Goal: Task Accomplishment & Management: Manage account settings

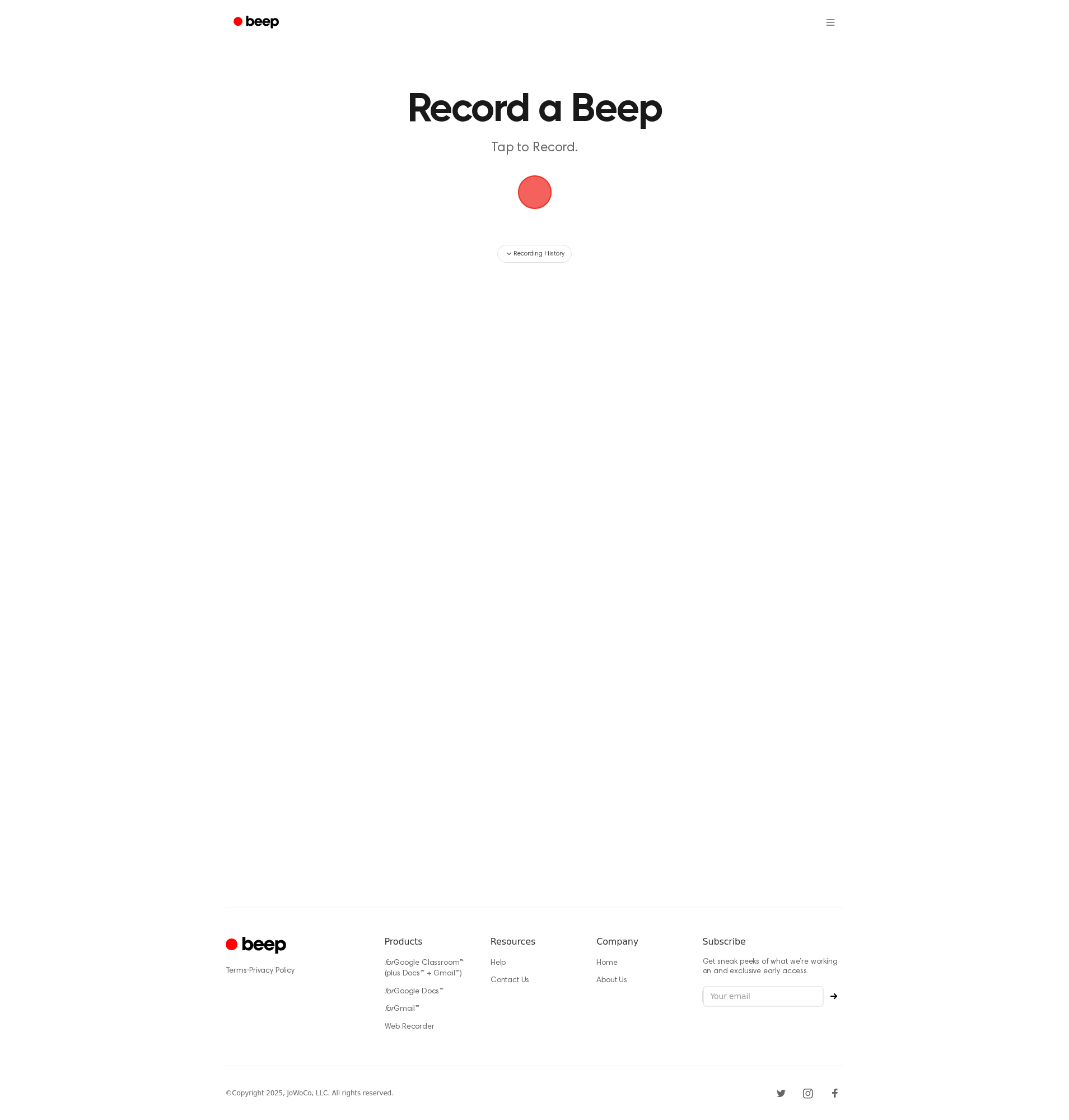
click at [540, 193] on span "button" at bounding box center [535, 192] width 31 height 31
click at [909, 235] on main "Record a Beep Recording in progress. 0:01 Recording Delete Save" at bounding box center [534, 426] width 1069 height 853
click at [604, 223] on button "Save" at bounding box center [602, 217] width 45 height 45
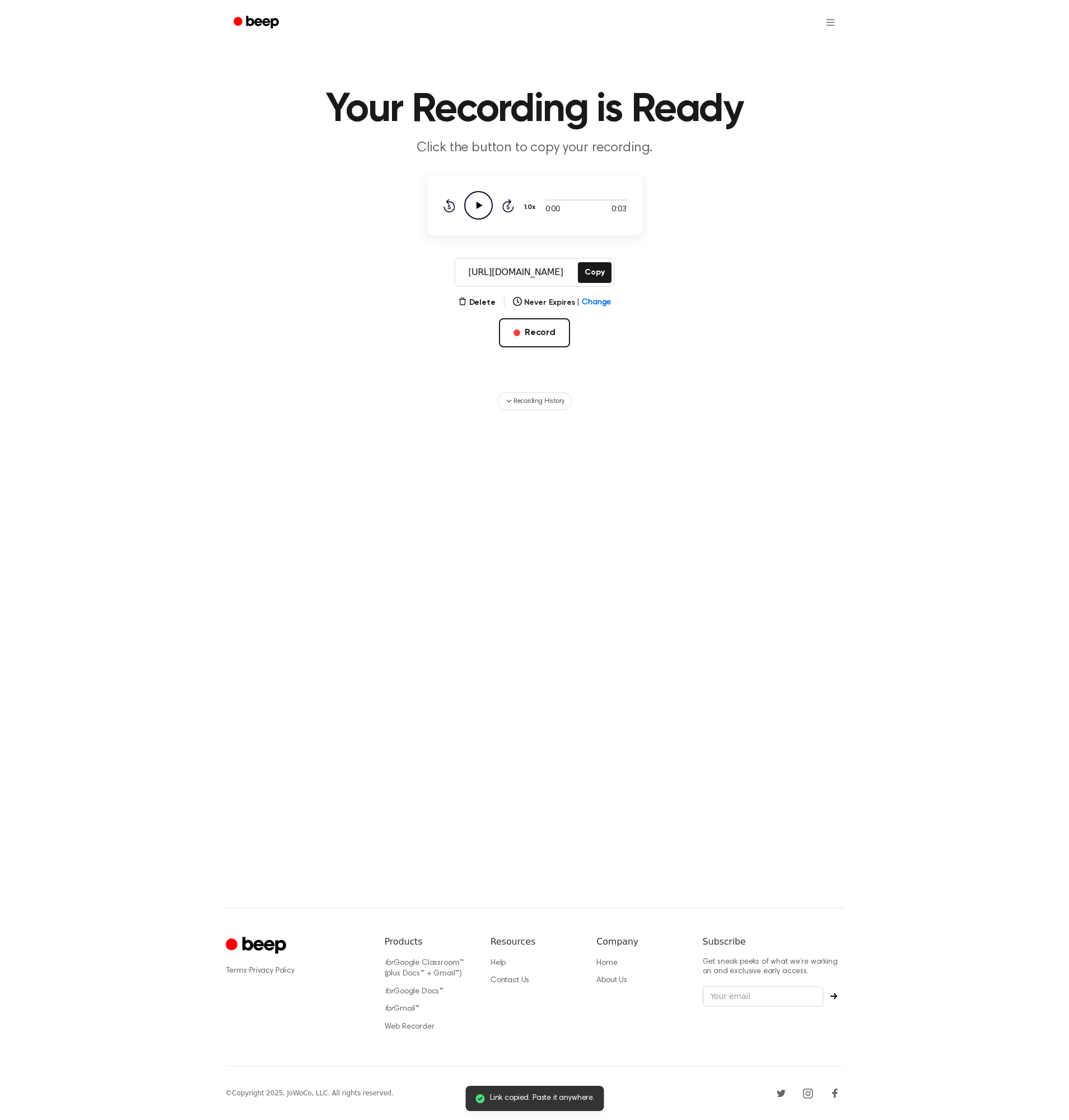
click at [481, 215] on icon "Play Audio" at bounding box center [478, 204] width 28 height 28
click at [479, 198] on icon "Pause Audio" at bounding box center [478, 204] width 28 height 28
click at [479, 201] on icon "Play Audio" at bounding box center [478, 204] width 28 height 28
click at [537, 399] on span "Recording History" at bounding box center [539, 401] width 51 height 10
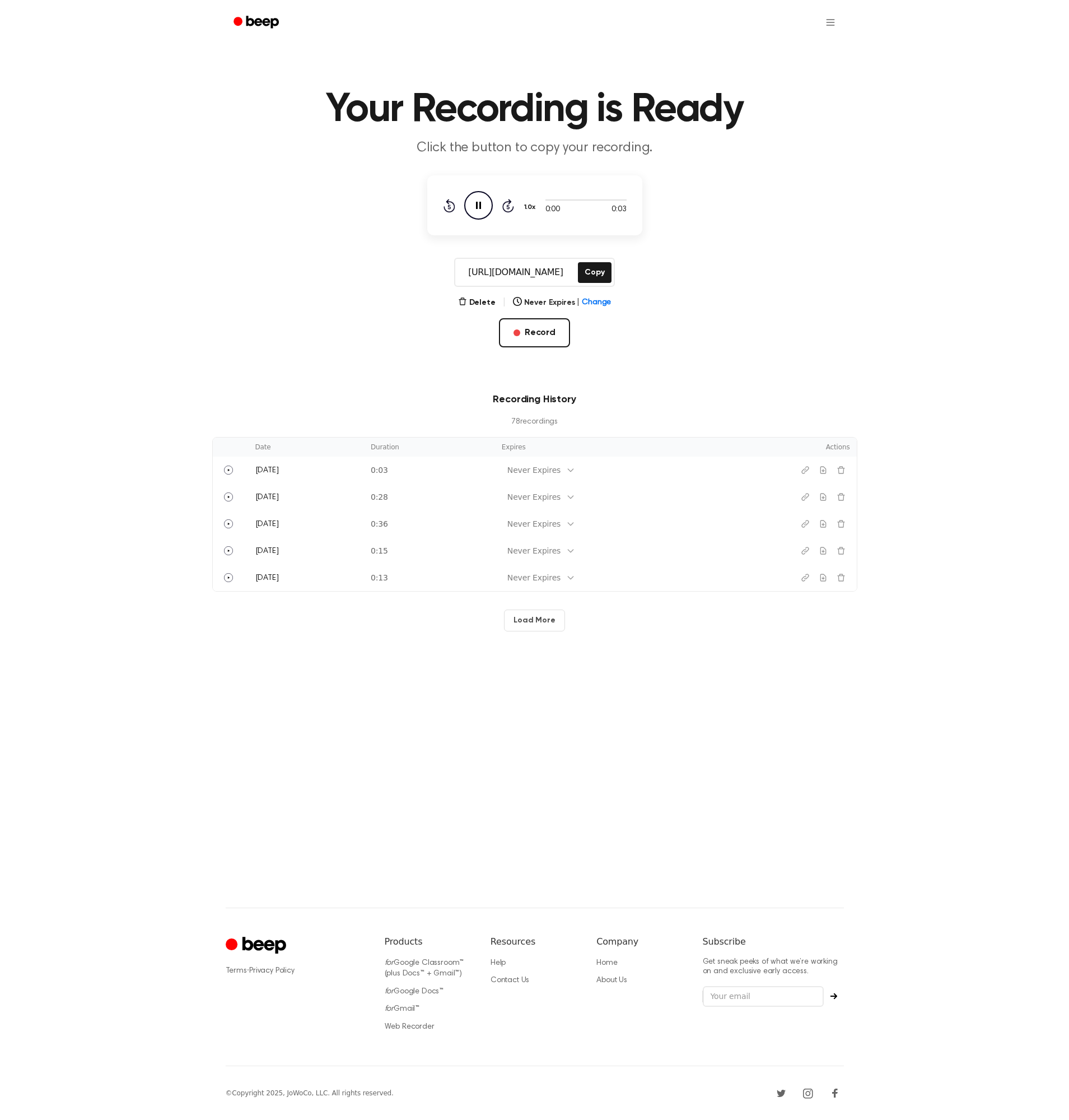
click at [541, 612] on button "Load More" at bounding box center [534, 620] width 61 height 21
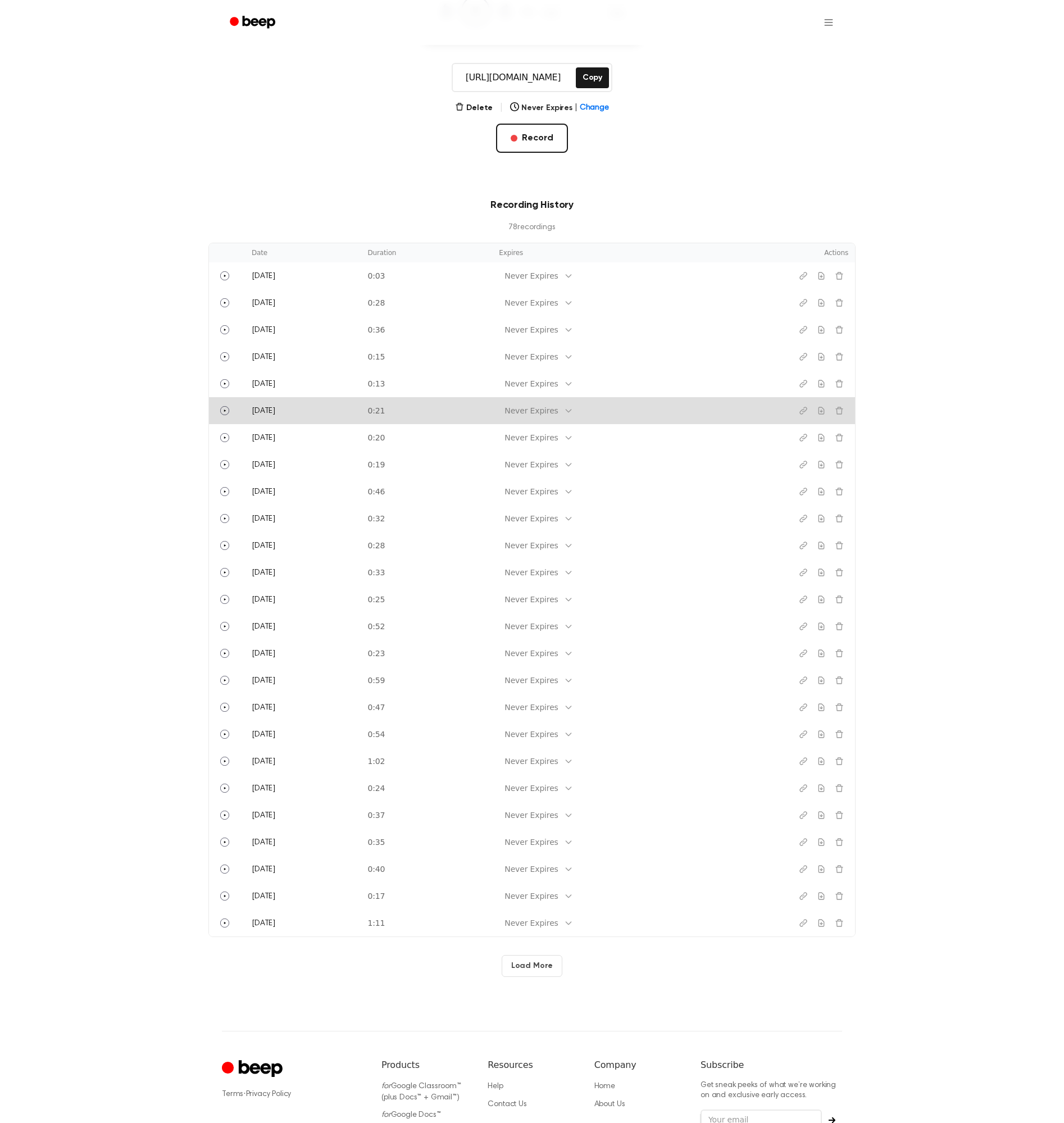
scroll to position [320, 0]
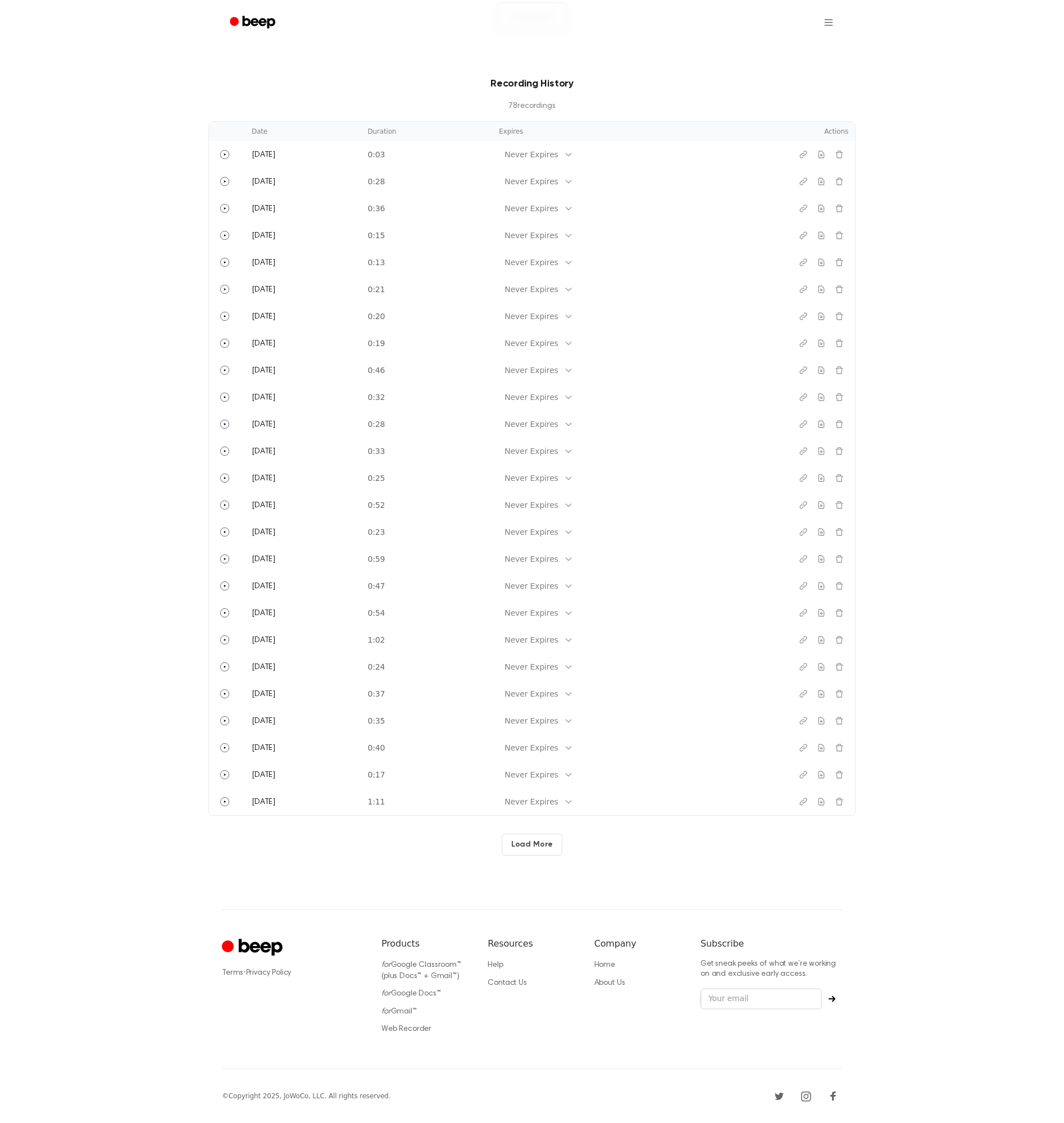
click at [546, 836] on button "Load More" at bounding box center [532, 844] width 61 height 21
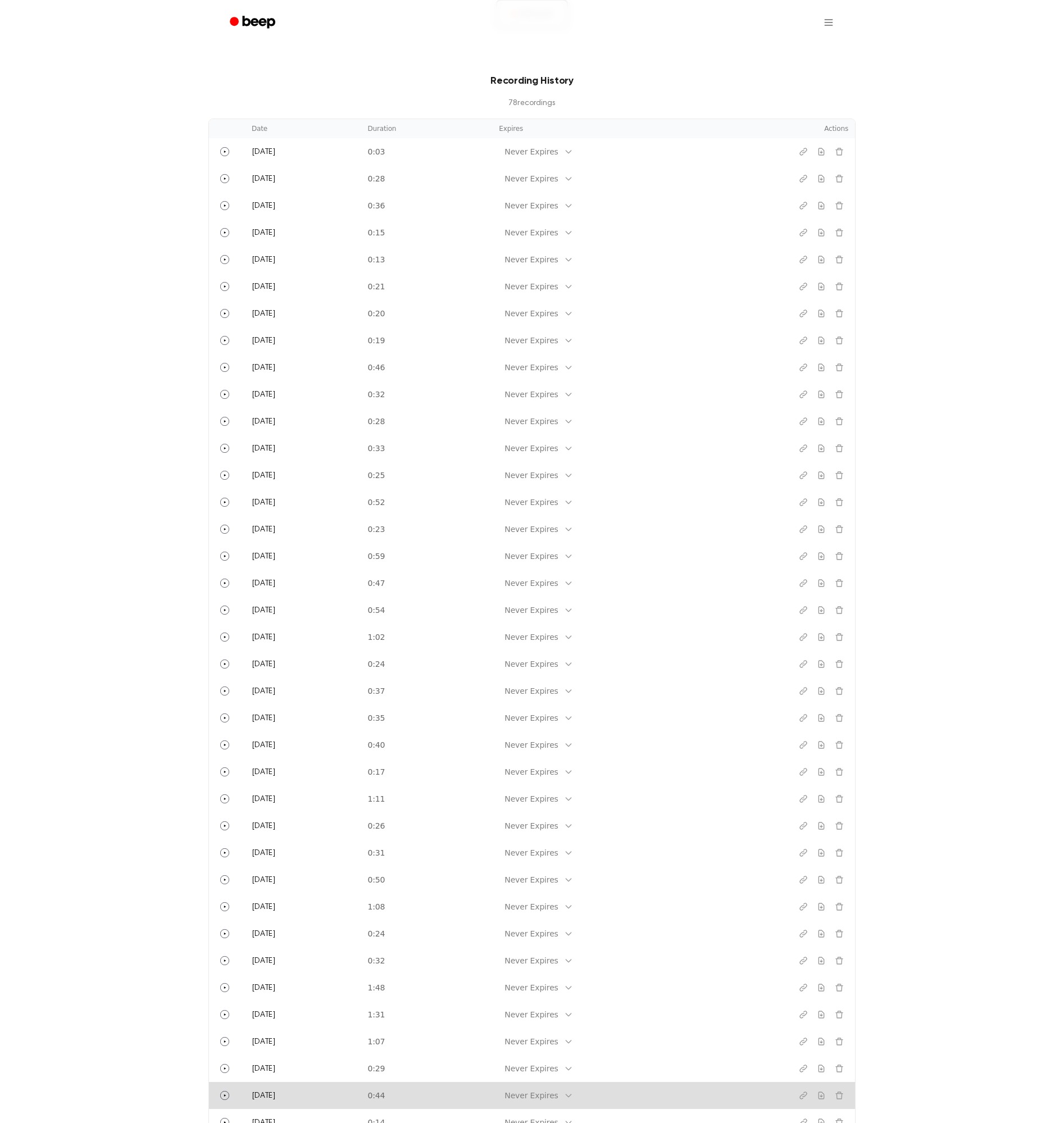
scroll to position [859, 0]
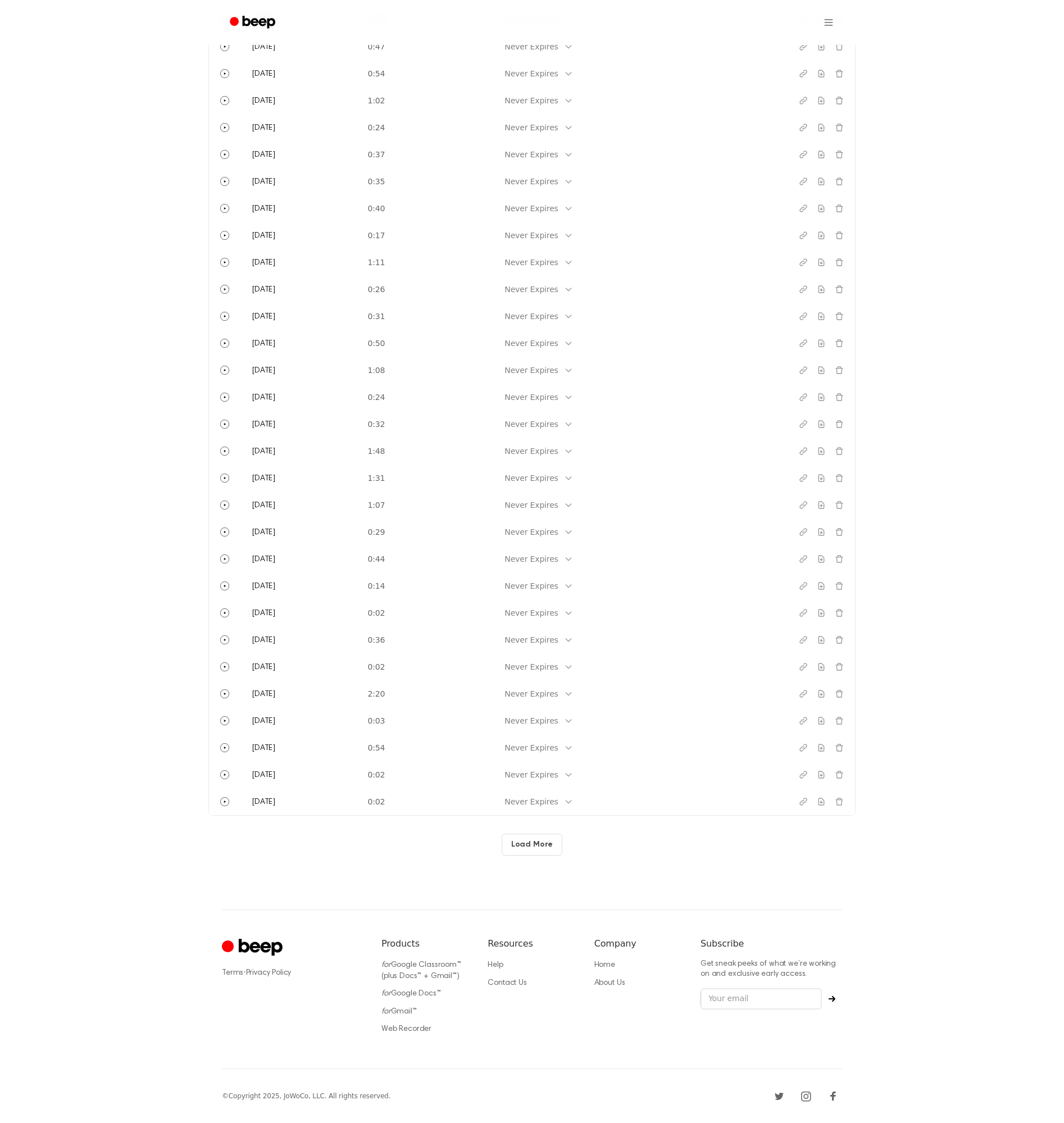
click at [549, 841] on button "Load More" at bounding box center [532, 844] width 61 height 21
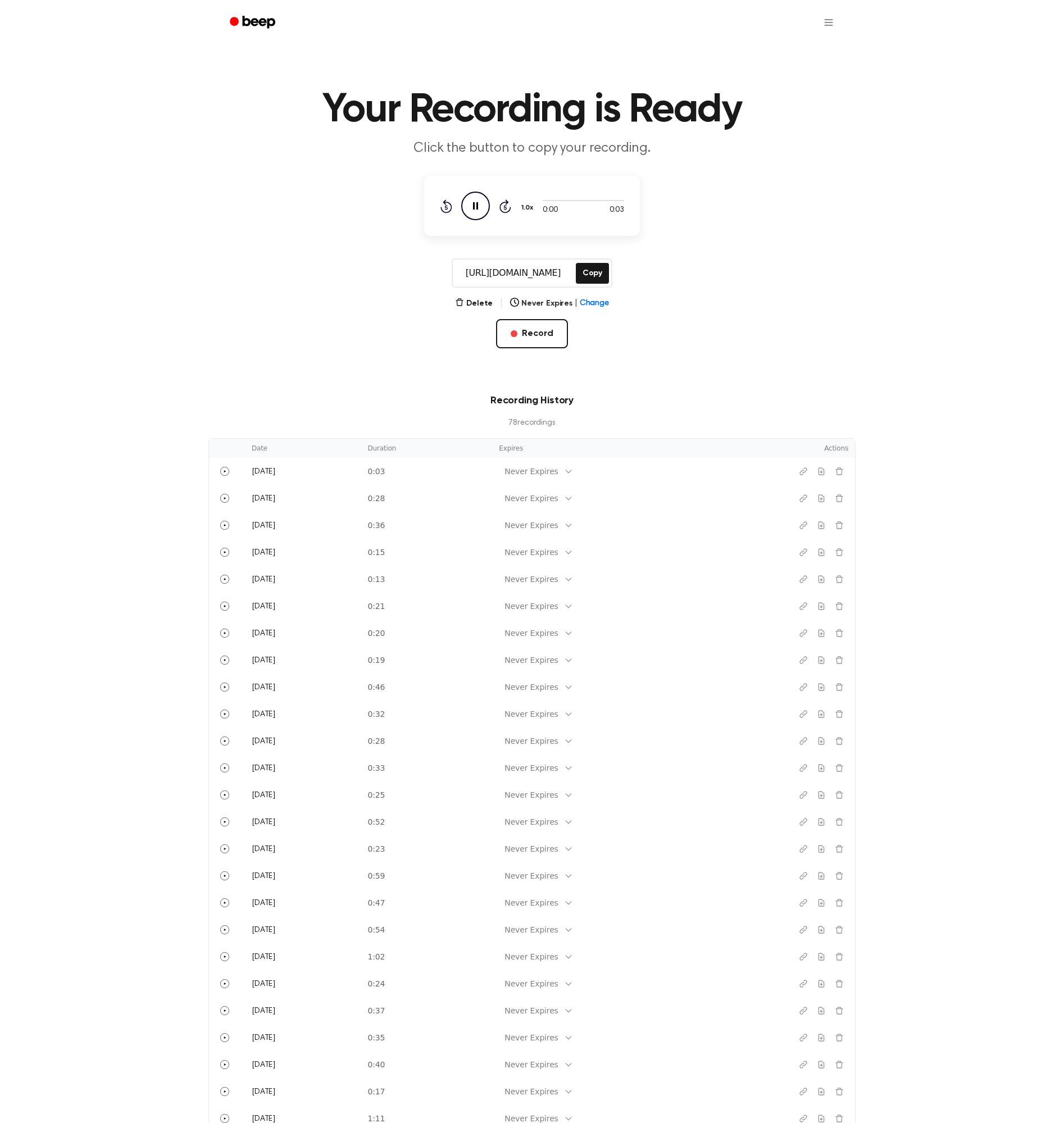
scroll to position [14, 0]
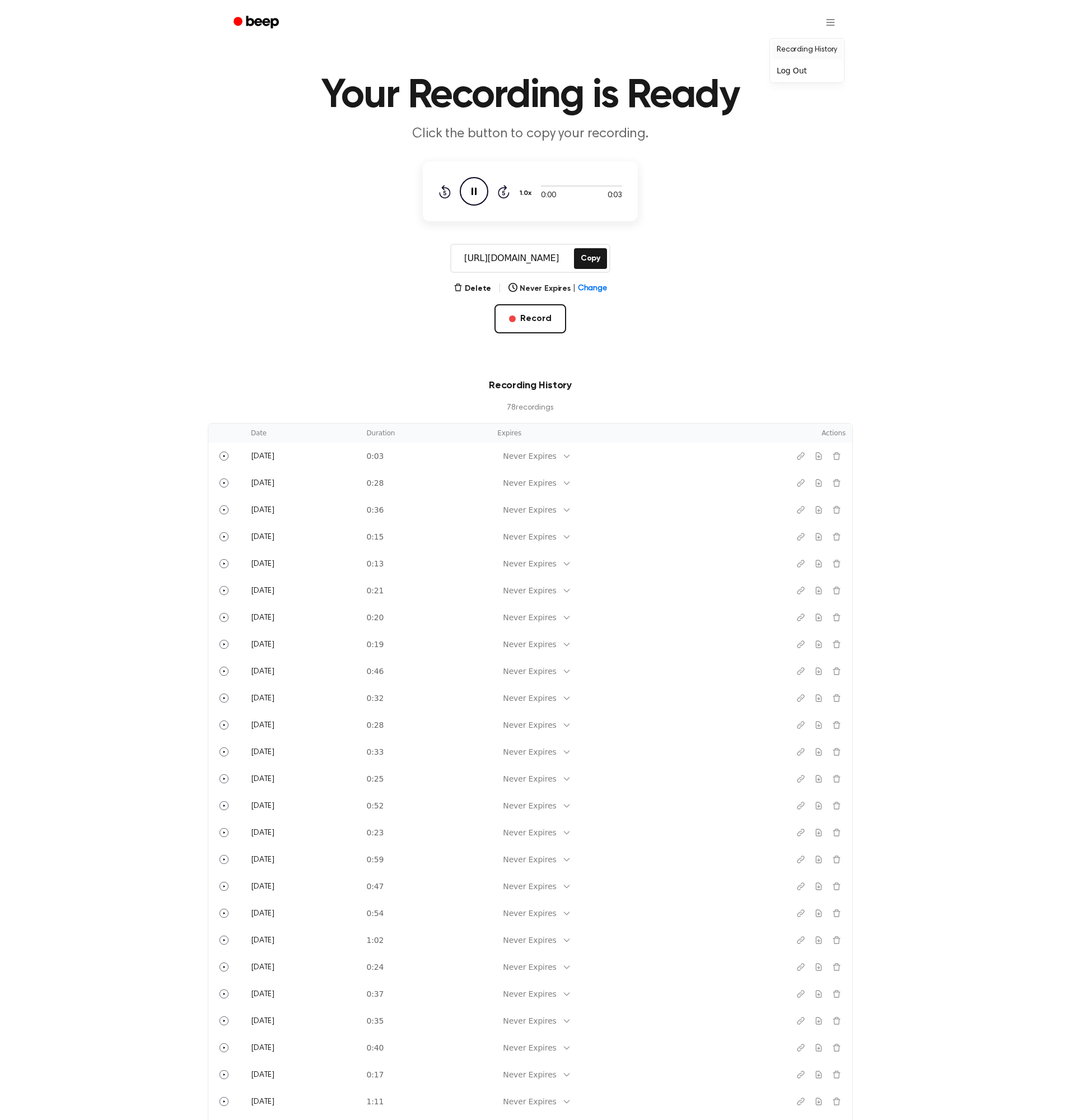
click at [826, 46] on link "Recording History" at bounding box center [806, 50] width 69 height 18
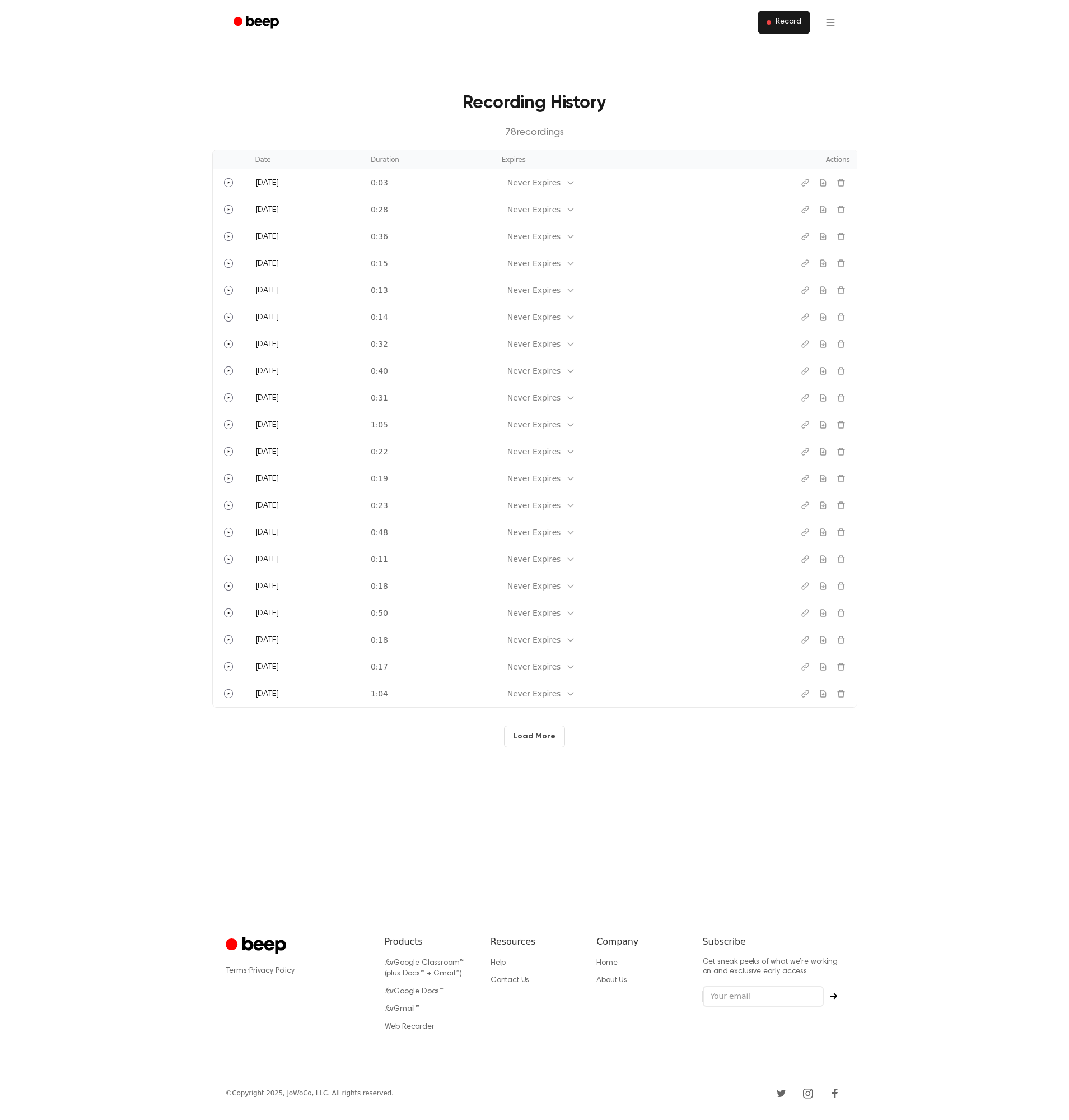
click at [793, 25] on span "Record" at bounding box center [788, 22] width 25 height 10
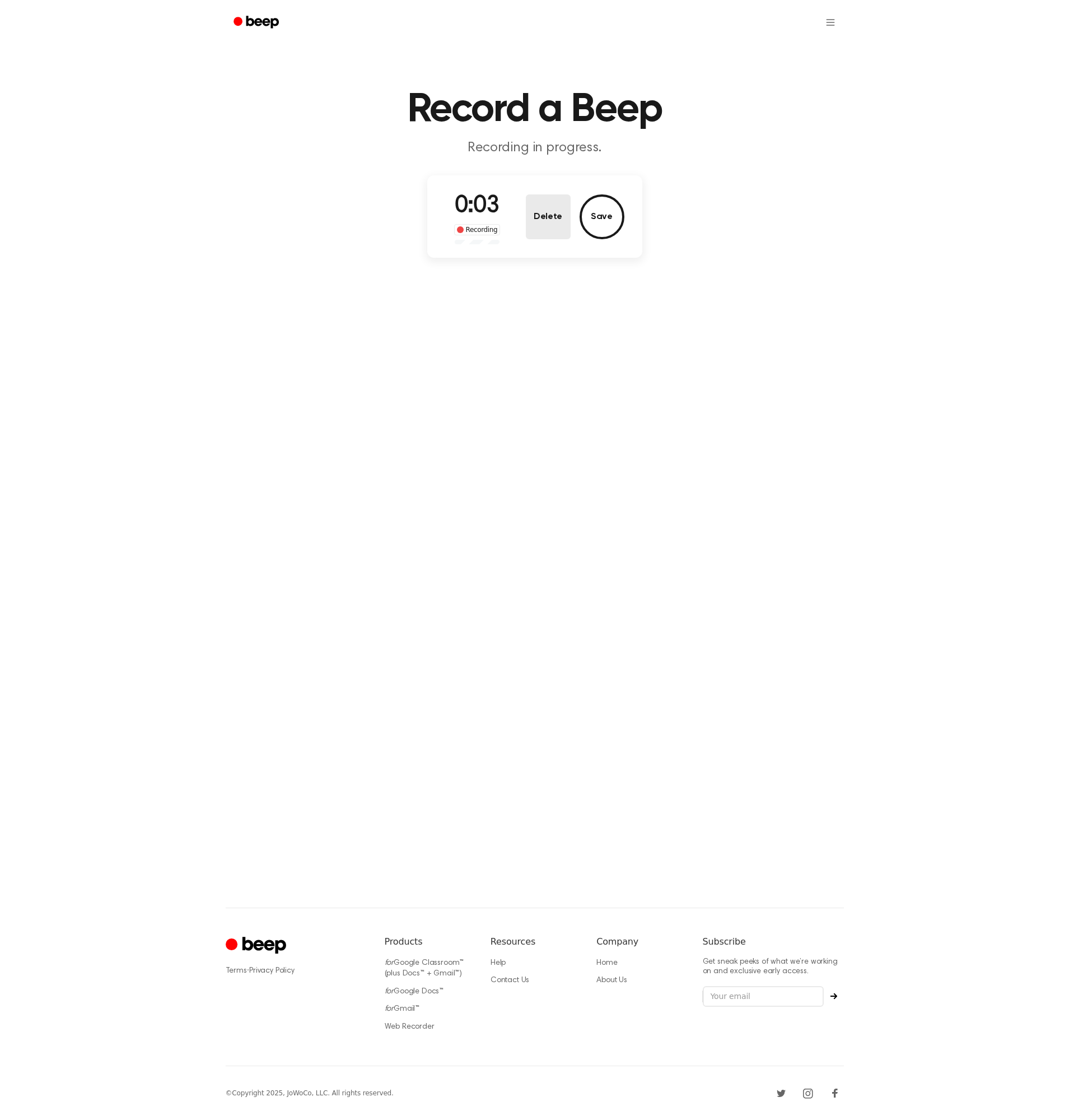
click at [553, 211] on button "Delete" at bounding box center [549, 217] width 45 height 45
click at [519, 186] on span "button" at bounding box center [535, 192] width 31 height 31
click at [538, 192] on span "button" at bounding box center [534, 192] width 43 height 43
click at [612, 215] on button "Save" at bounding box center [602, 217] width 45 height 45
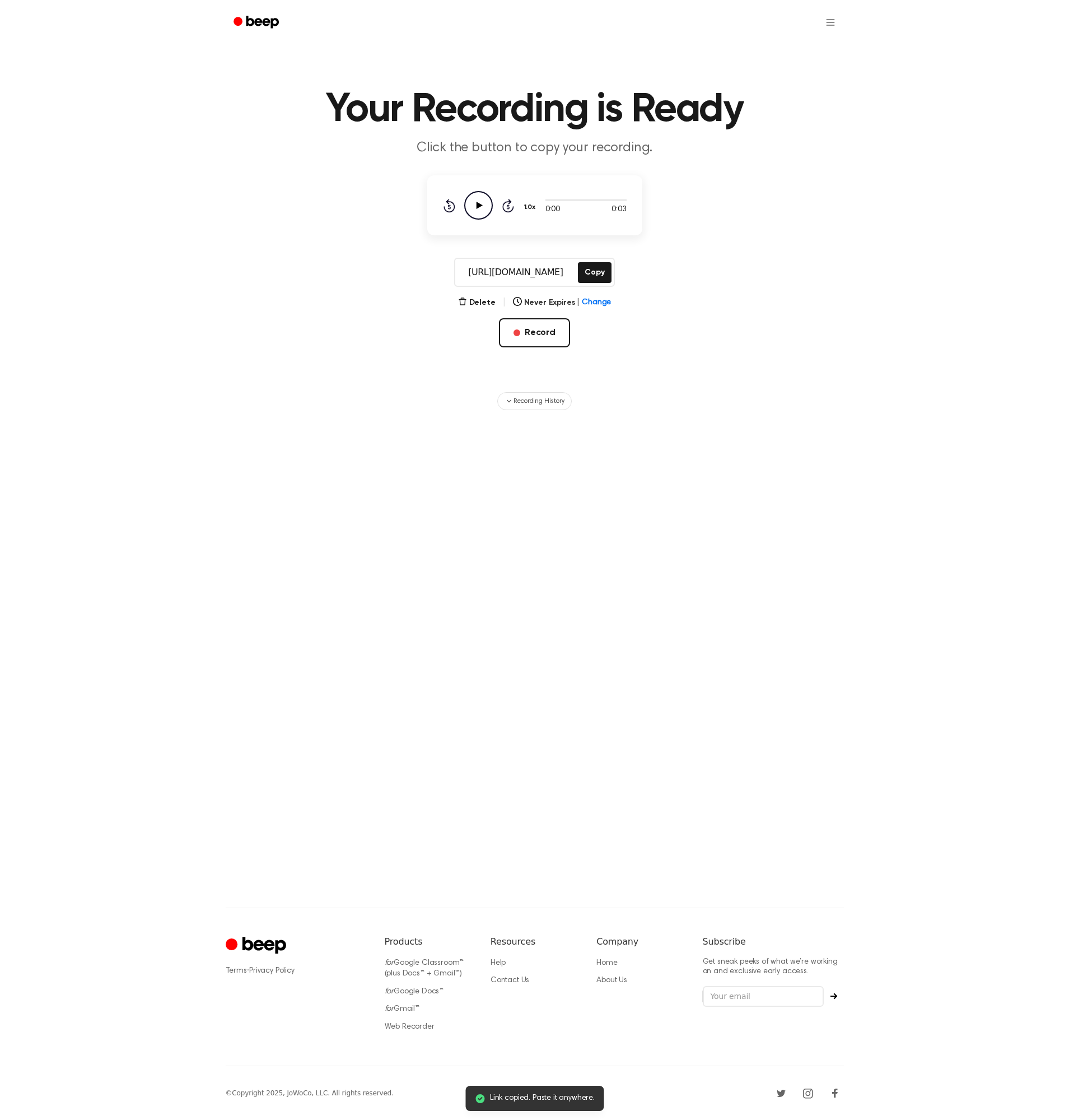
click at [476, 200] on icon "Play Audio" at bounding box center [478, 204] width 28 height 28
click at [479, 206] on icon "Pause Audio" at bounding box center [478, 204] width 28 height 28
click at [481, 204] on icon at bounding box center [479, 204] width 6 height 7
click at [560, 199] on div at bounding box center [586, 199] width 81 height 9
click at [474, 201] on icon "Pause Audio" at bounding box center [478, 204] width 28 height 28
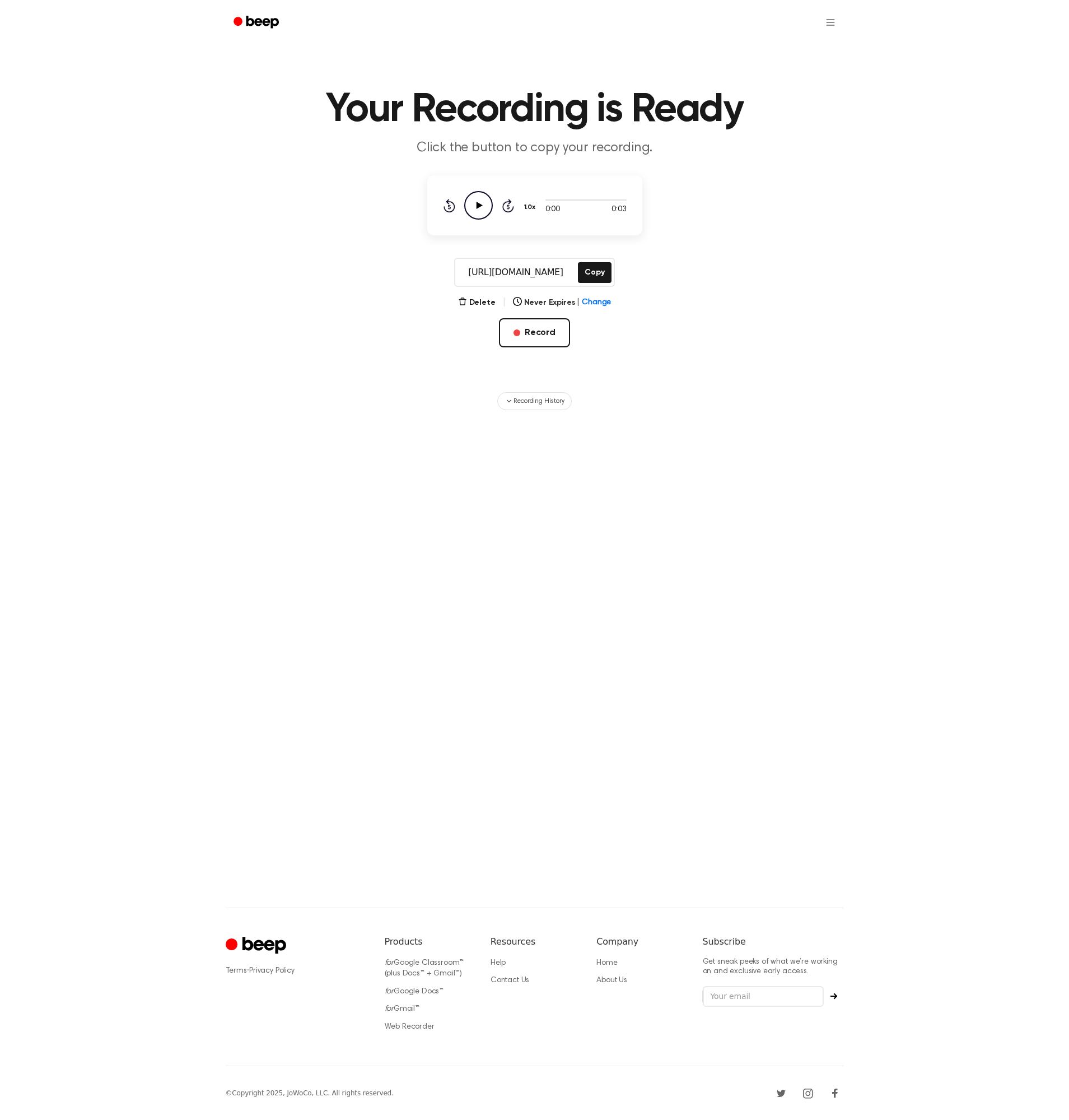
click at [478, 206] on icon at bounding box center [479, 204] width 6 height 7
click at [478, 205] on icon "Pause Audio" at bounding box center [478, 204] width 28 height 28
click at [480, 205] on icon at bounding box center [479, 204] width 6 height 7
click at [481, 203] on icon "Pause Audio" at bounding box center [478, 204] width 28 height 28
click at [483, 301] on button "Delete" at bounding box center [477, 303] width 38 height 12
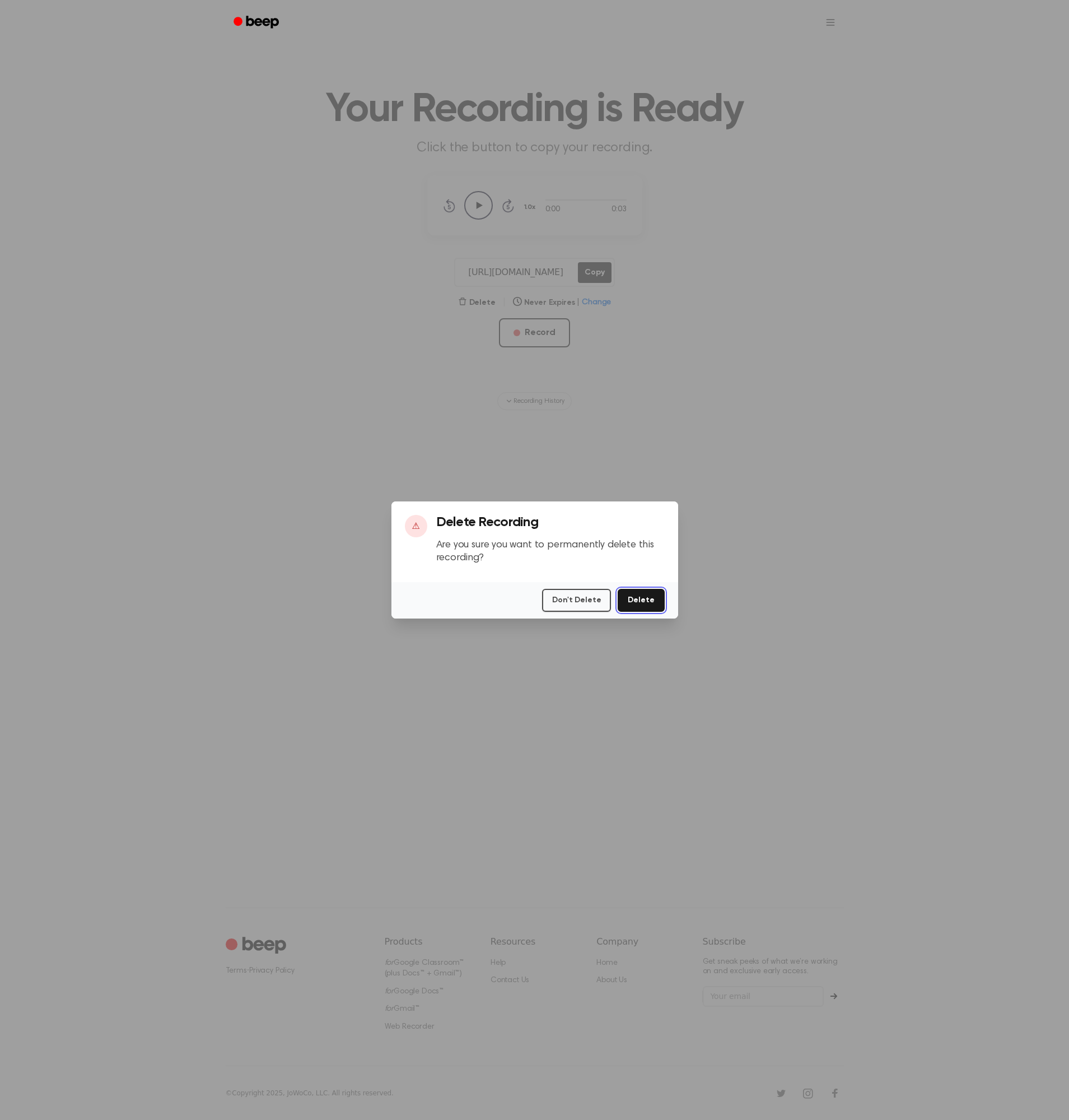
click at [645, 596] on button "Delete" at bounding box center [641, 600] width 47 height 23
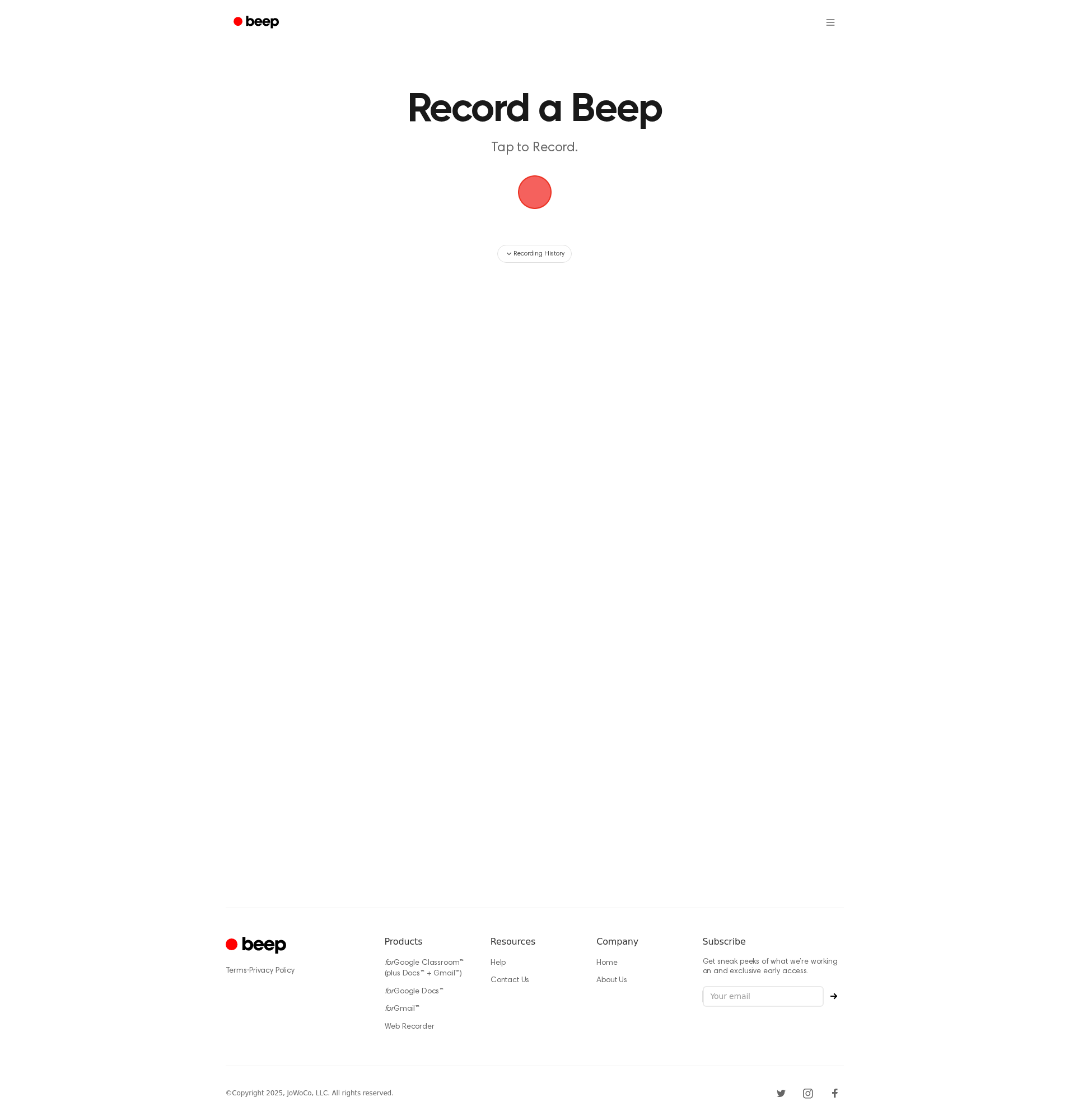
click at [544, 191] on span "button" at bounding box center [534, 192] width 57 height 57
click at [529, 197] on button "Delete" at bounding box center [549, 217] width 45 height 45
click at [529, 197] on span "button" at bounding box center [534, 192] width 57 height 57
click at [594, 216] on button "Save" at bounding box center [602, 217] width 45 height 45
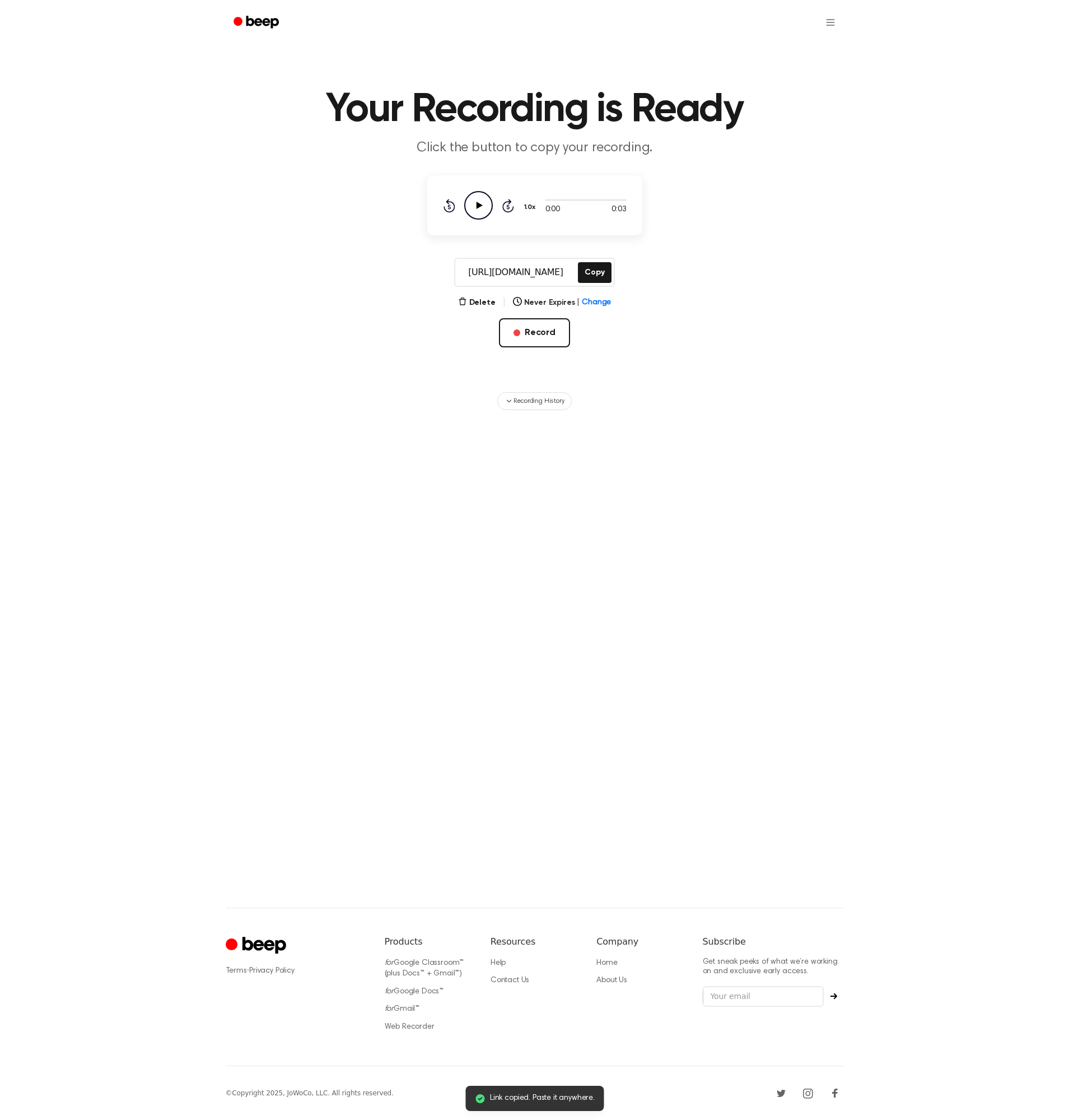
click at [487, 210] on icon "Play Audio" at bounding box center [478, 204] width 28 height 28
click at [864, 250] on main "Your Recording is Ready Click the button to copy your recording. 0:00 0:03 1.0x…" at bounding box center [534, 426] width 1069 height 853
click at [746, 322] on main "Your Recording is Ready Click the button to copy your recording. 0:00 0:03 1.0x…" at bounding box center [534, 426] width 1069 height 853
click at [483, 302] on button "Delete" at bounding box center [477, 303] width 38 height 12
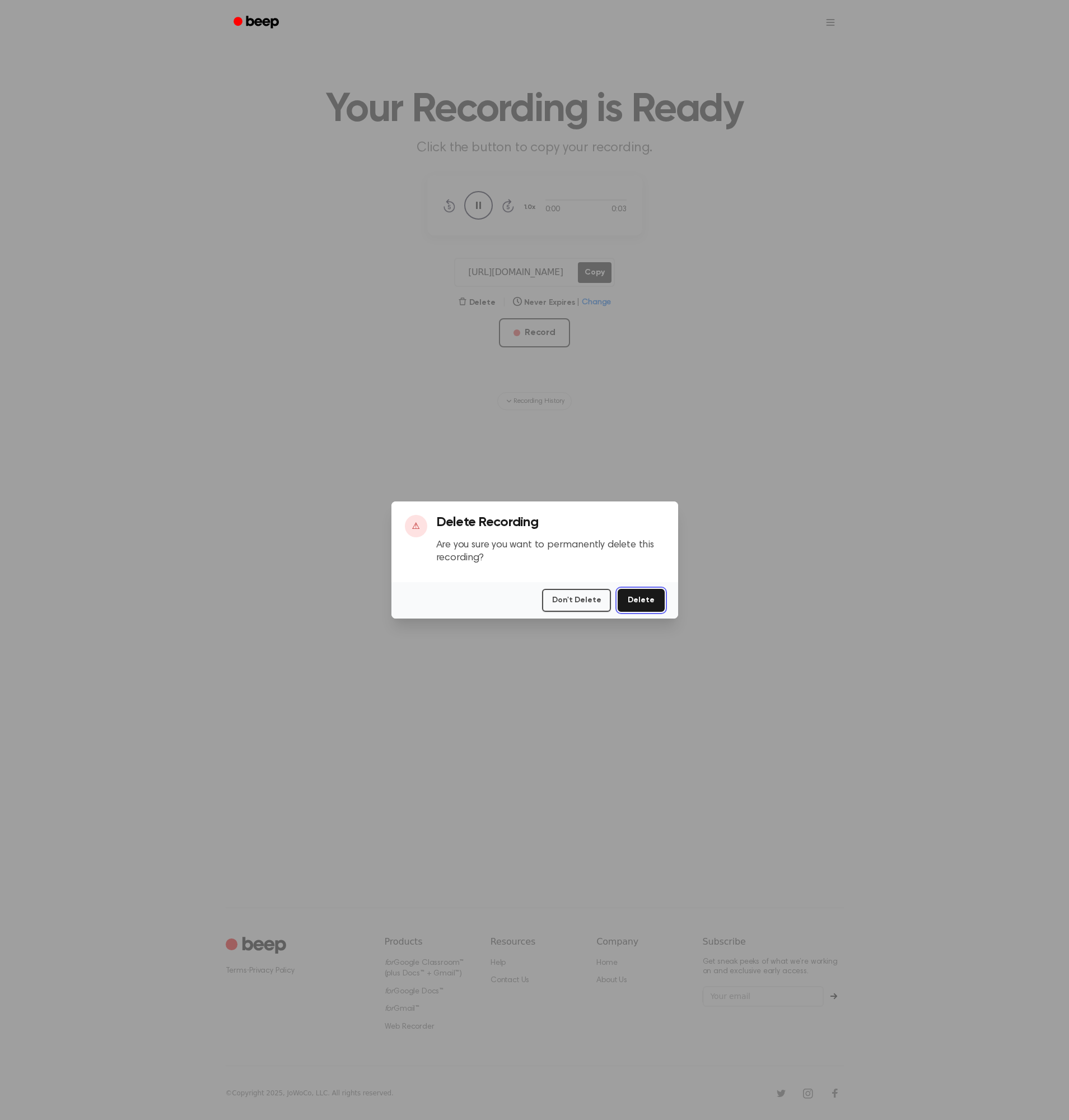
click at [644, 601] on button "Delete" at bounding box center [641, 600] width 47 height 23
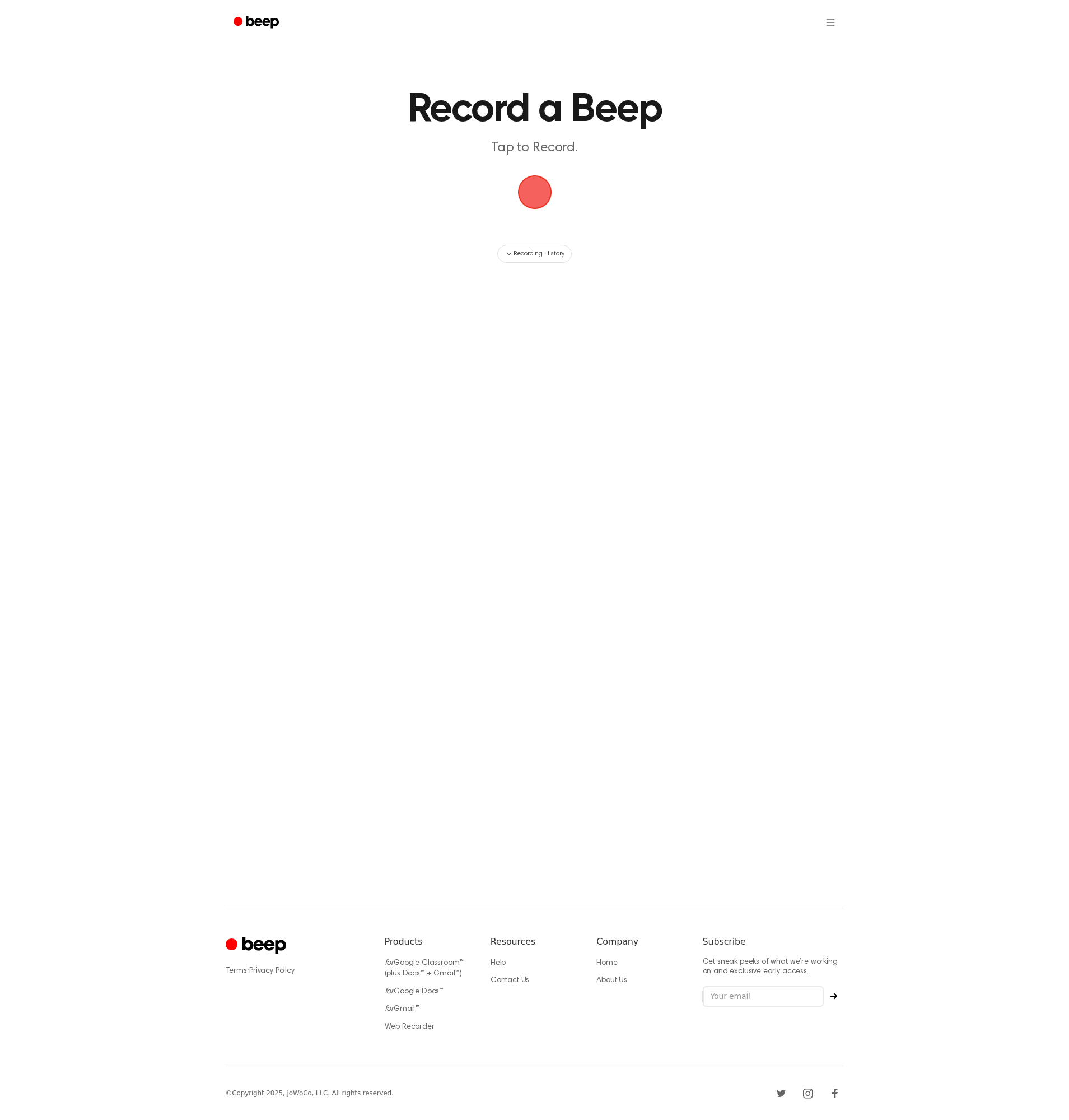
click at [535, 180] on span "button" at bounding box center [534, 192] width 34 height 34
click at [609, 216] on button "Save" at bounding box center [602, 217] width 45 height 45
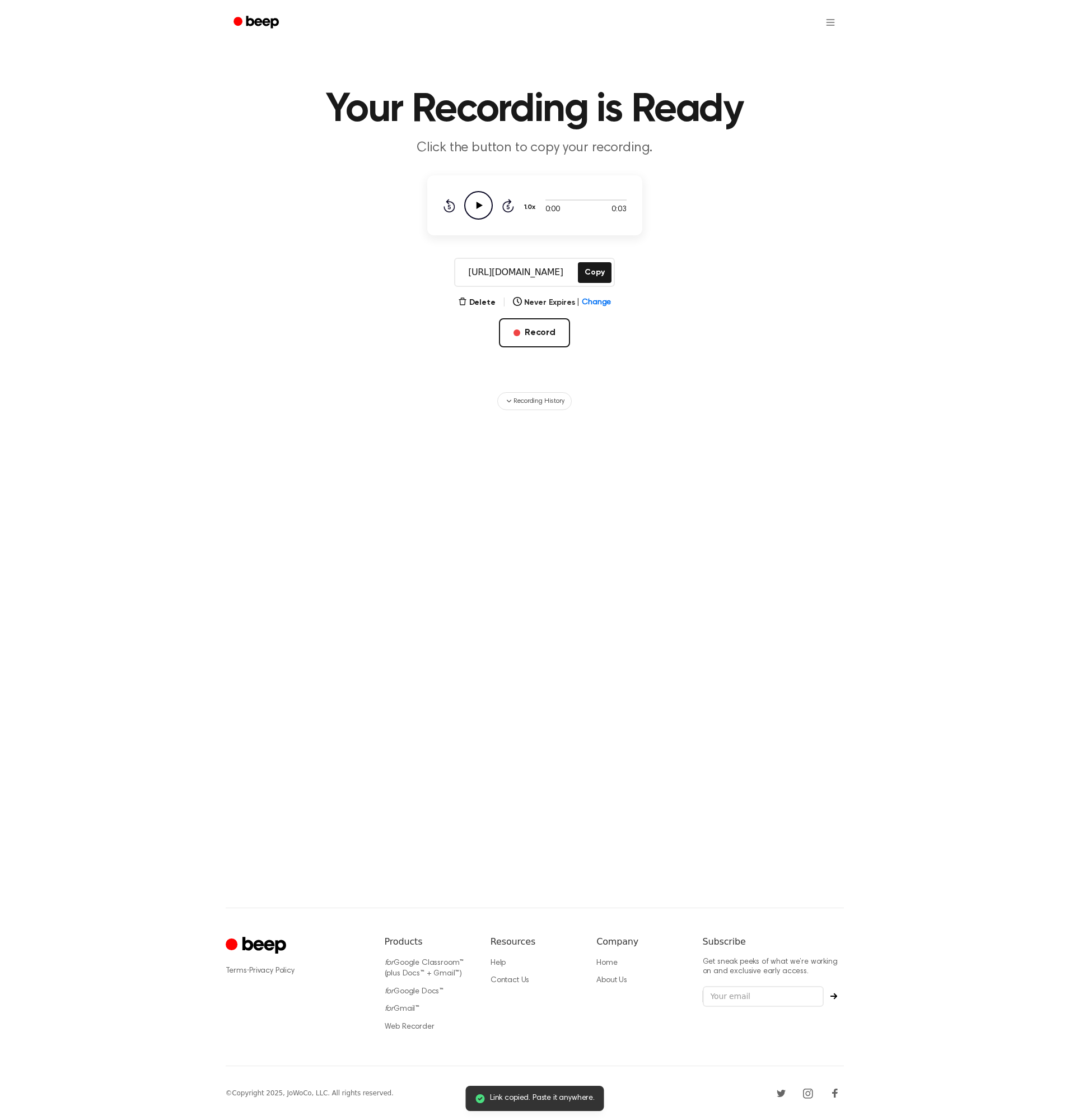
click at [484, 211] on icon "Play Audio" at bounding box center [478, 204] width 28 height 28
click at [487, 306] on button "Delete" at bounding box center [477, 303] width 38 height 12
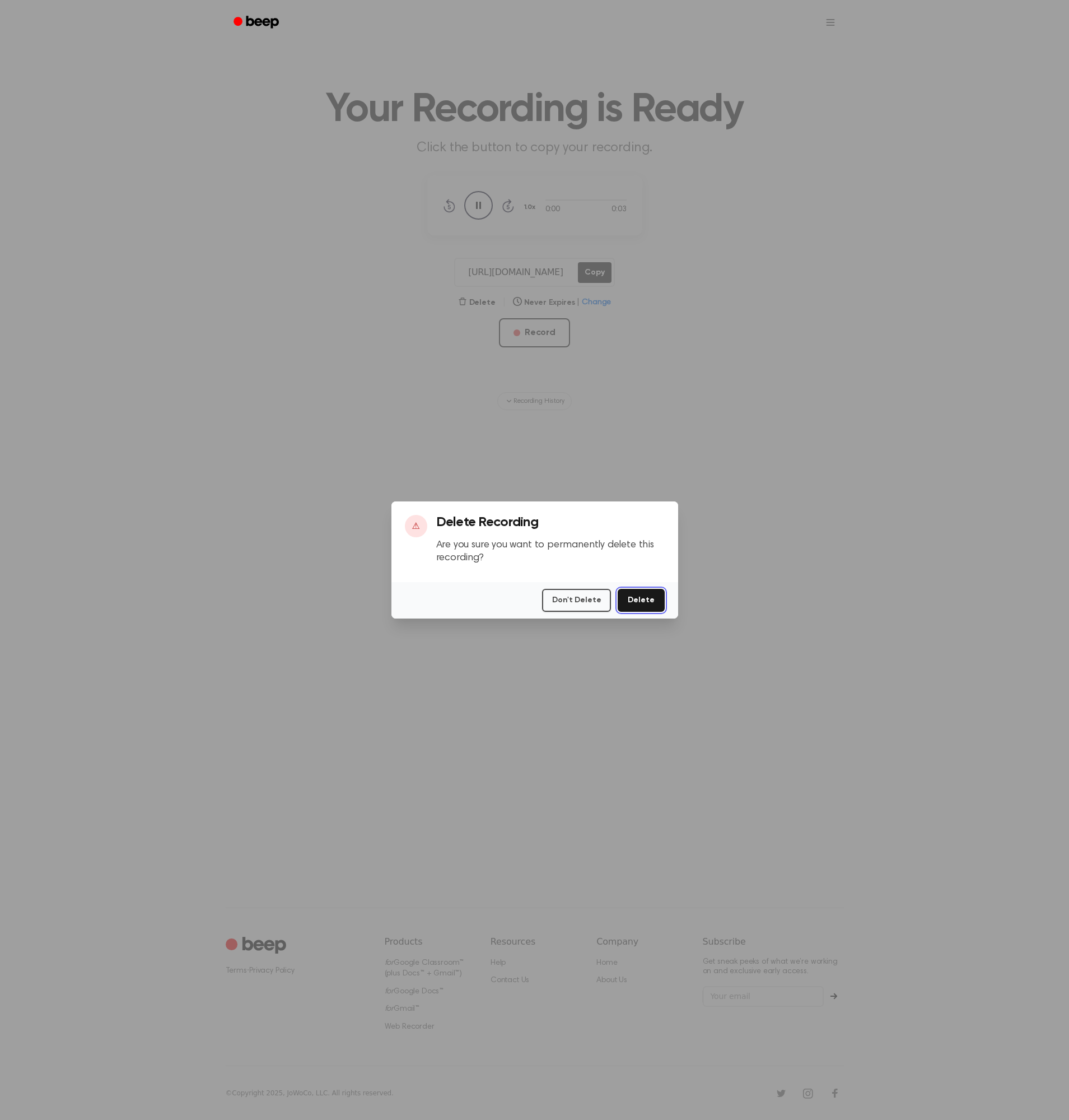
click at [649, 596] on button "Delete" at bounding box center [641, 600] width 47 height 23
click at [647, 599] on button "Delete" at bounding box center [641, 600] width 47 height 23
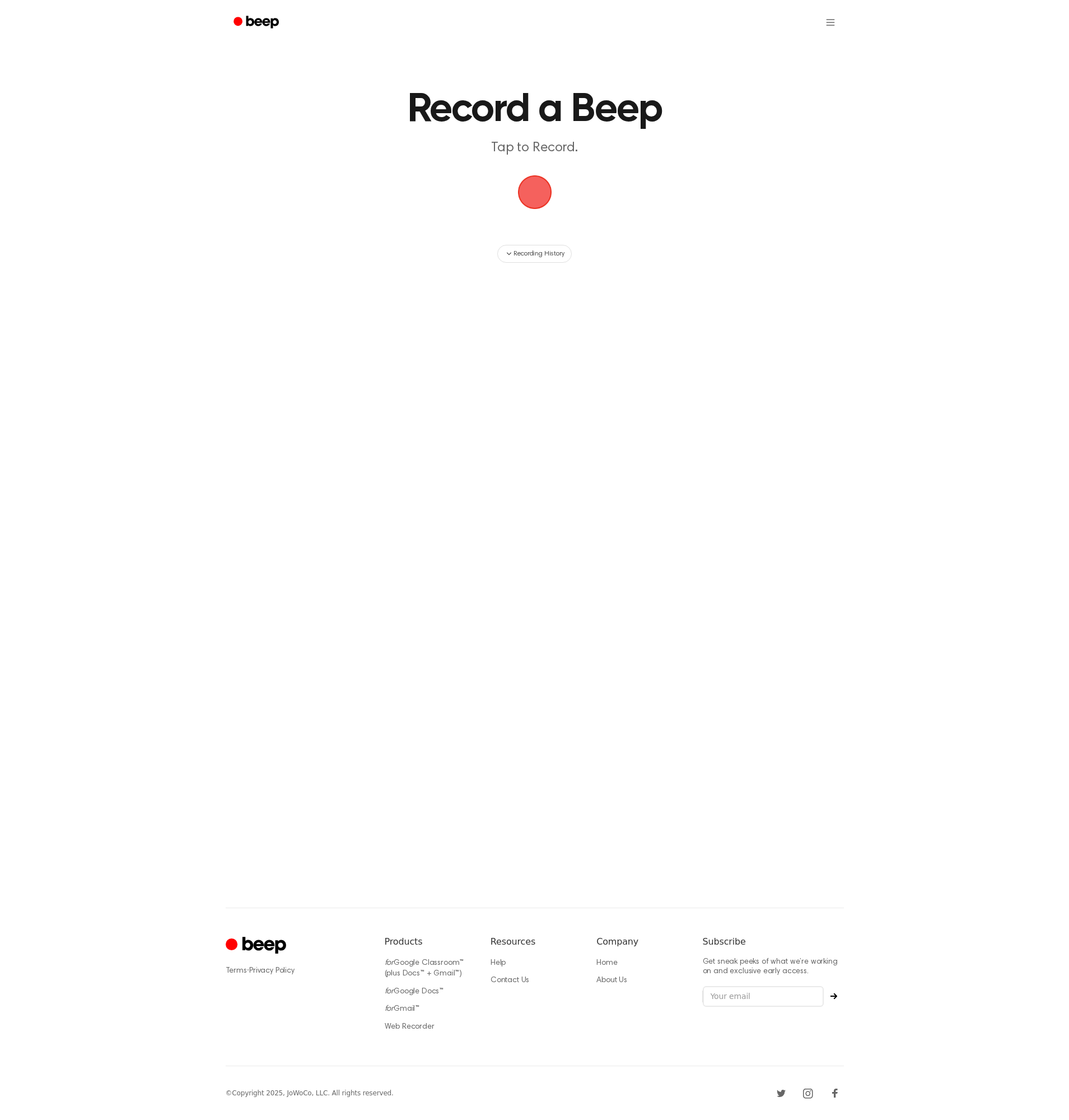
click at [545, 183] on span "button" at bounding box center [535, 192] width 31 height 31
click at [537, 188] on span "button" at bounding box center [534, 192] width 38 height 38
click at [588, 217] on button "Save" at bounding box center [602, 217] width 45 height 45
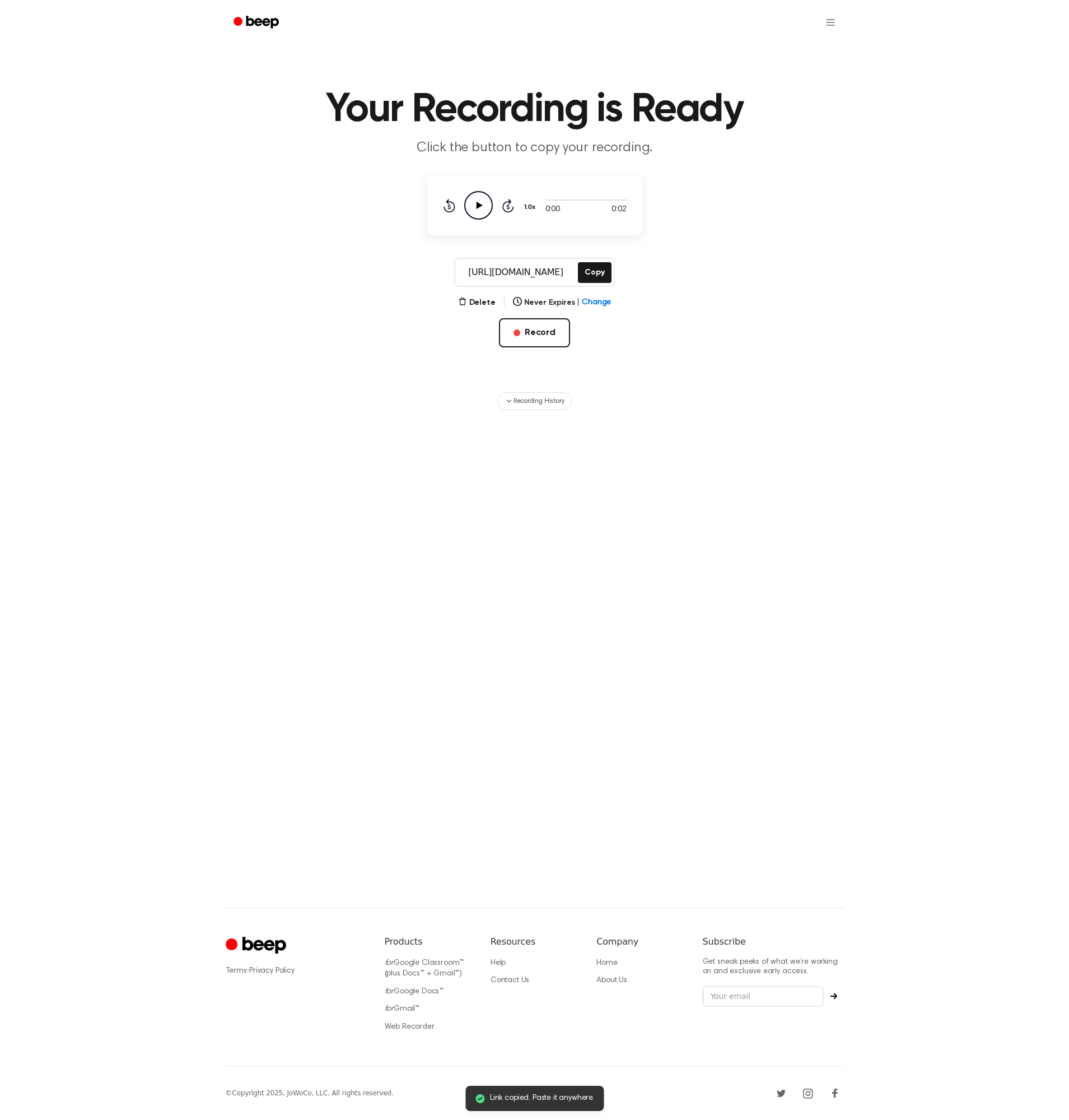
click at [485, 205] on icon "Play Audio" at bounding box center [478, 204] width 28 height 28
click at [483, 209] on icon "Pause Audio" at bounding box center [478, 204] width 28 height 28
click at [535, 325] on button "Record" at bounding box center [534, 333] width 71 height 29
click at [534, 336] on main "Your Recording is Ready Click the button to copy your recording. 0:00 0:02 1.0x…" at bounding box center [534, 426] width 1069 height 853
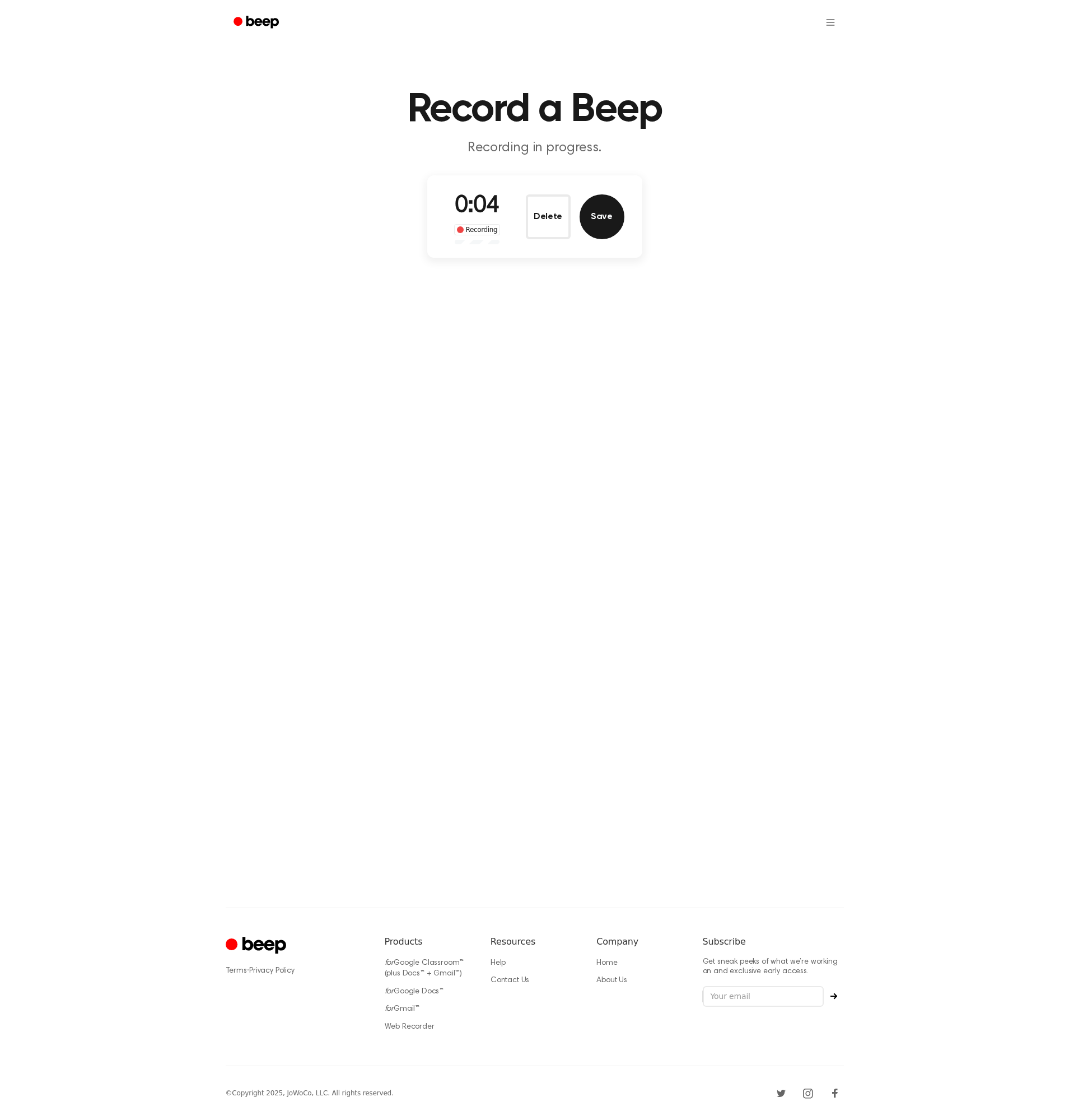
click at [588, 212] on button "Save" at bounding box center [602, 217] width 45 height 45
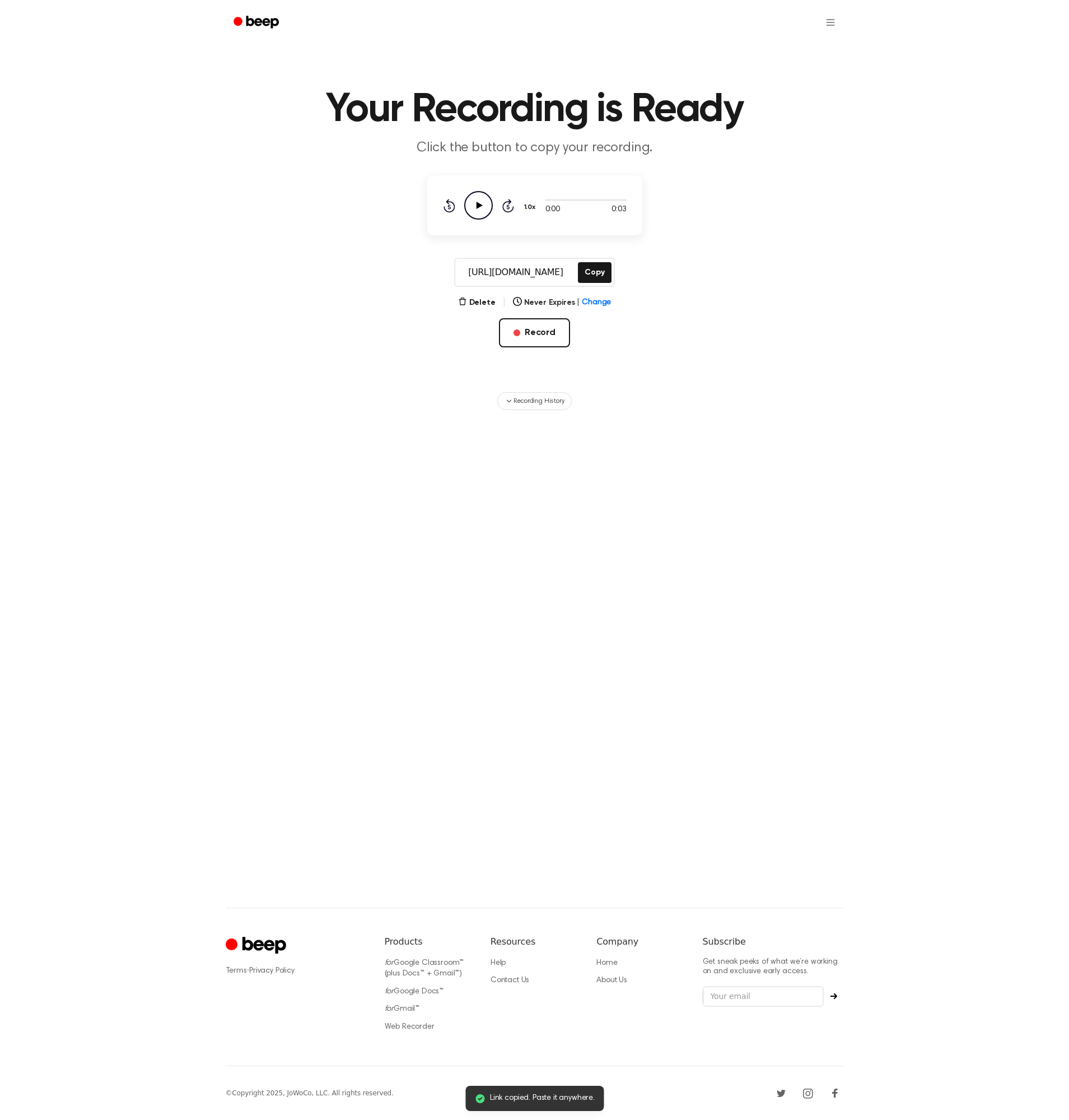
click at [487, 205] on icon "Play Audio" at bounding box center [478, 204] width 28 height 28
click at [487, 205] on icon "Pause Audio" at bounding box center [478, 204] width 28 height 28
click at [505, 315] on div "Delete | Never Expires | Change Record" at bounding box center [534, 340] width 215 height 88
click at [528, 328] on button "Record" at bounding box center [534, 333] width 71 height 29
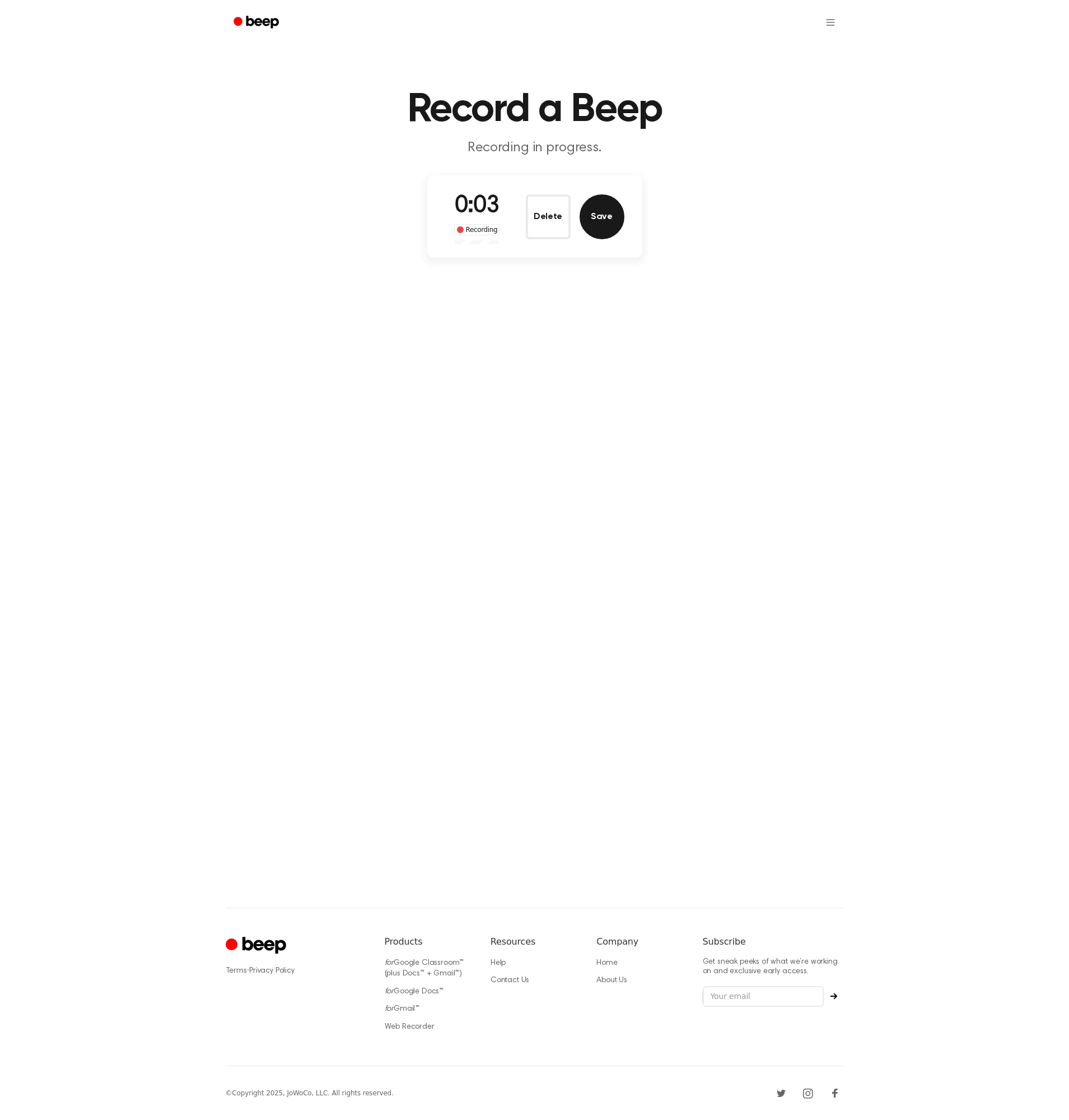
click at [603, 216] on button "Save" at bounding box center [602, 217] width 45 height 45
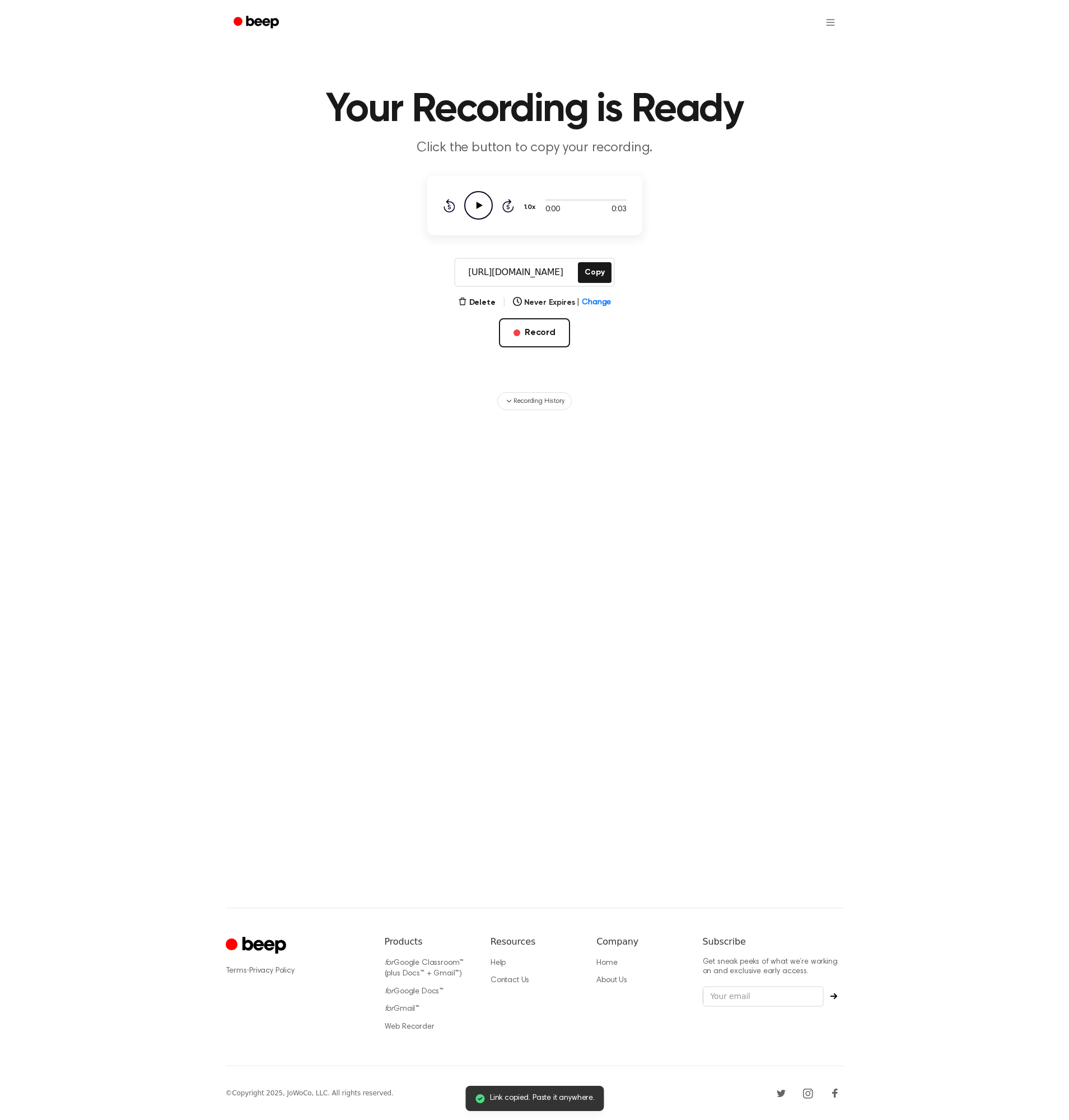
click at [478, 204] on icon at bounding box center [479, 204] width 6 height 7
click at [474, 199] on icon "Pause Audio" at bounding box center [478, 204] width 28 height 28
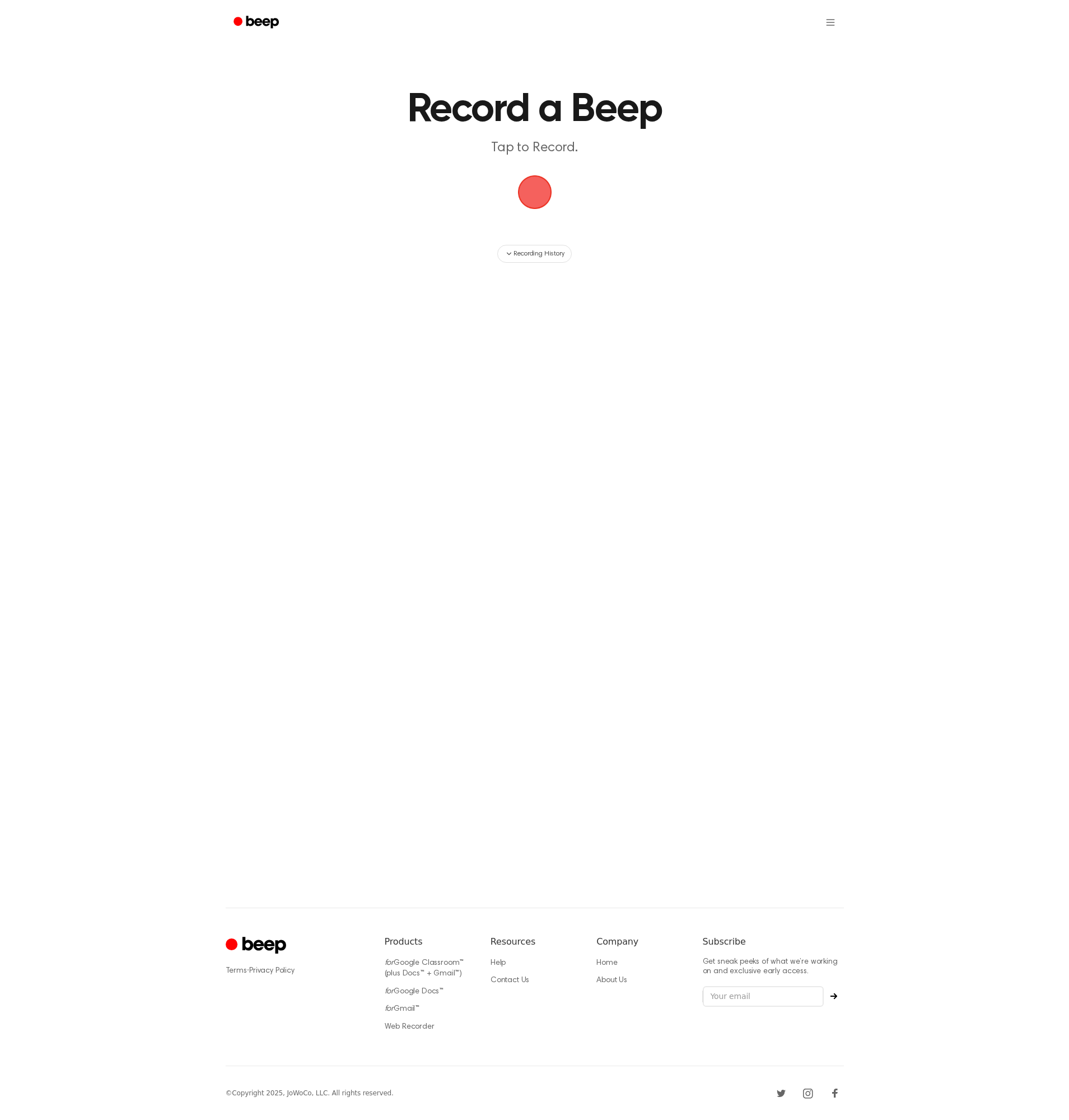
click at [535, 182] on span "button" at bounding box center [534, 192] width 53 height 53
click at [594, 212] on button "Save" at bounding box center [602, 217] width 45 height 45
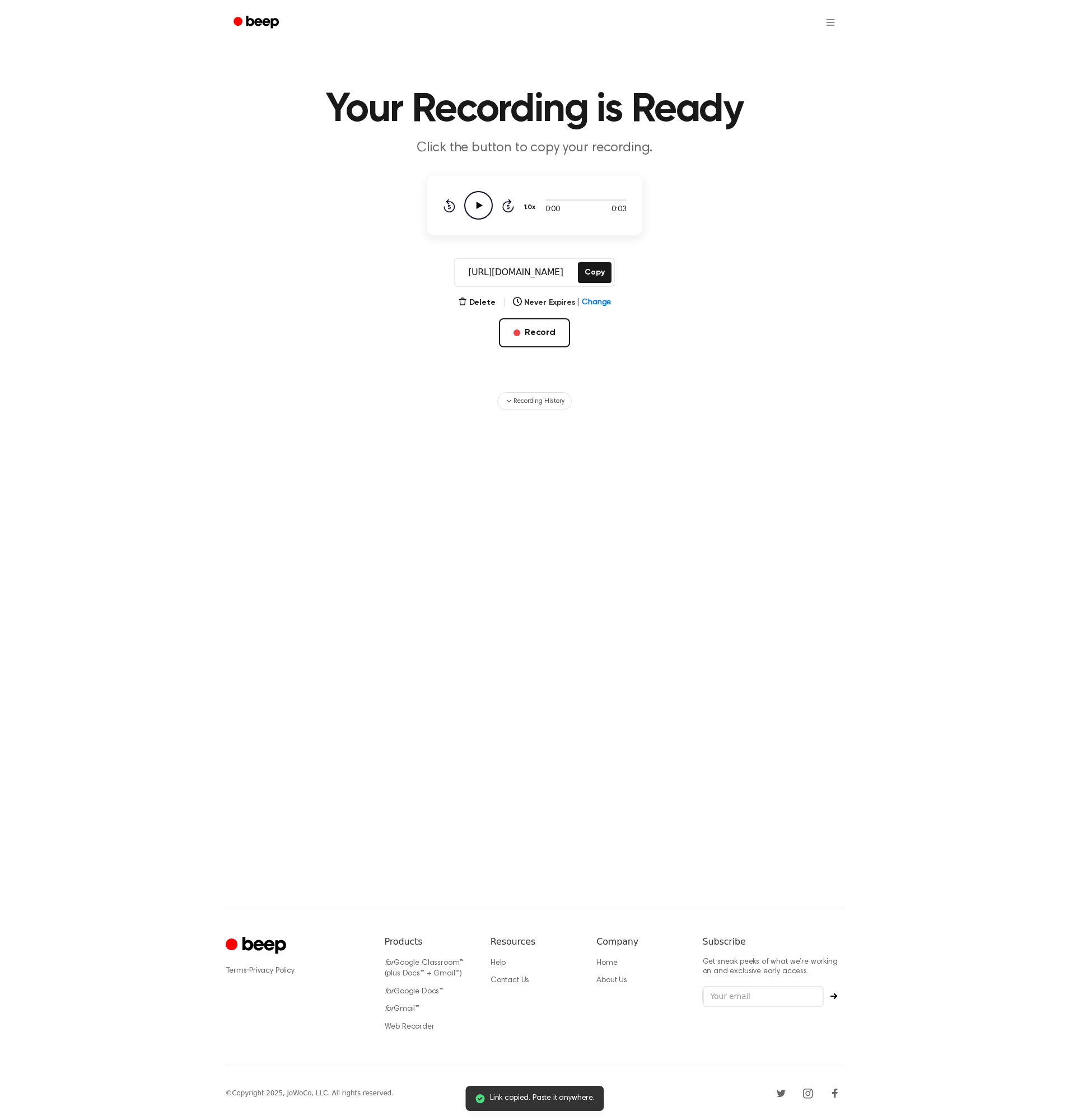
click at [483, 204] on icon "Play Audio" at bounding box center [478, 204] width 28 height 28
click at [483, 204] on icon "Pause Audio" at bounding box center [478, 204] width 28 height 28
click at [489, 305] on button "Delete" at bounding box center [477, 303] width 38 height 12
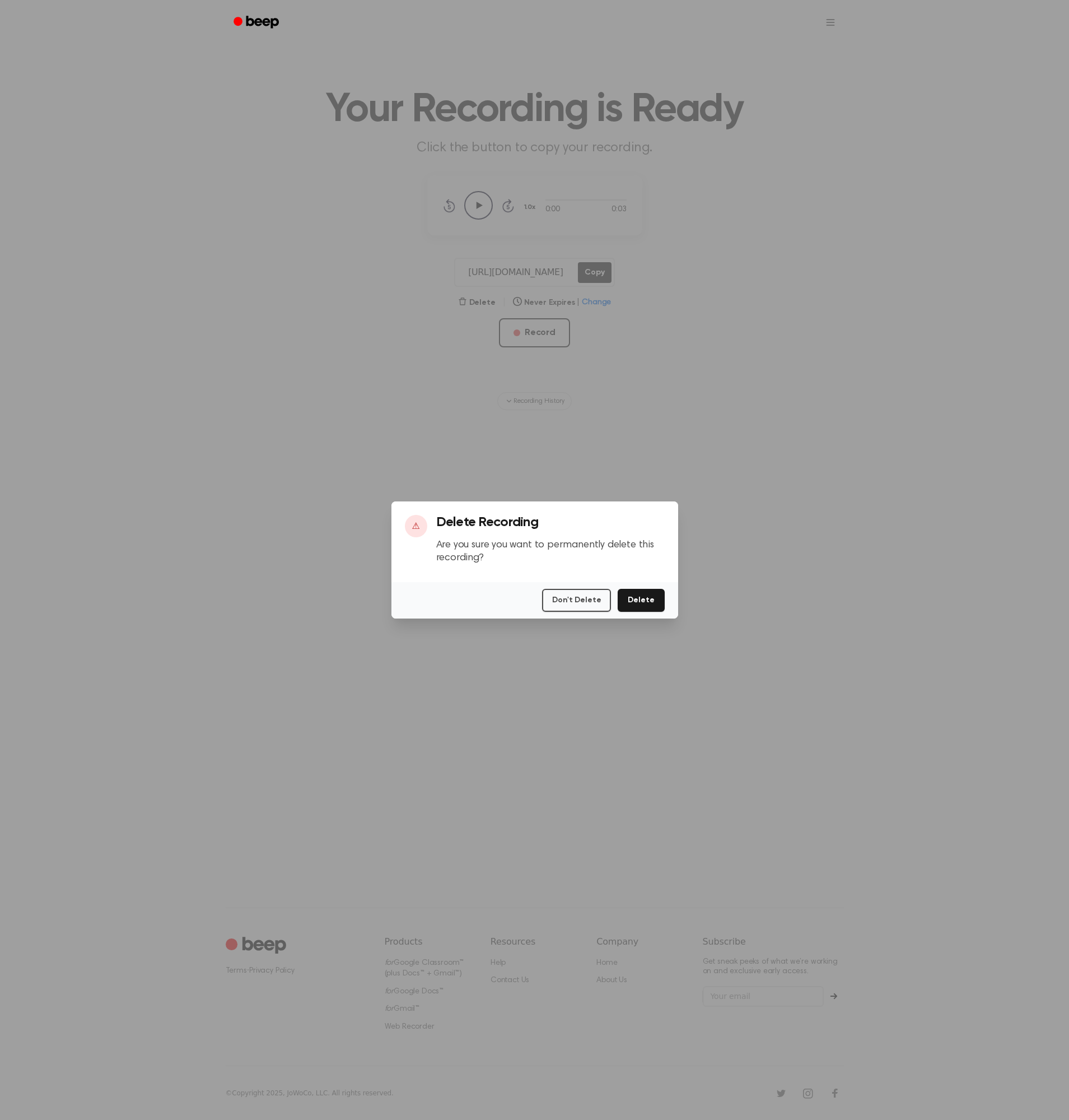
click at [655, 612] on div "Don't Delete Delete" at bounding box center [534, 599] width 287 height 36
click at [656, 607] on button "Delete" at bounding box center [641, 600] width 47 height 23
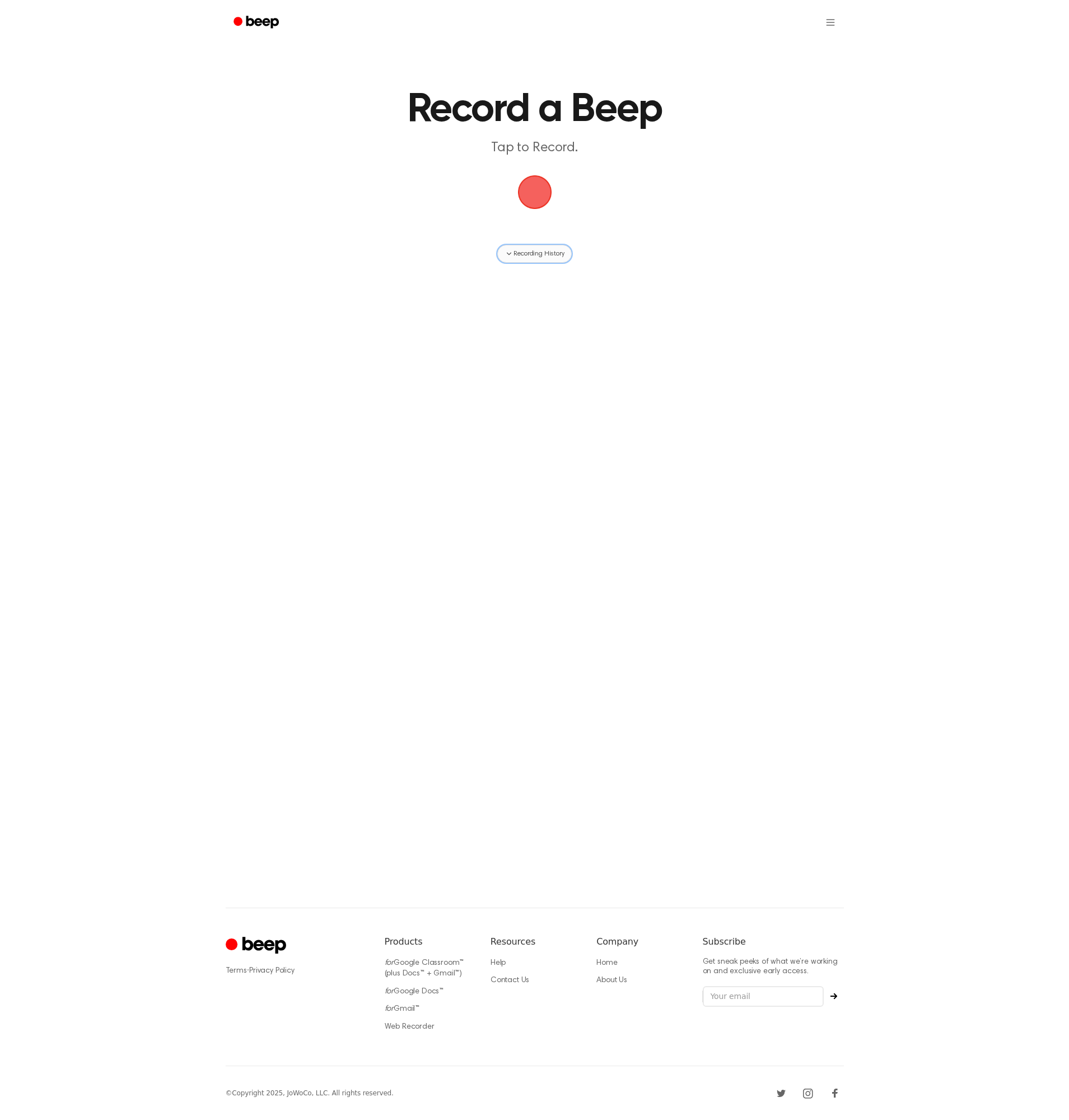
click at [524, 246] on button "Recording History" at bounding box center [534, 254] width 74 height 18
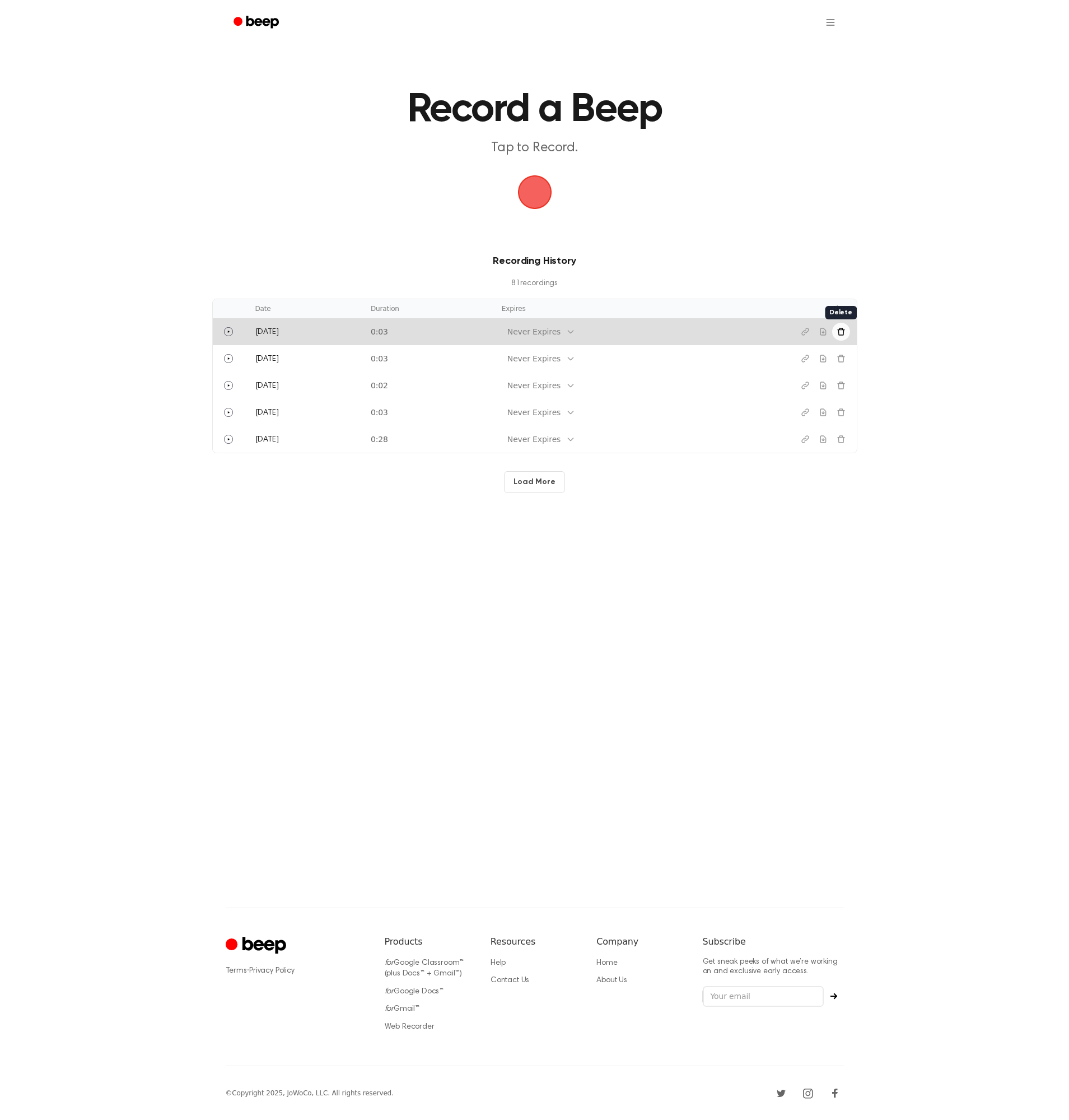
click at [837, 332] on icon "Delete recording" at bounding box center [840, 331] width 9 height 9
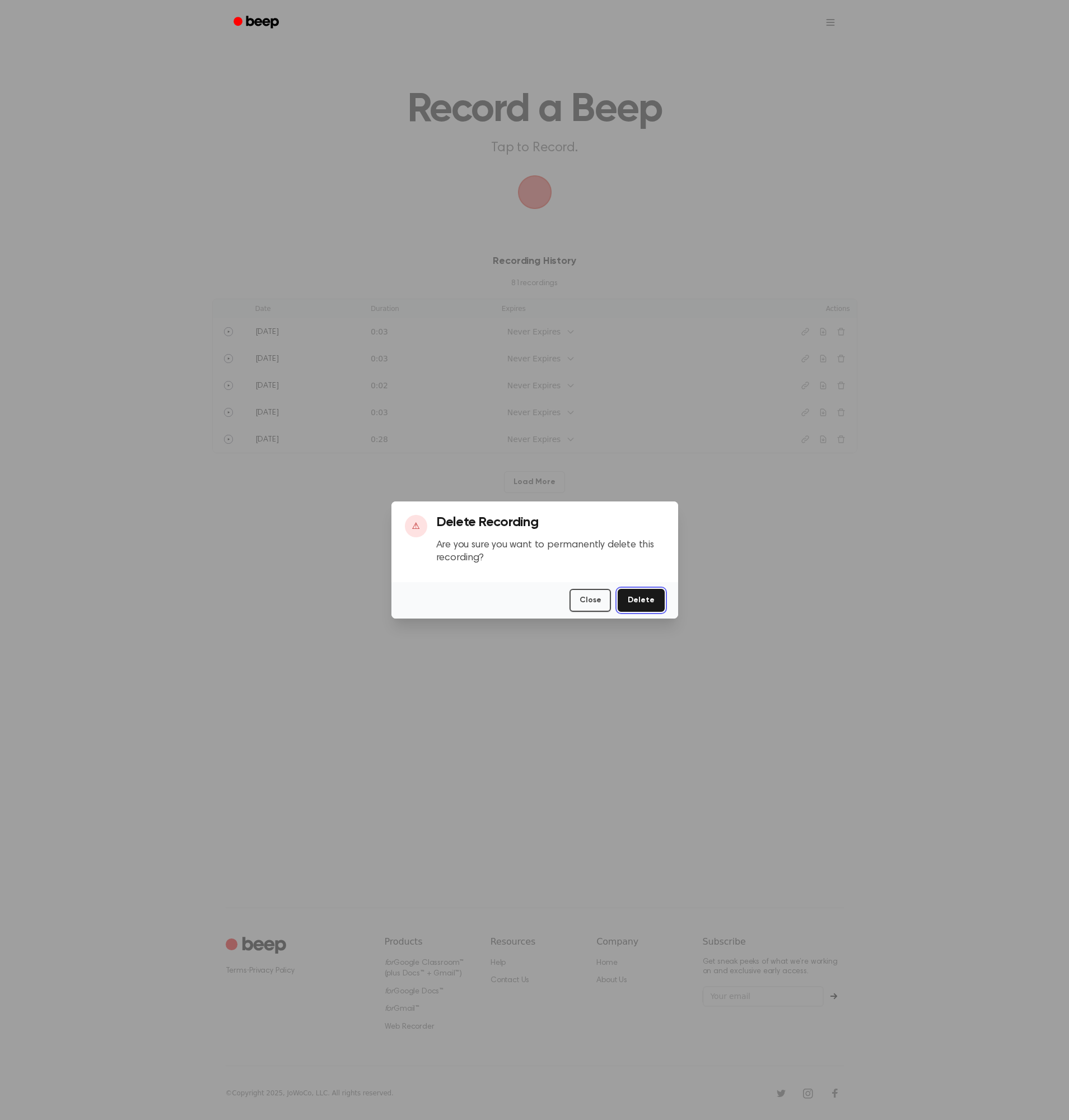
click at [654, 599] on button "Delete" at bounding box center [641, 600] width 47 height 23
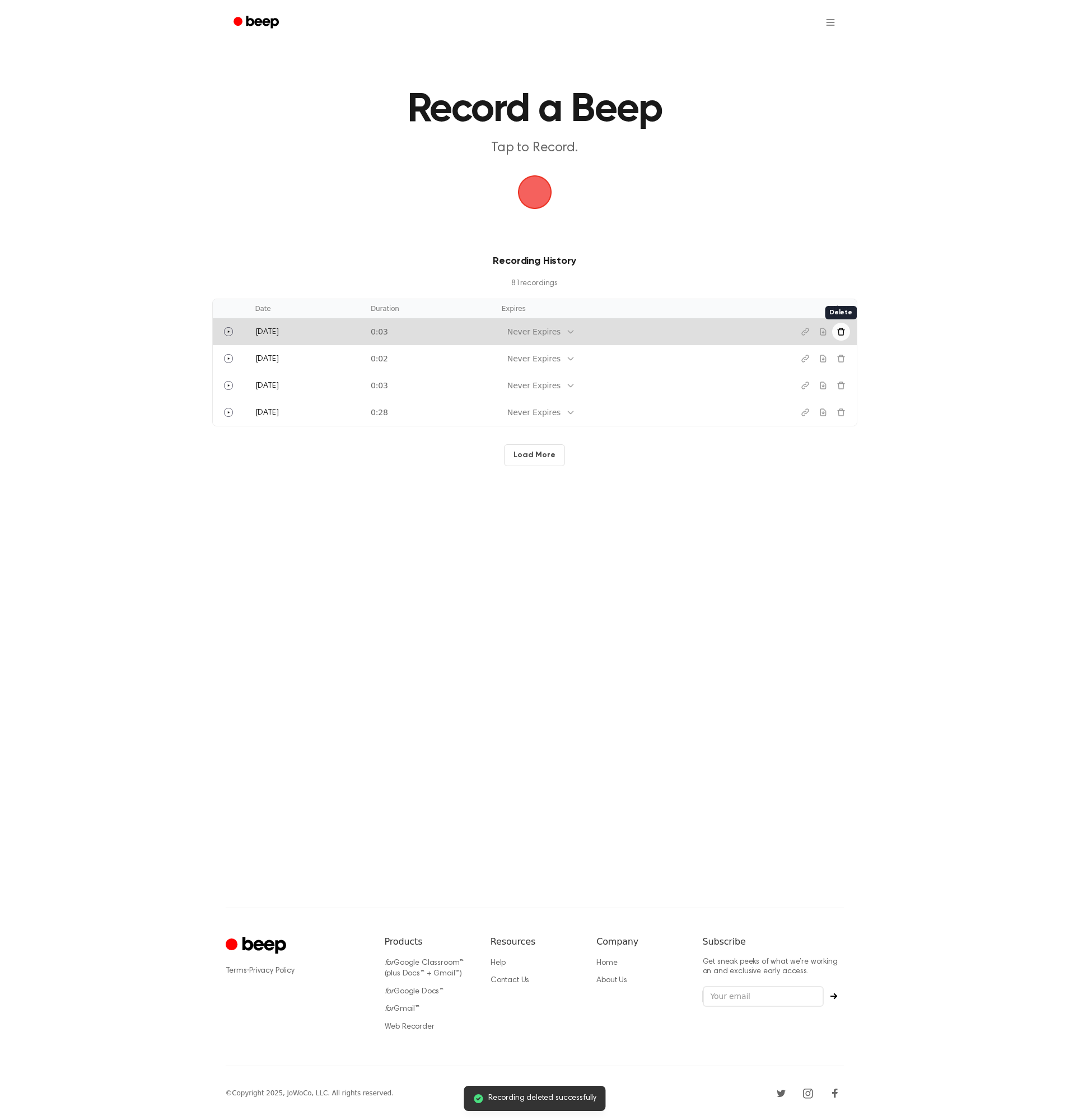
click at [847, 332] on button "Delete recording" at bounding box center [841, 332] width 18 height 18
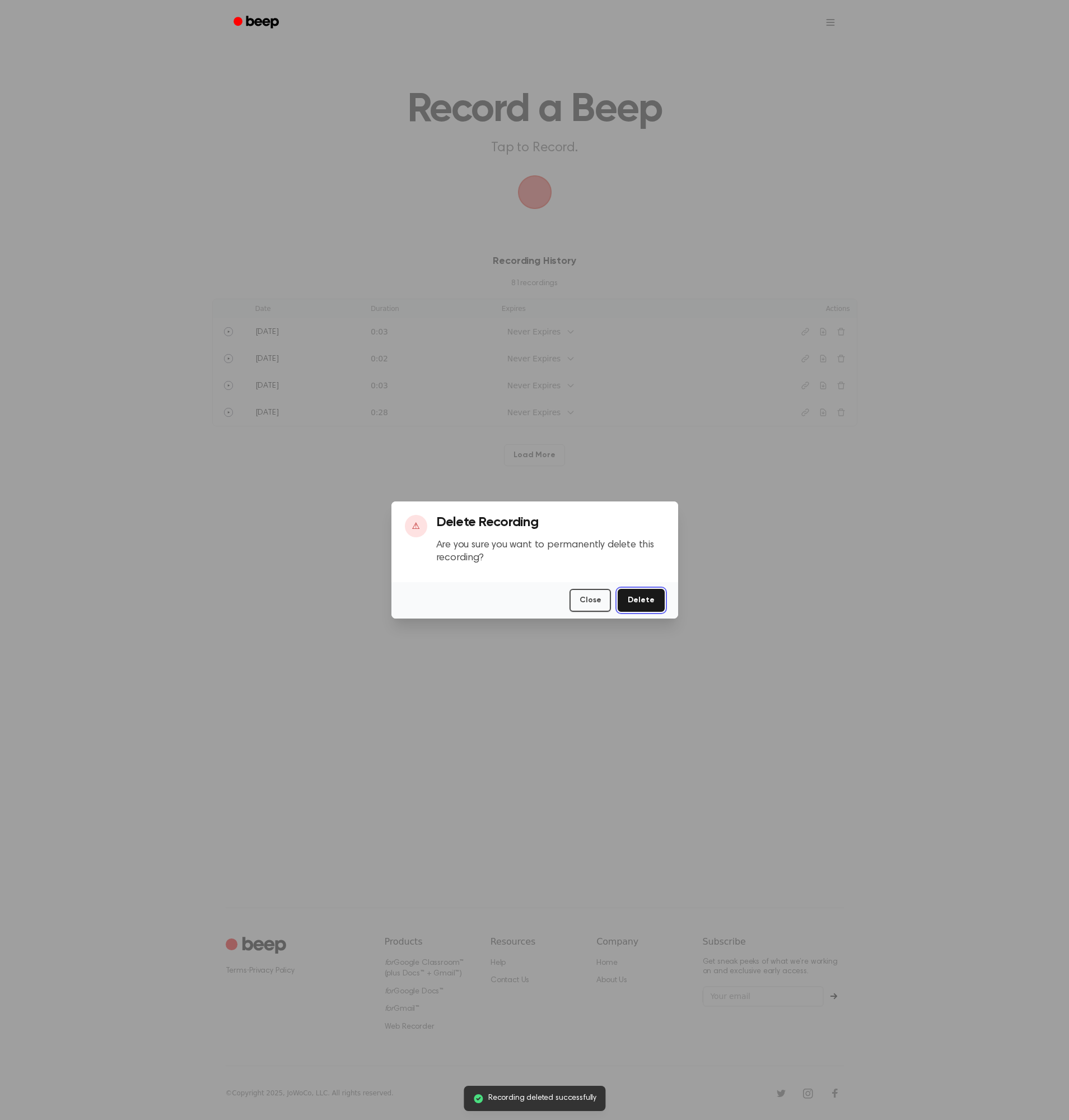
click at [643, 591] on button "Delete" at bounding box center [641, 600] width 47 height 23
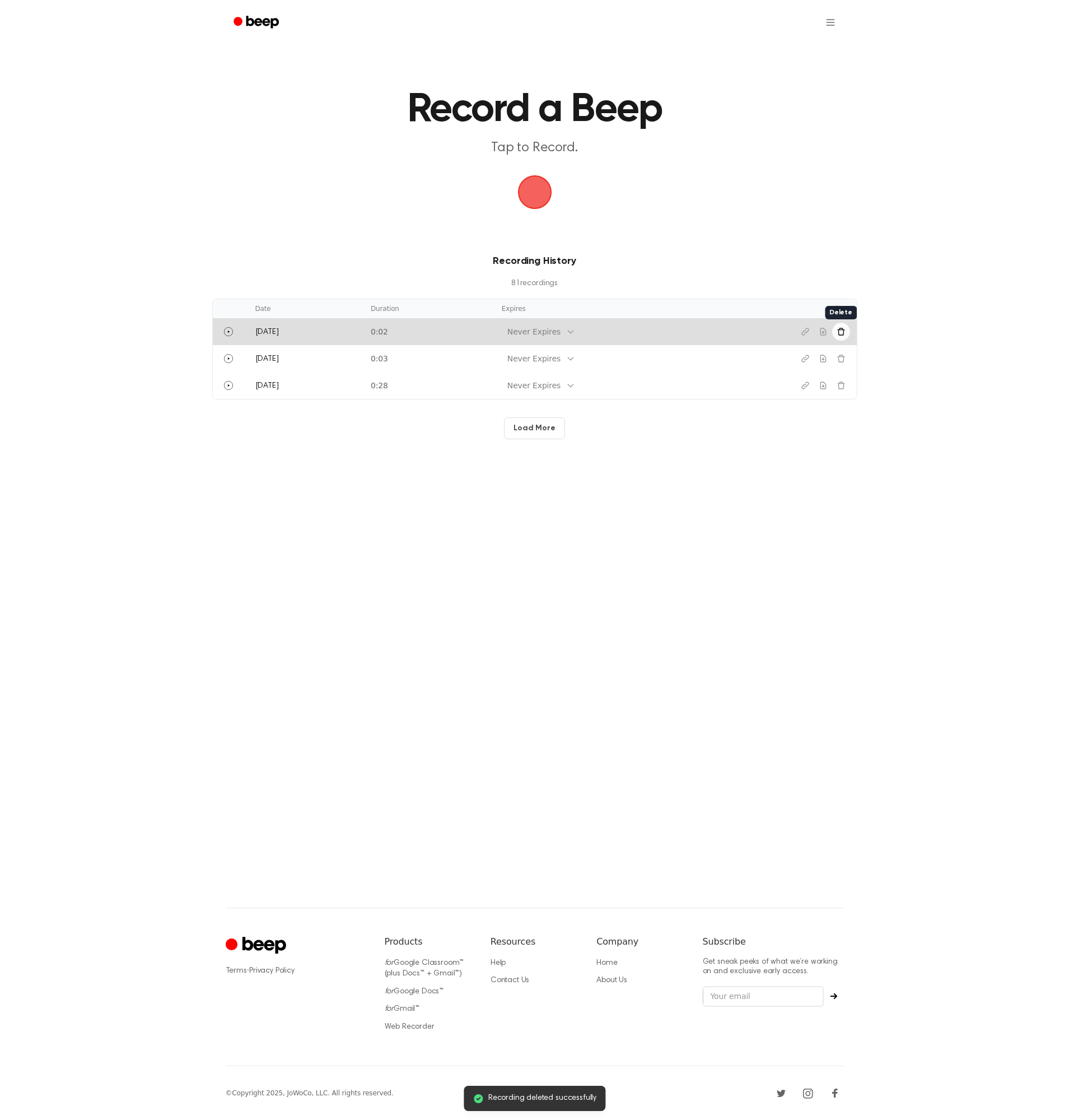
click at [838, 331] on icon "Delete recording" at bounding box center [840, 331] width 9 height 9
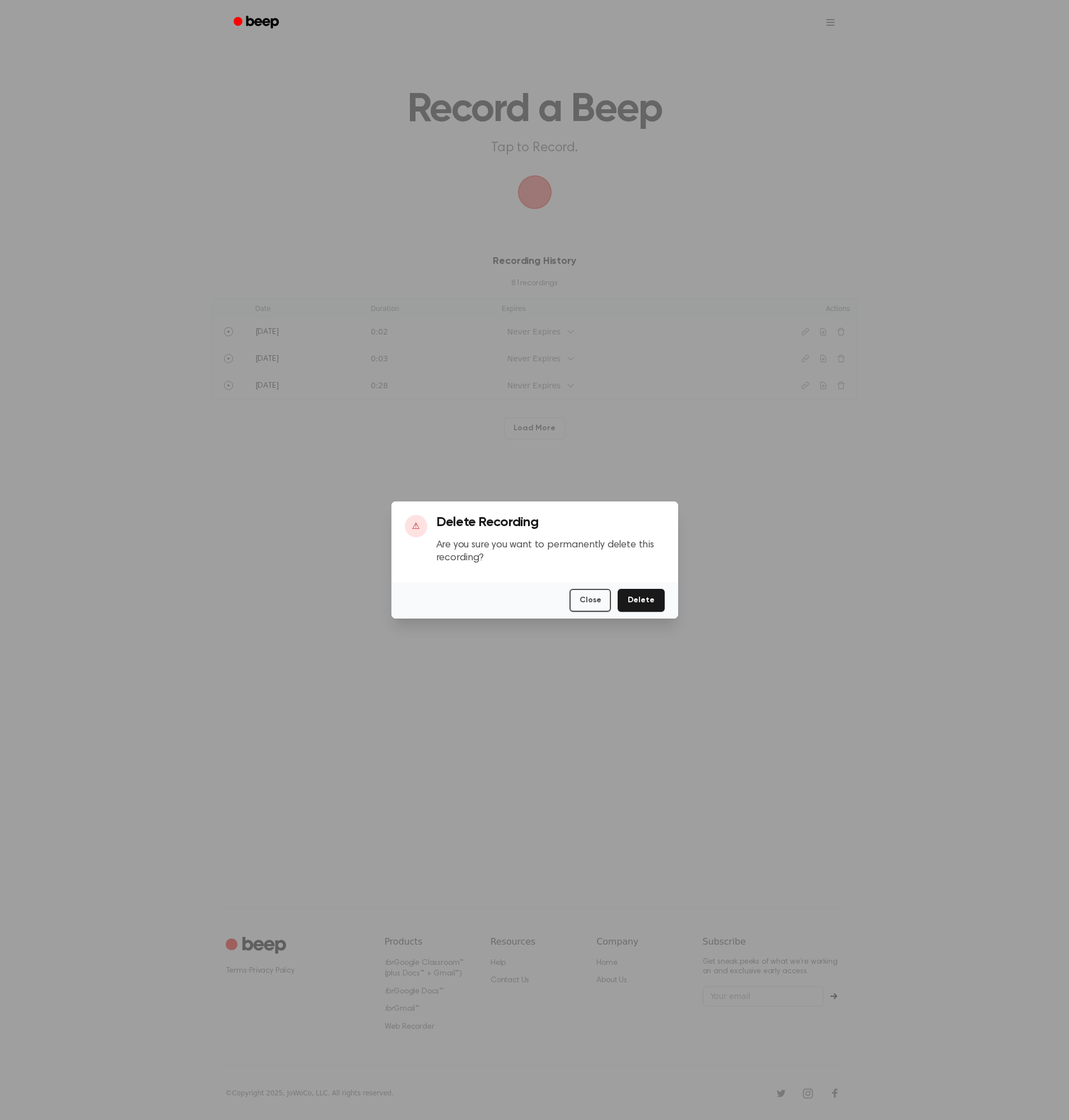
click at [647, 582] on div "Close Delete" at bounding box center [534, 599] width 287 height 36
click at [645, 597] on button "Delete" at bounding box center [641, 600] width 47 height 23
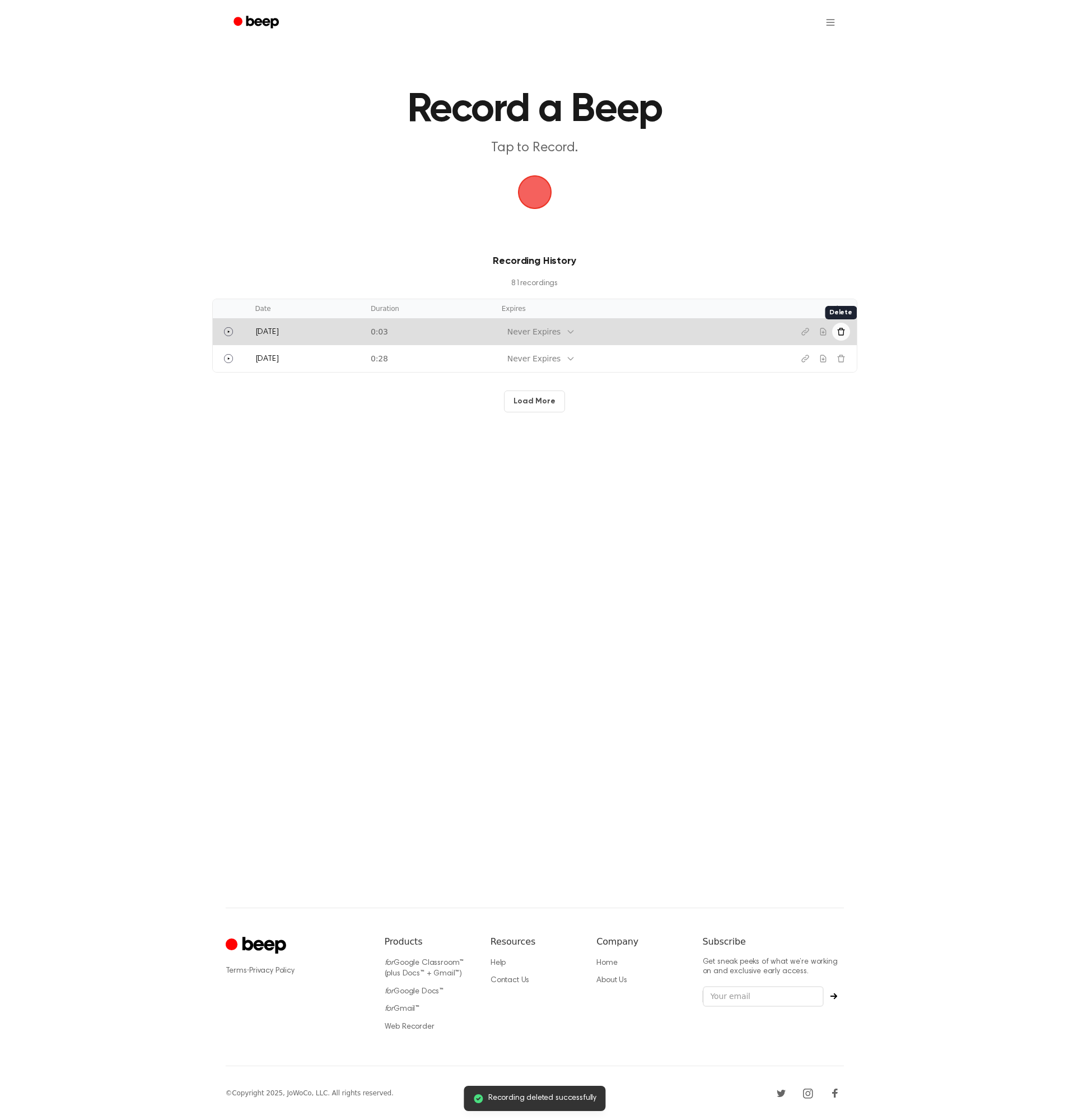
click at [843, 336] on icon "Delete recording" at bounding box center [840, 331] width 9 height 9
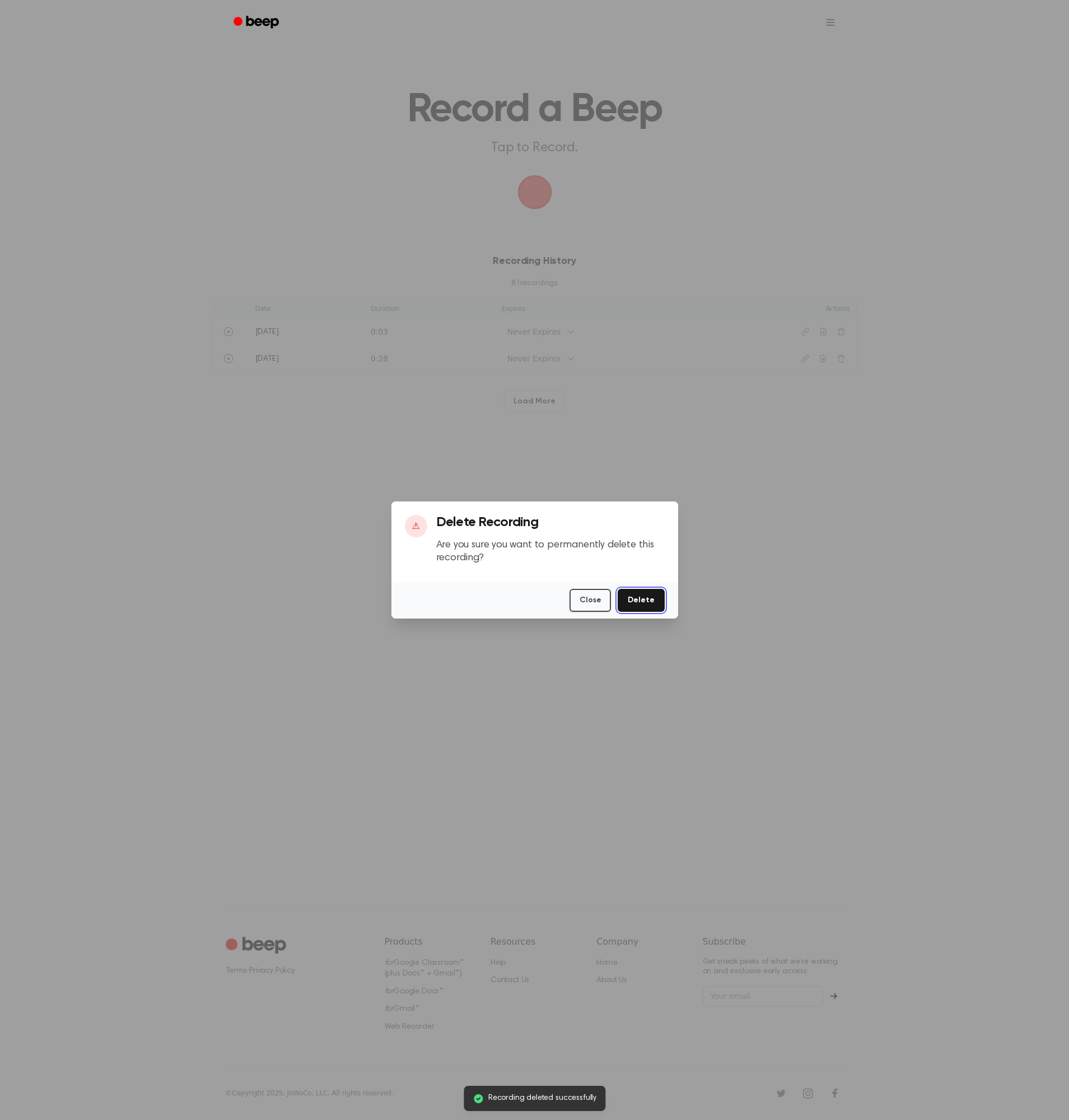
click at [654, 598] on button "Delete" at bounding box center [641, 600] width 47 height 23
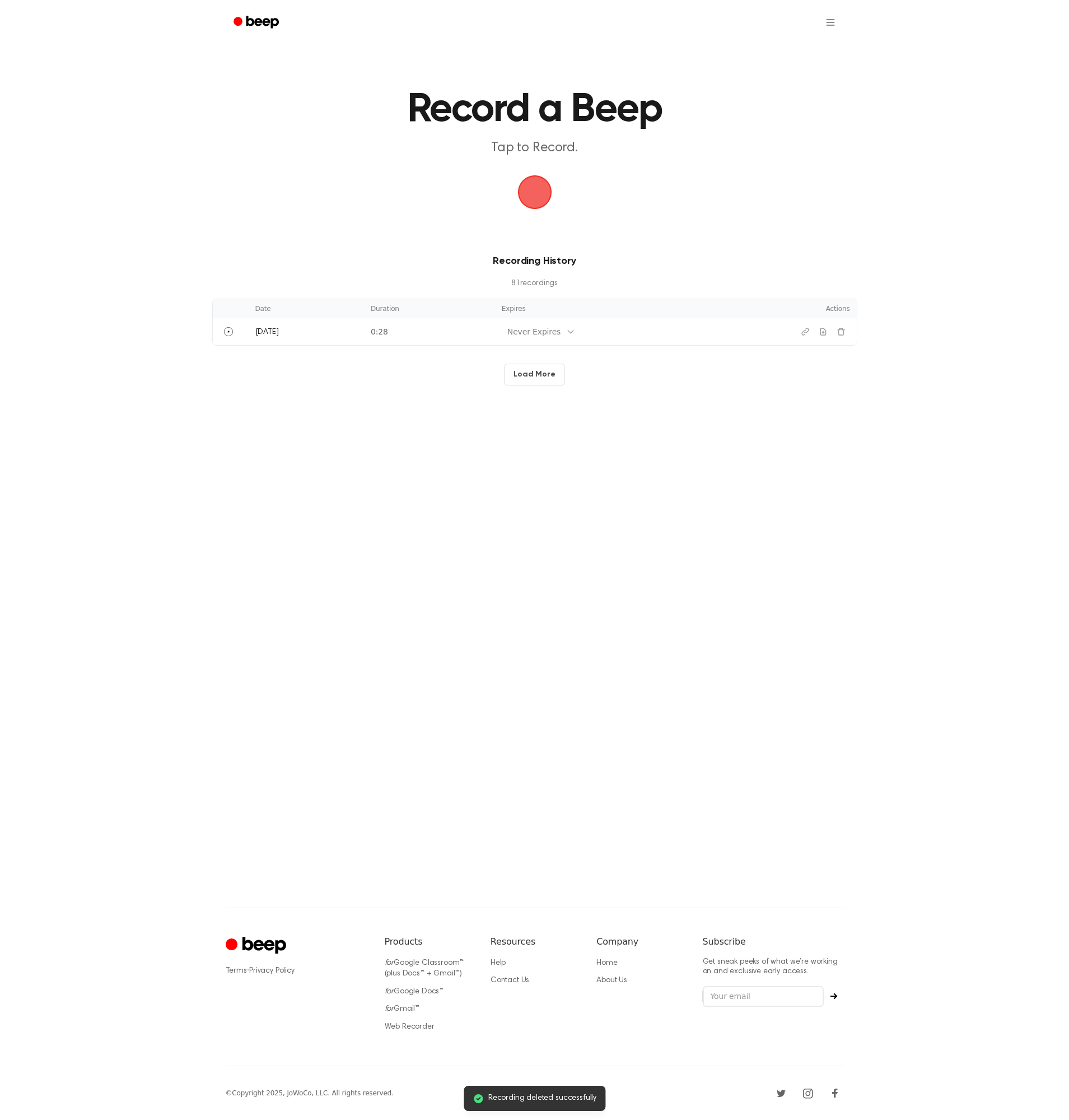
click at [548, 371] on button "Load More" at bounding box center [534, 375] width 61 height 21
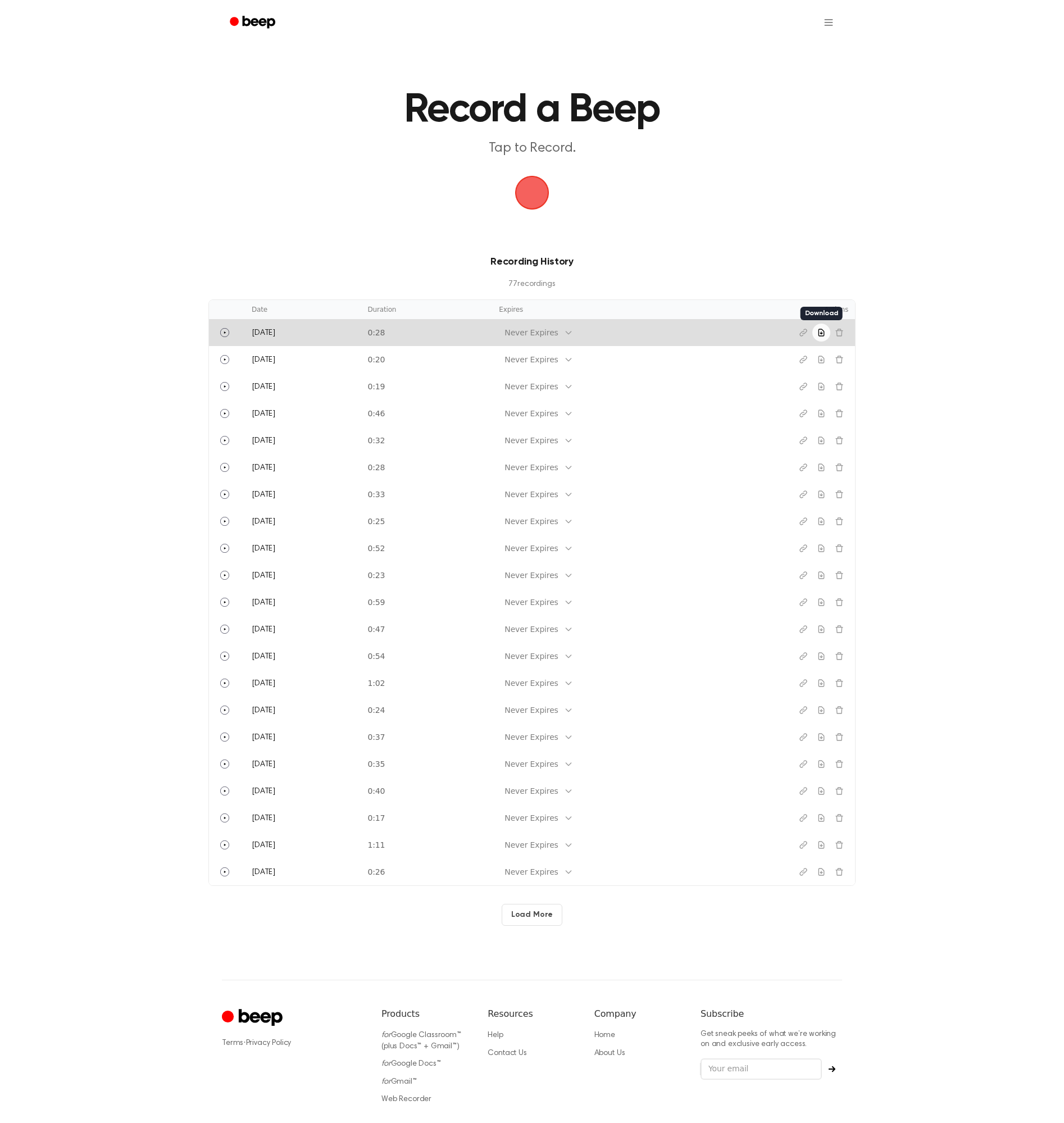
click at [820, 333] on icon "Download recording" at bounding box center [820, 332] width 5 height 7
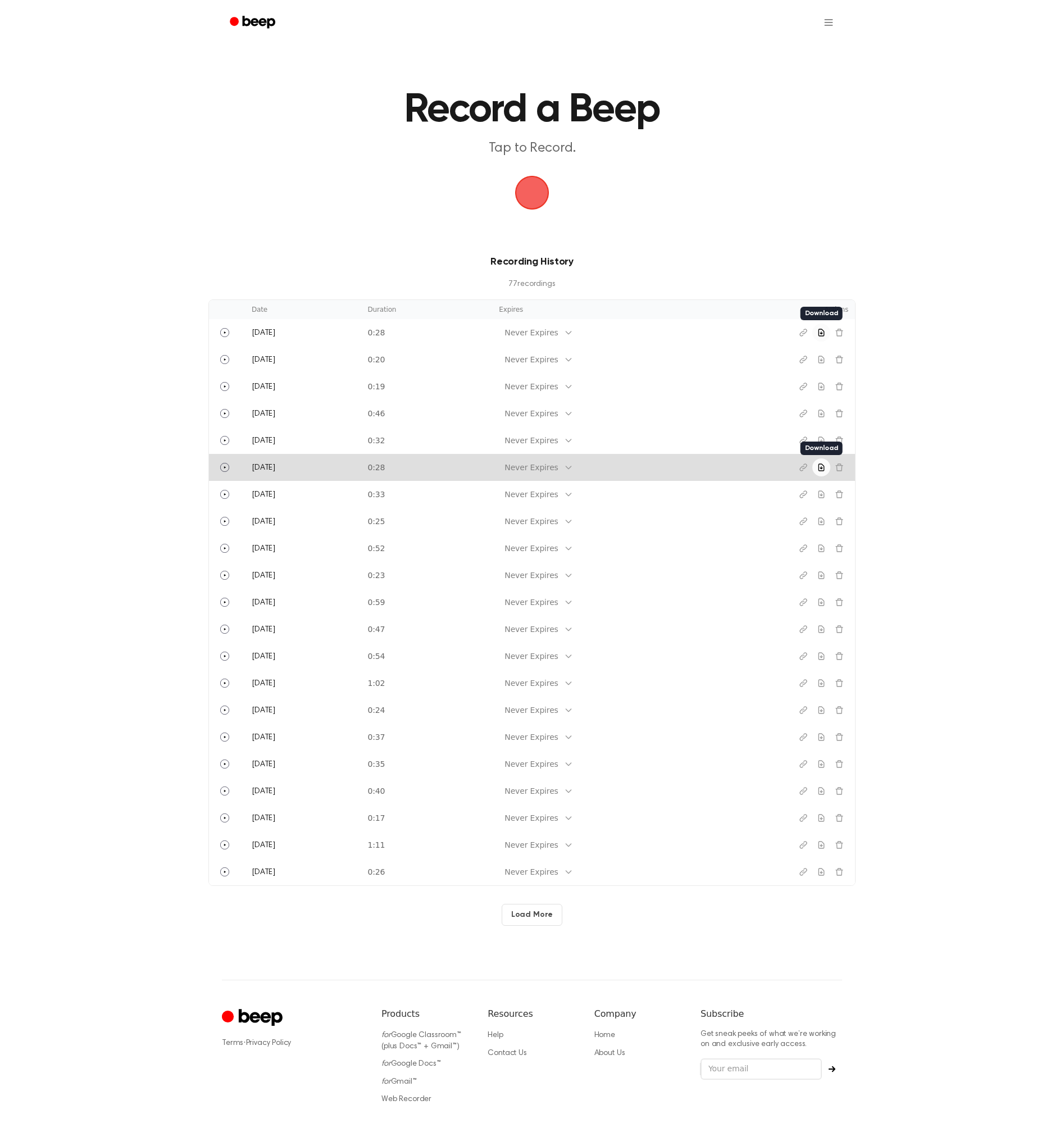
click at [819, 470] on icon "Download recording" at bounding box center [820, 467] width 5 height 7
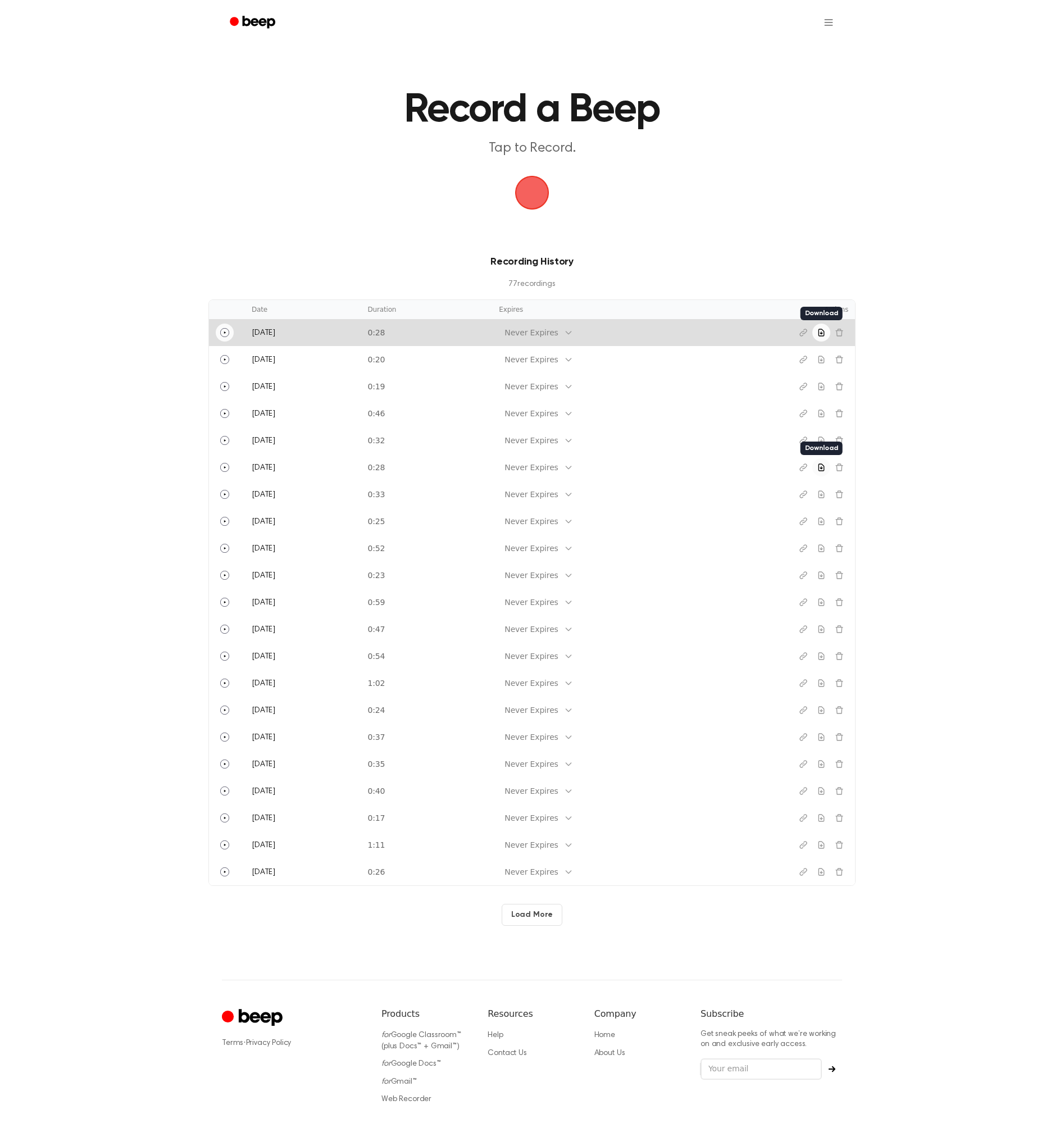
click at [226, 332] on icon "Play" at bounding box center [224, 332] width 9 height 9
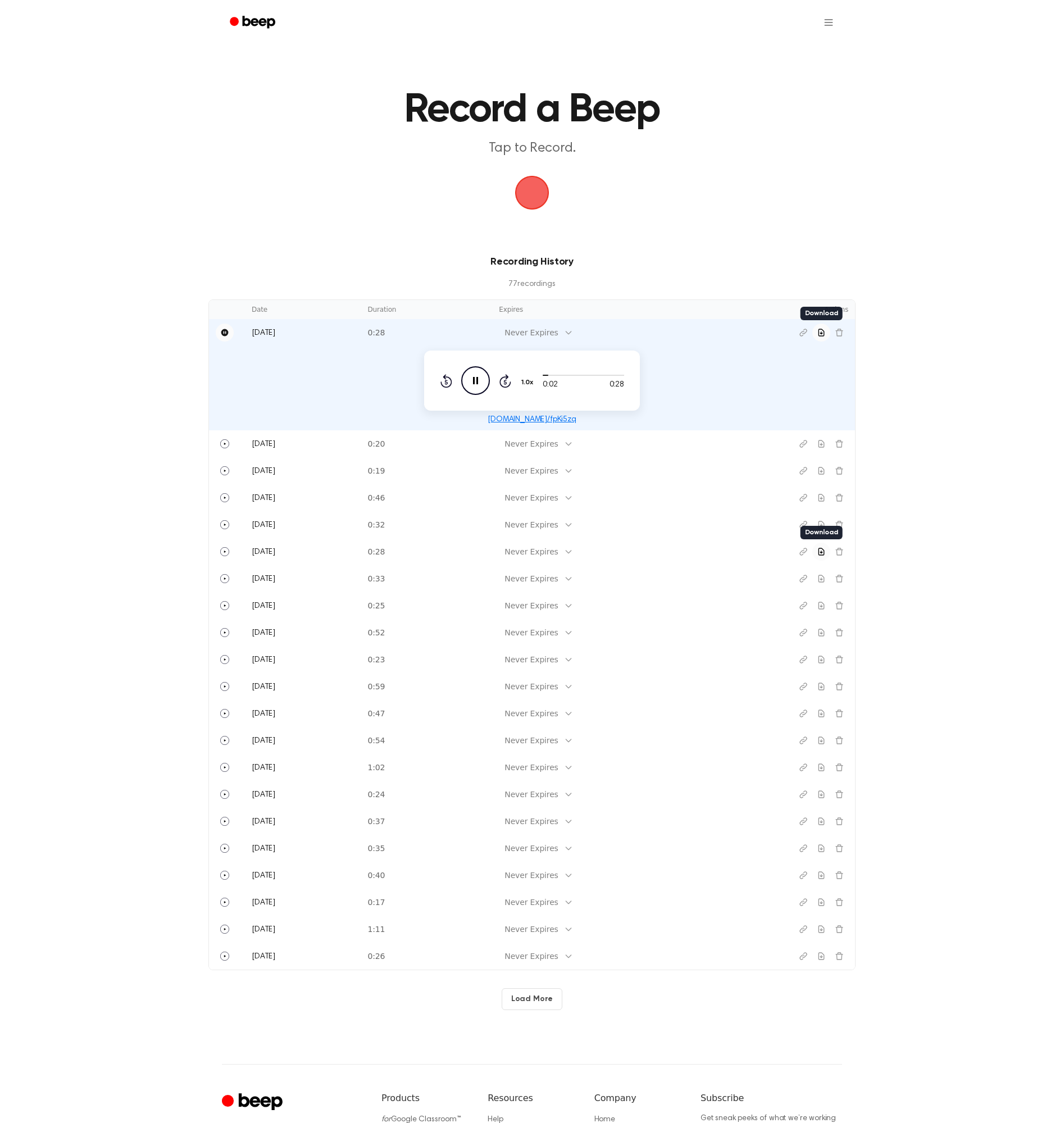
click at [474, 381] on icon at bounding box center [475, 380] width 5 height 7
click at [799, 332] on icon "Copy link" at bounding box center [803, 332] width 9 height 9
click at [821, 332] on icon "Download recording" at bounding box center [820, 332] width 5 height 7
click at [822, 20] on html "Record a Beep Tap to Record. Recording History 77 recording s Date Duration Exp…" at bounding box center [532, 638] width 1064 height 1277
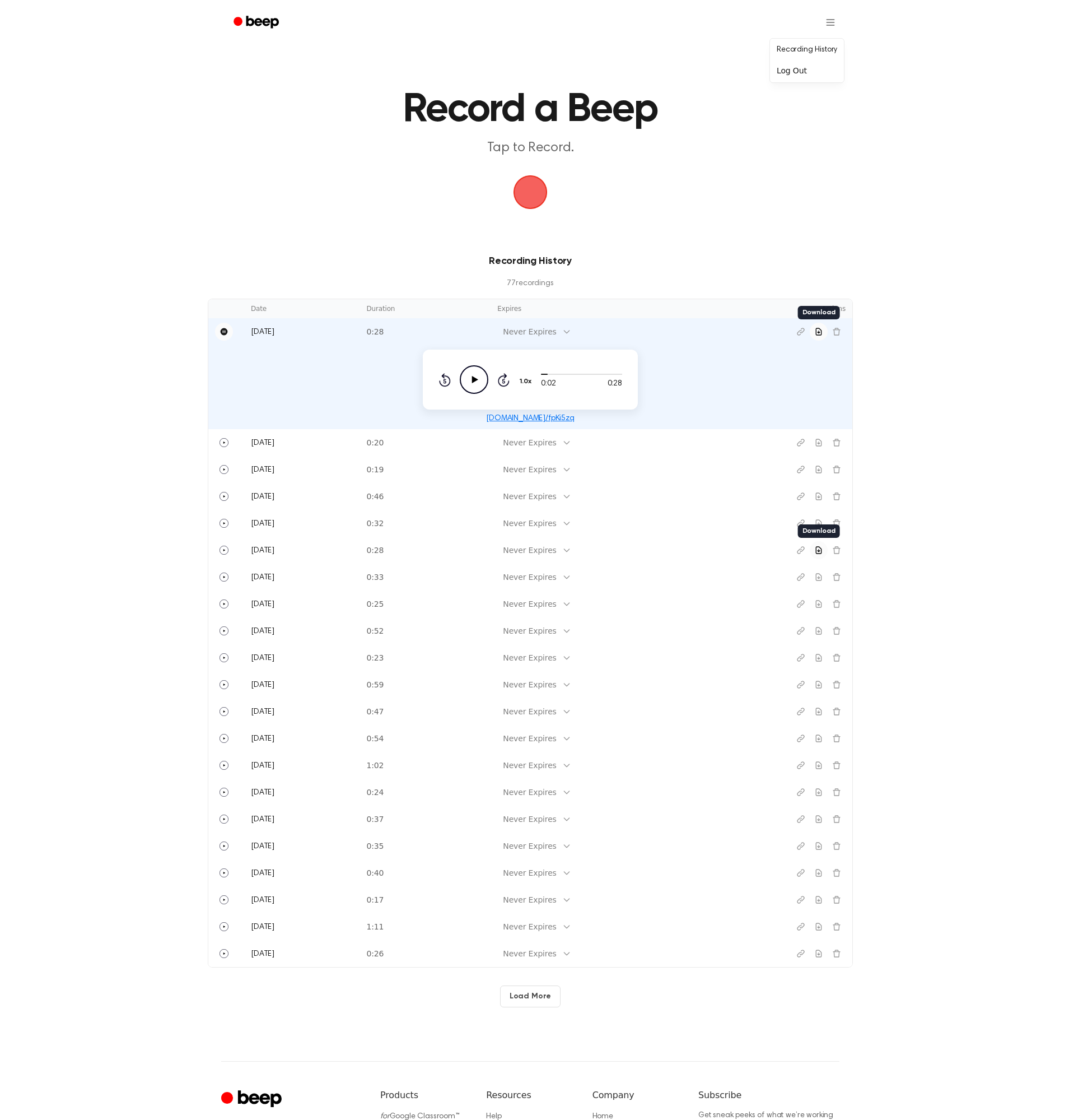
drag, startPoint x: 822, startPoint y: 19, endPoint x: 372, endPoint y: 76, distance: 453.6
click at [822, 19] on html "Record a Beep Tap to Record. Recording History 77 recording s Date Duration Exp…" at bounding box center [534, 636] width 1069 height 1274
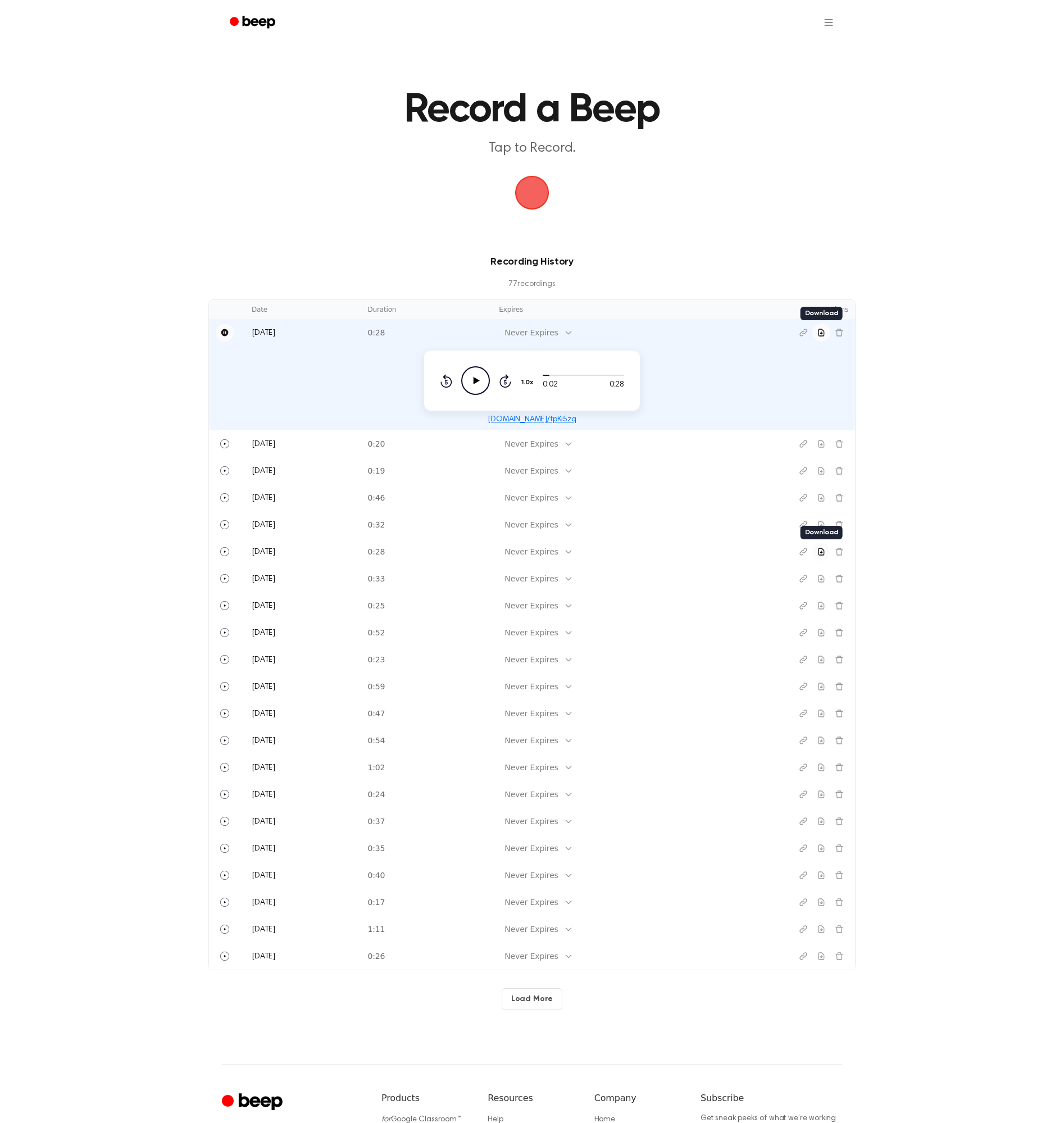
click at [332, 86] on main "Record a Beep Tap to Record. Recording History 77 recording s Date Duration Exp…" at bounding box center [532, 504] width 1064 height 1010
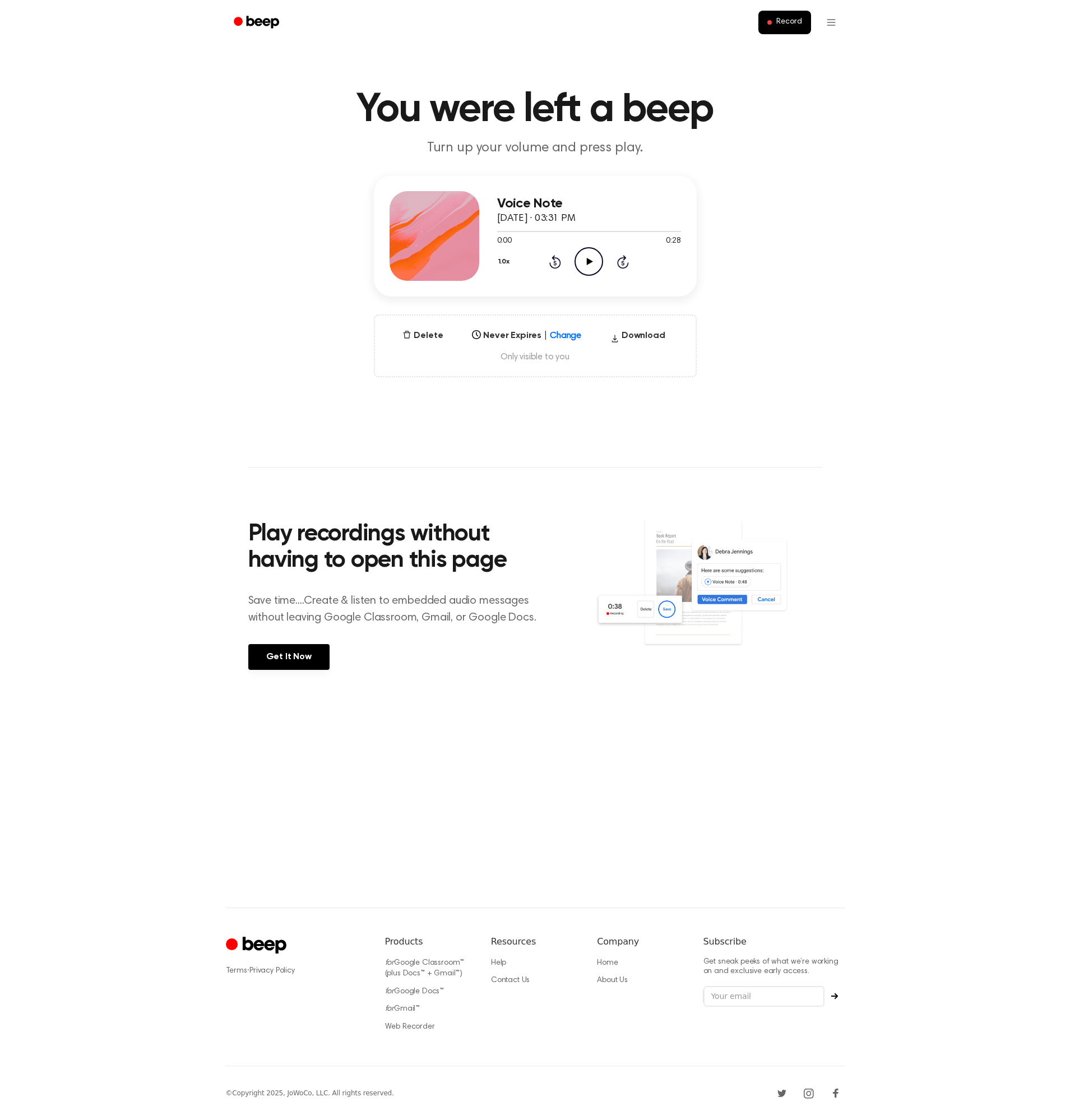
click at [581, 261] on icon "Play Audio" at bounding box center [588, 261] width 28 height 28
click at [585, 261] on icon "Pause Audio" at bounding box center [588, 261] width 28 height 28
click at [642, 335] on button "Download" at bounding box center [638, 338] width 64 height 18
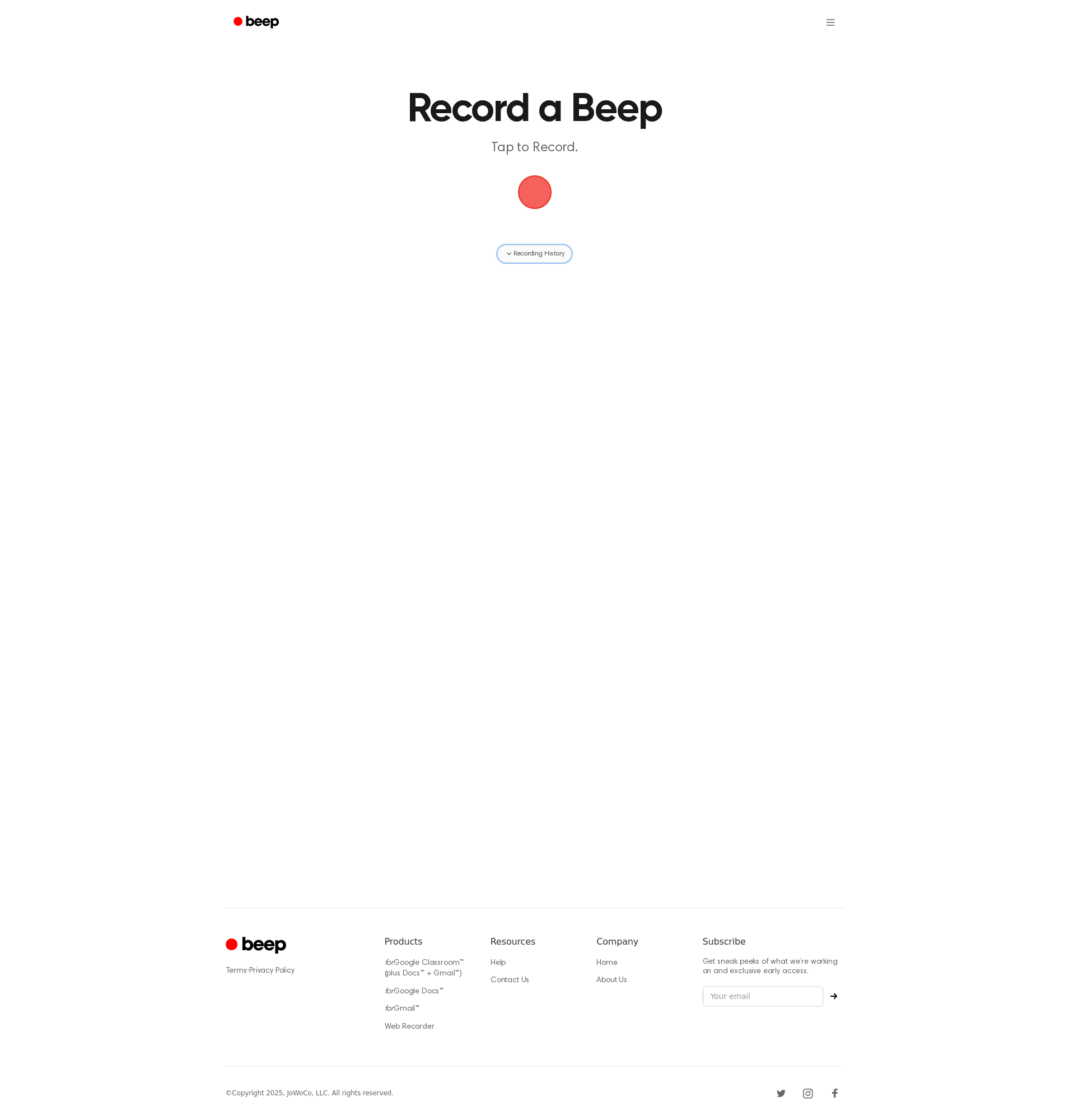
click at [514, 247] on button "Recording History" at bounding box center [534, 254] width 74 height 18
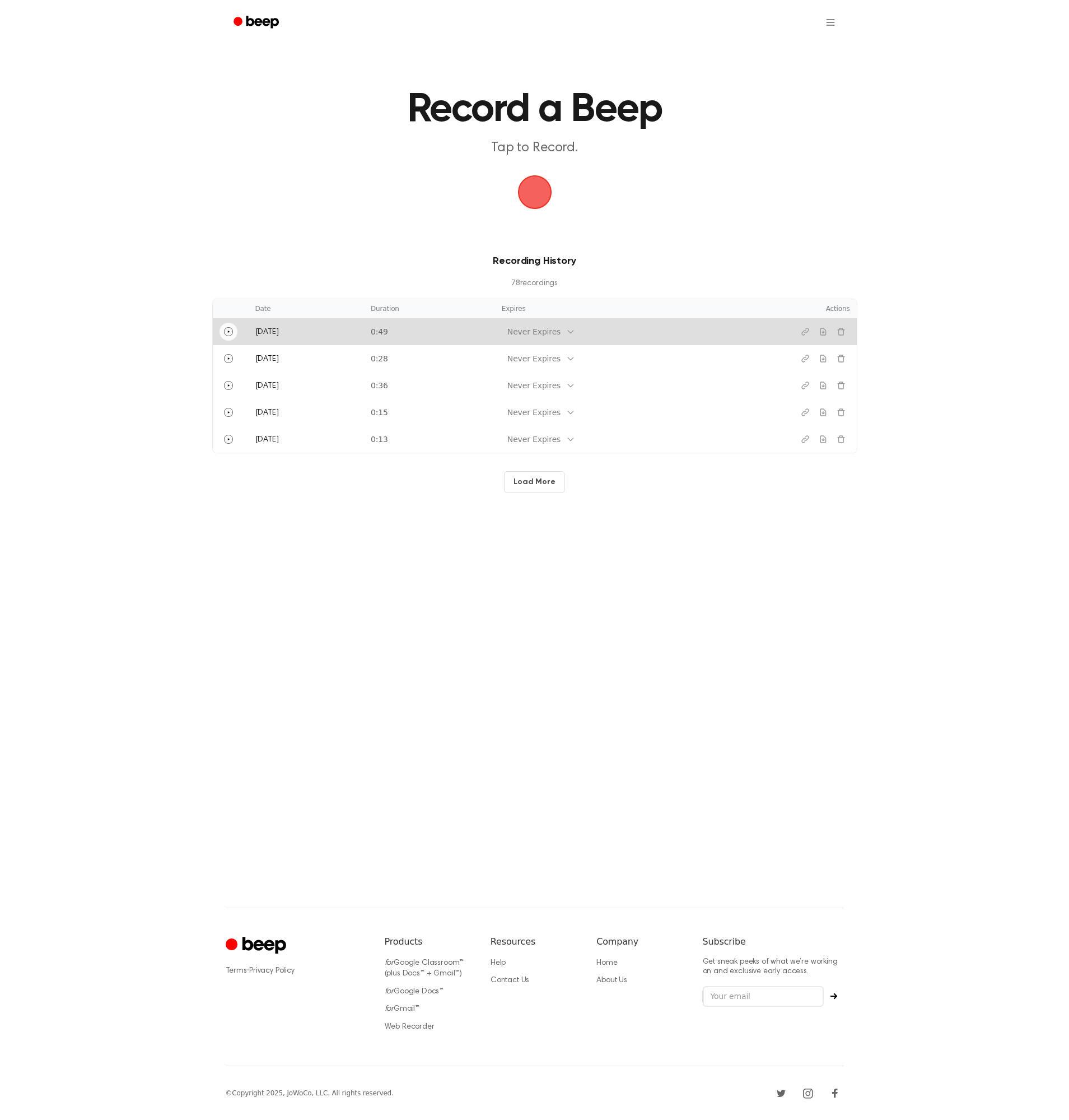
click at [231, 331] on icon "Play" at bounding box center [228, 331] width 9 height 9
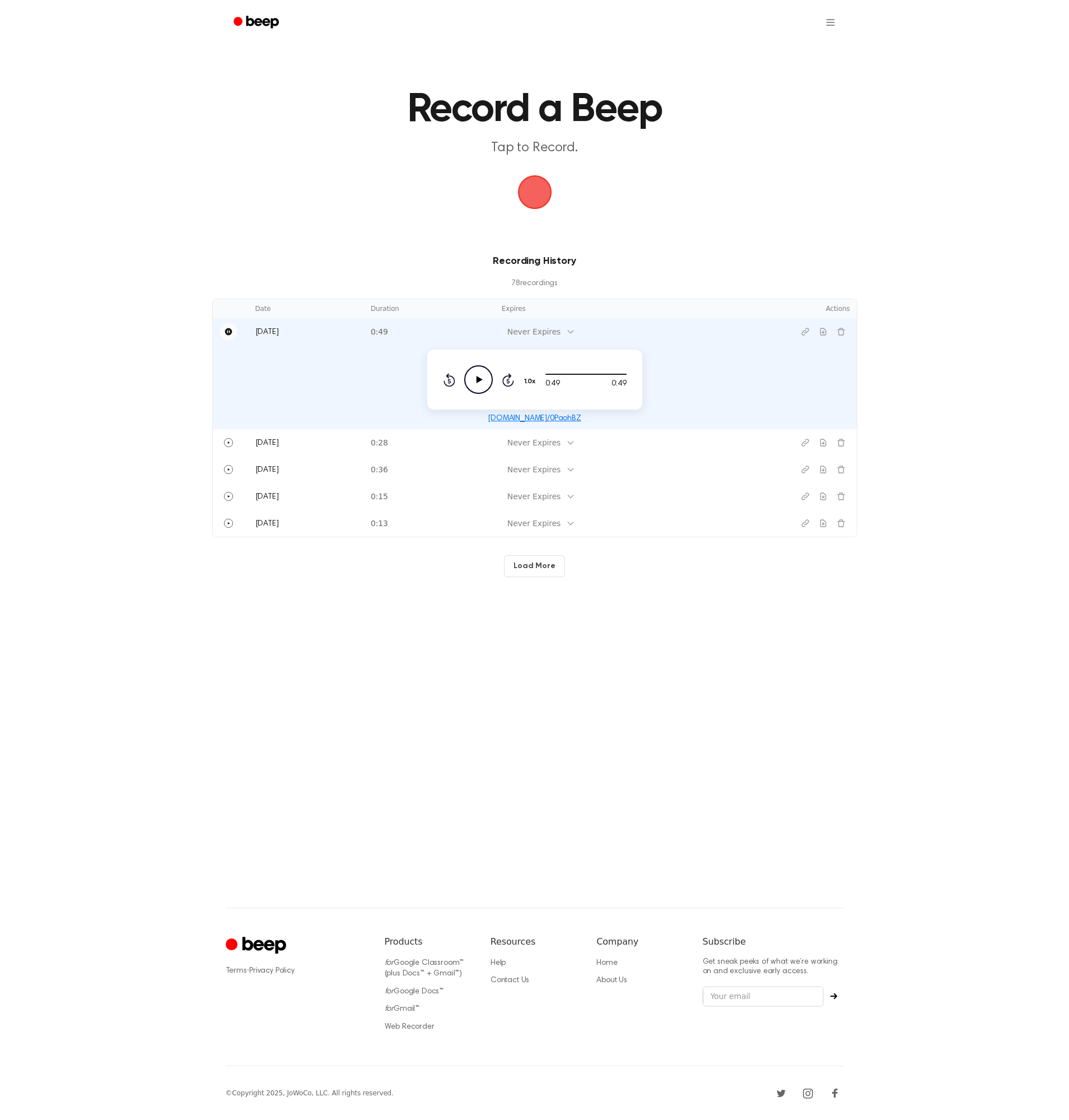
click at [909, 147] on header "Record a Beep Tap to Record." at bounding box center [534, 124] width 827 height 68
click at [825, 335] on icon "Download recording" at bounding box center [822, 331] width 5 height 7
click at [537, 194] on span "button" at bounding box center [534, 192] width 36 height 36
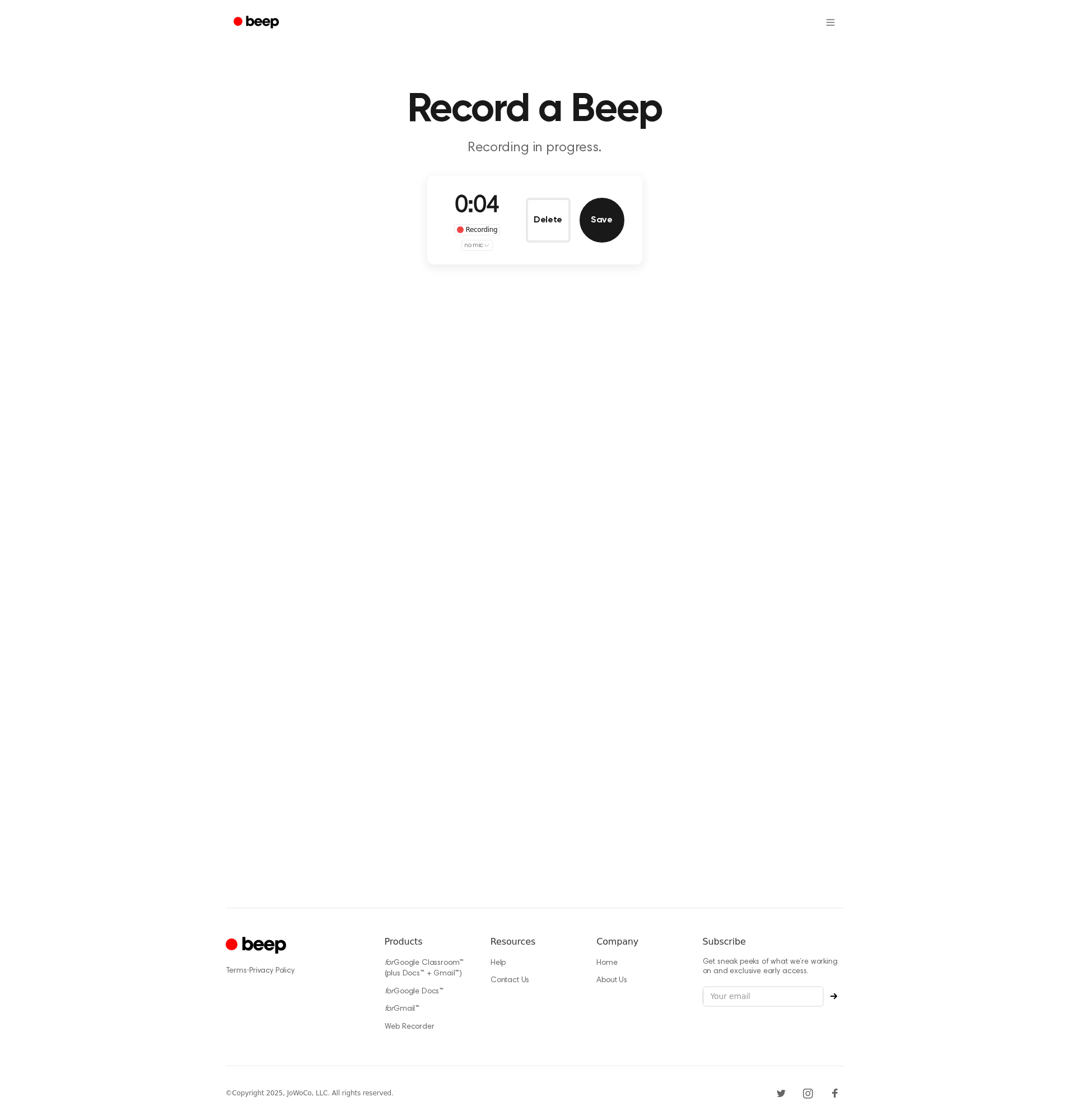
click at [620, 213] on button "Save" at bounding box center [602, 220] width 45 height 45
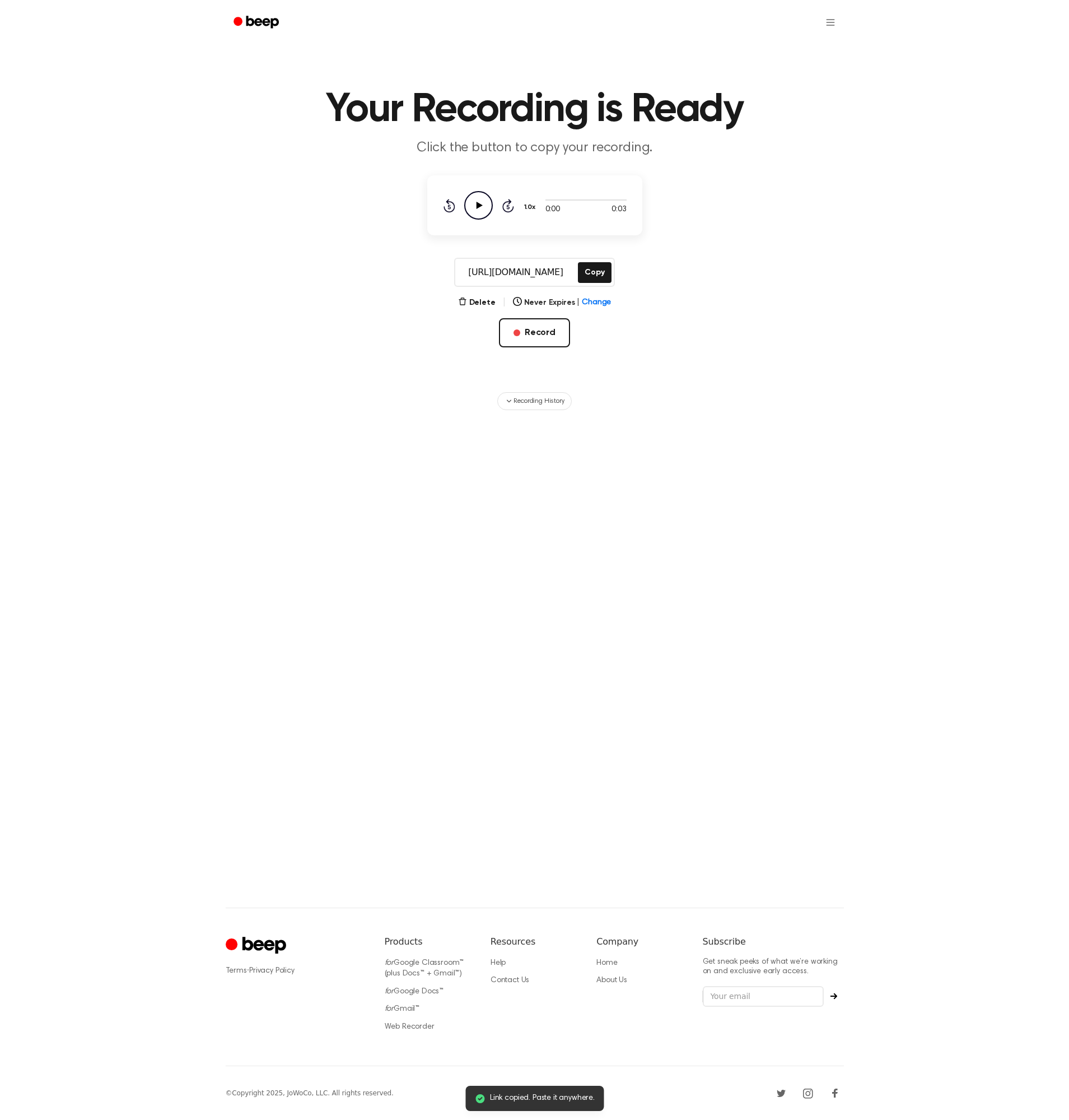
click at [472, 203] on icon "Play Audio" at bounding box center [478, 204] width 28 height 28
click at [497, 307] on div "Delete | Never Expires | Change" at bounding box center [535, 303] width 154 height 14
click at [493, 298] on button "Delete" at bounding box center [477, 303] width 38 height 12
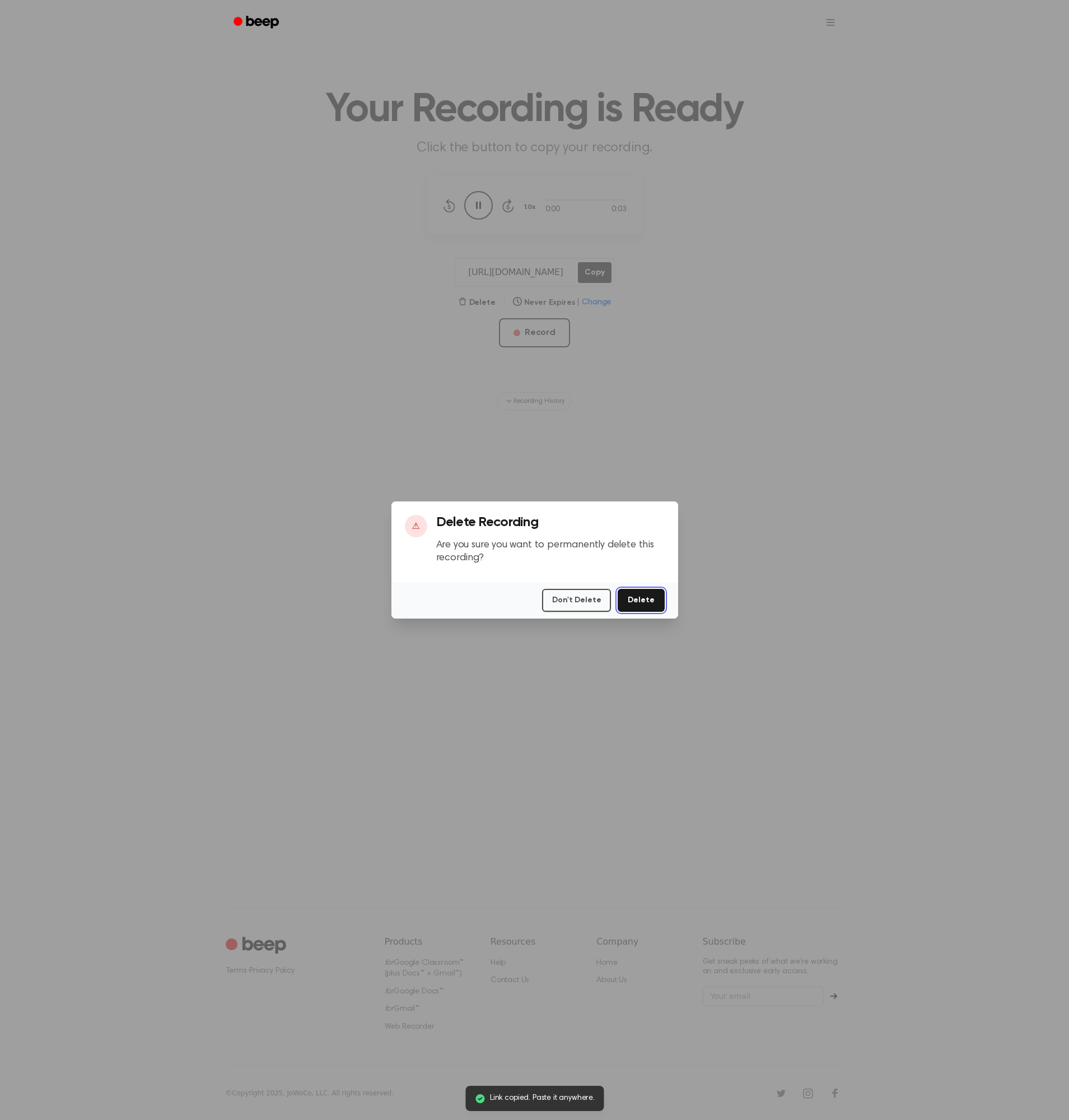
click at [638, 601] on button "Delete" at bounding box center [641, 600] width 47 height 23
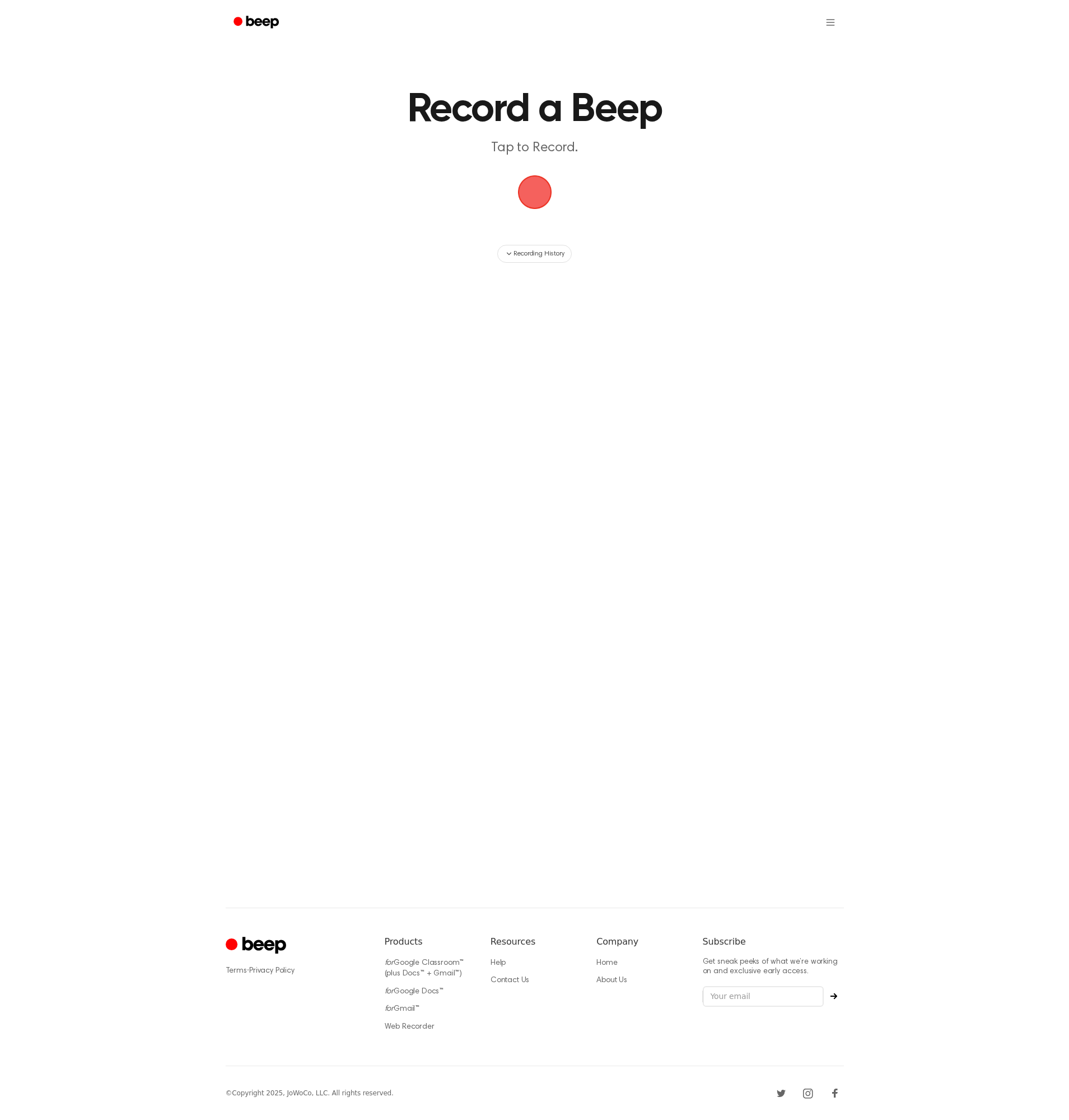
click at [270, 198] on main "Record a Beep Tap to Record. Recording History" at bounding box center [534, 426] width 1069 height 853
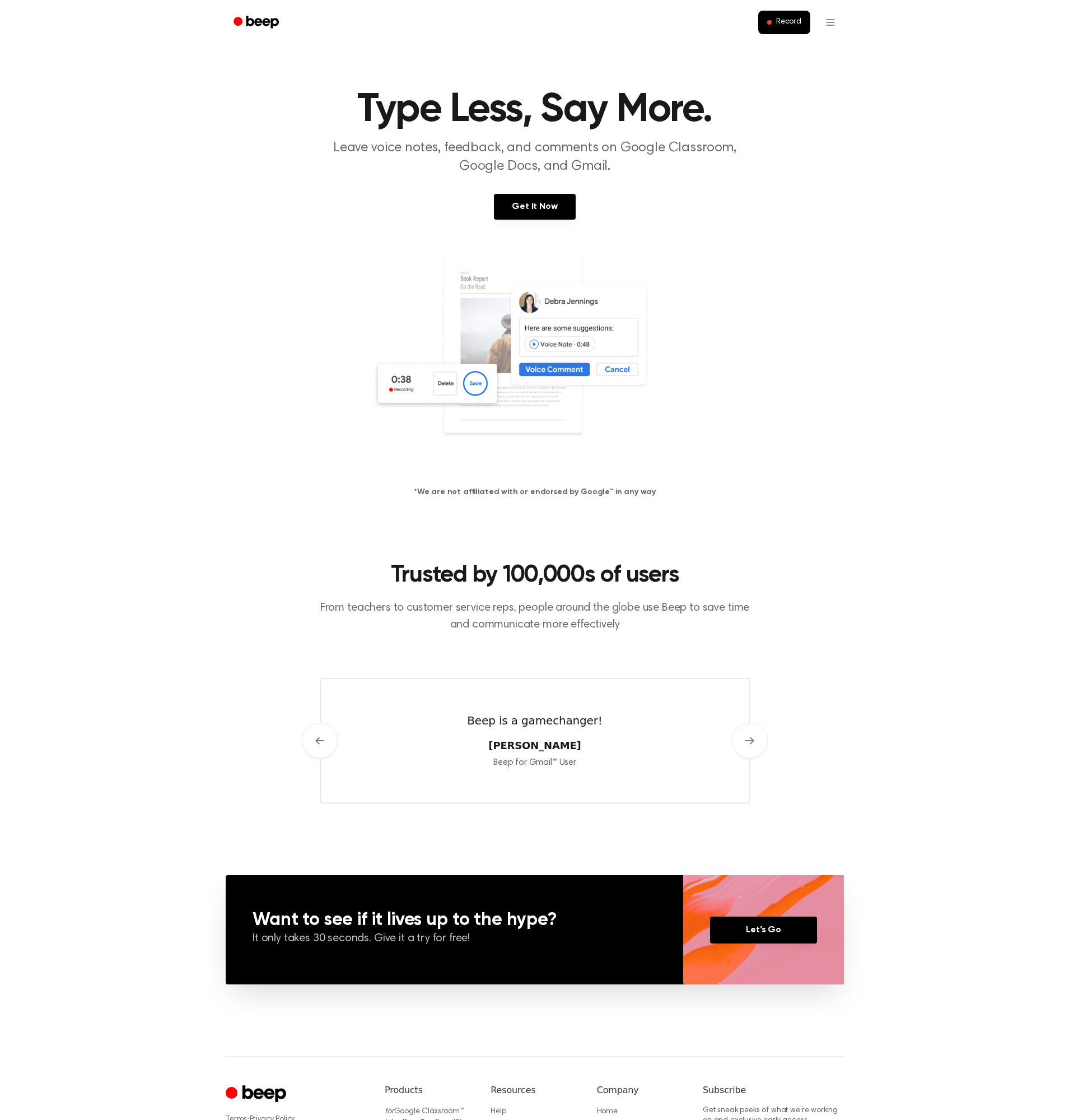
scroll to position [101, 0]
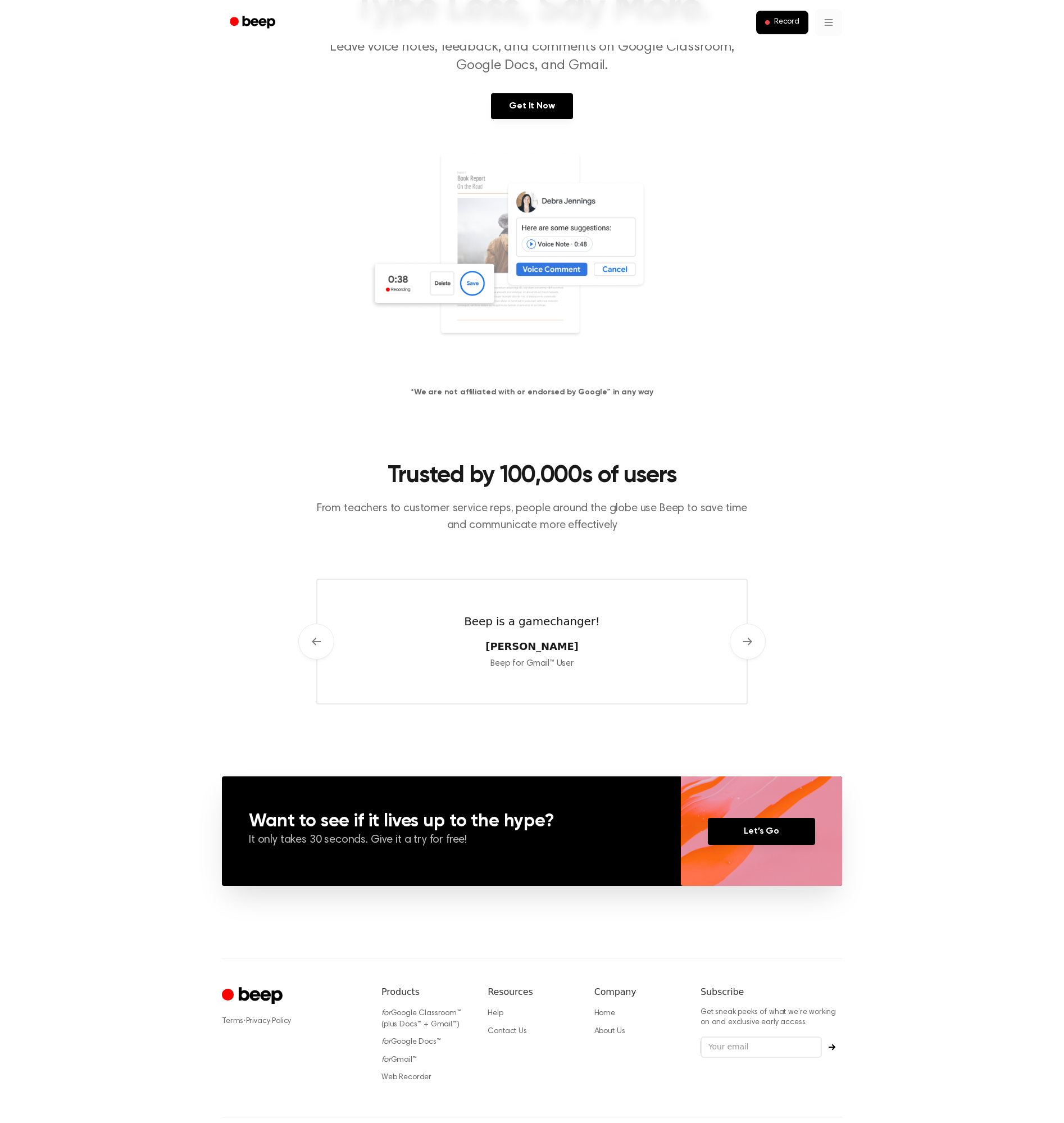
click at [839, 23] on html "Record Type Less, Say More. Leave voice notes, feedback, and comments on Google…" at bounding box center [532, 535] width 1064 height 1272
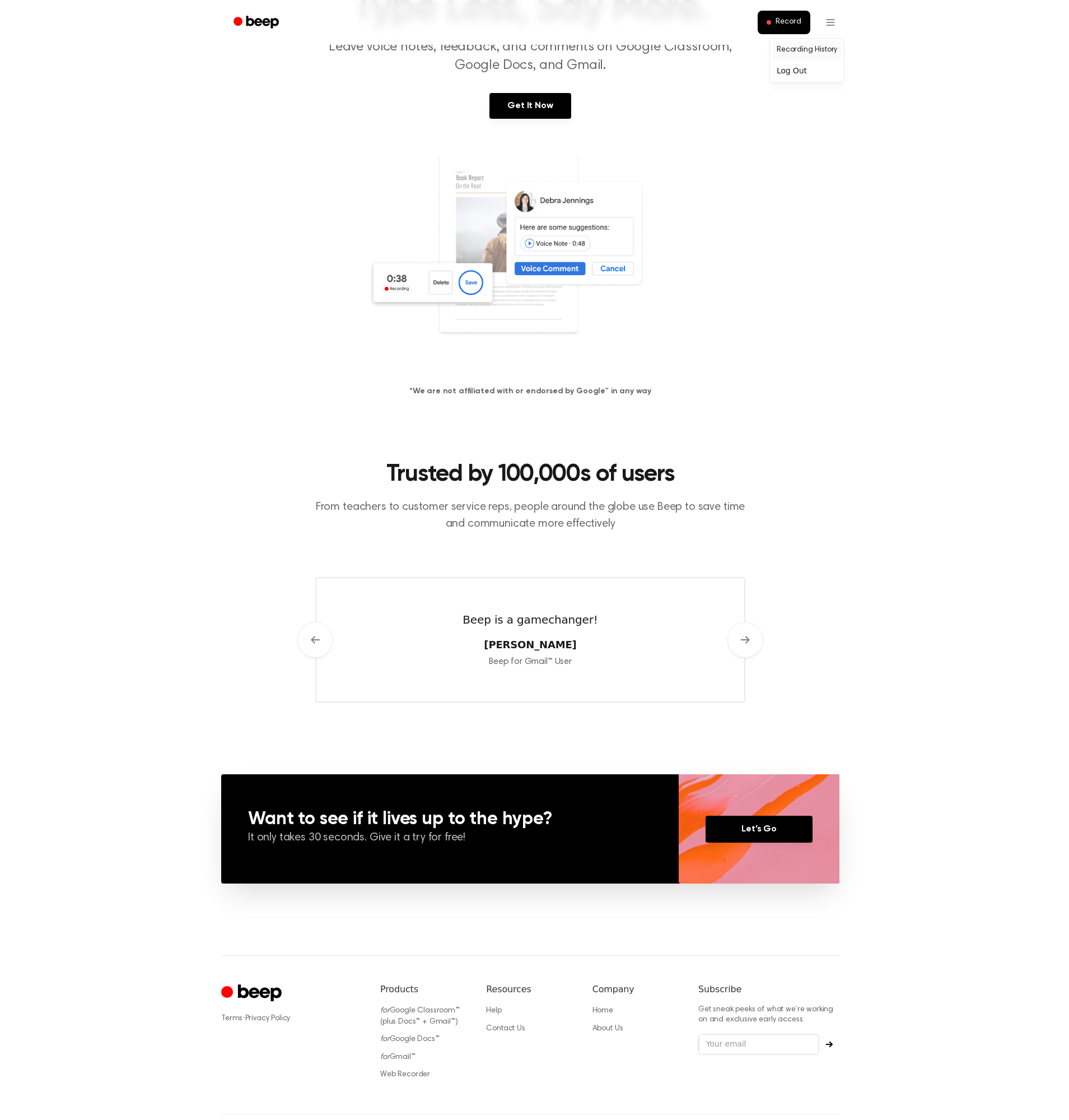
click at [811, 50] on link "Recording History" at bounding box center [806, 50] width 69 height 18
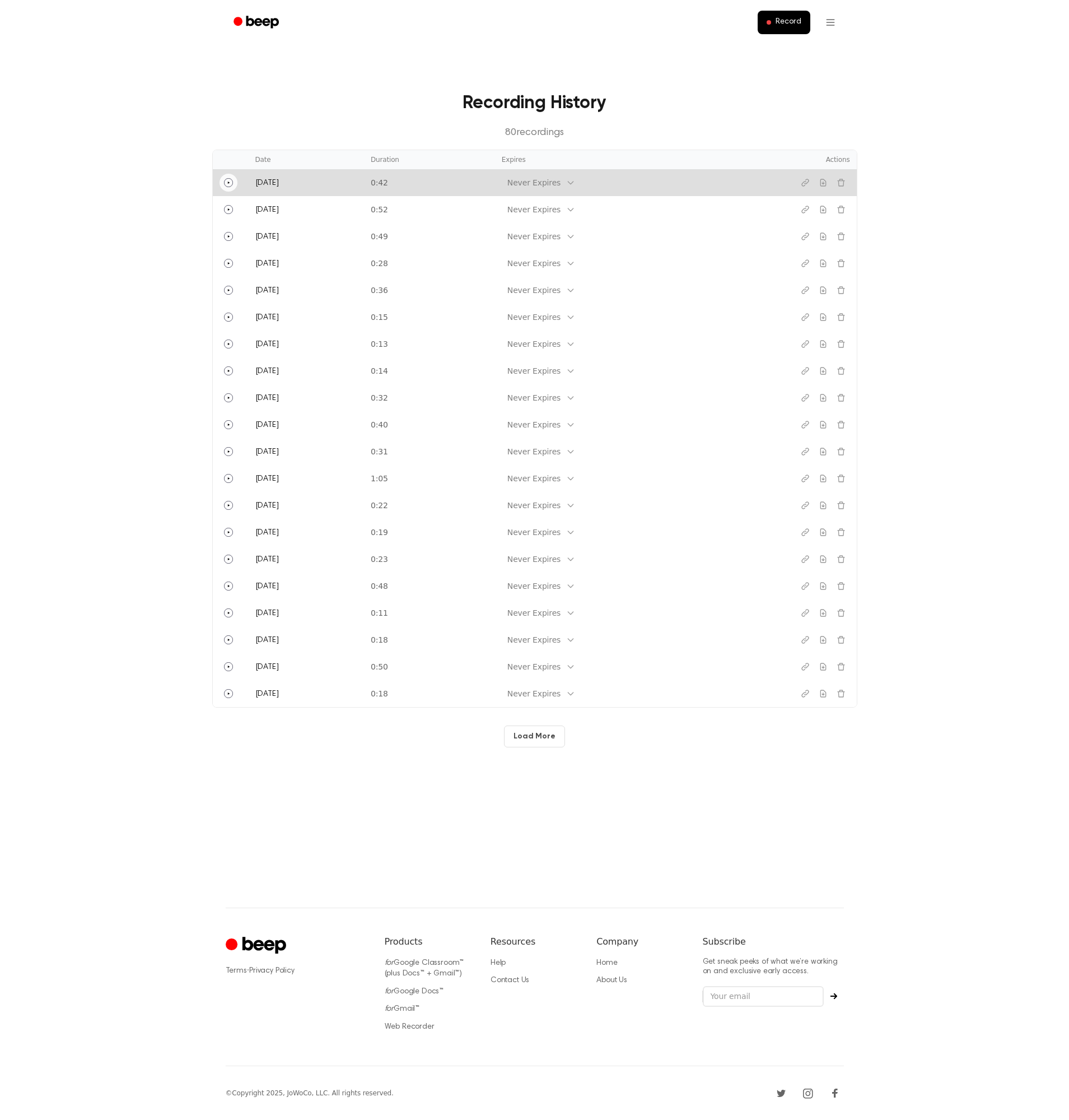
click at [225, 179] on circle "Play" at bounding box center [228, 182] width 9 height 9
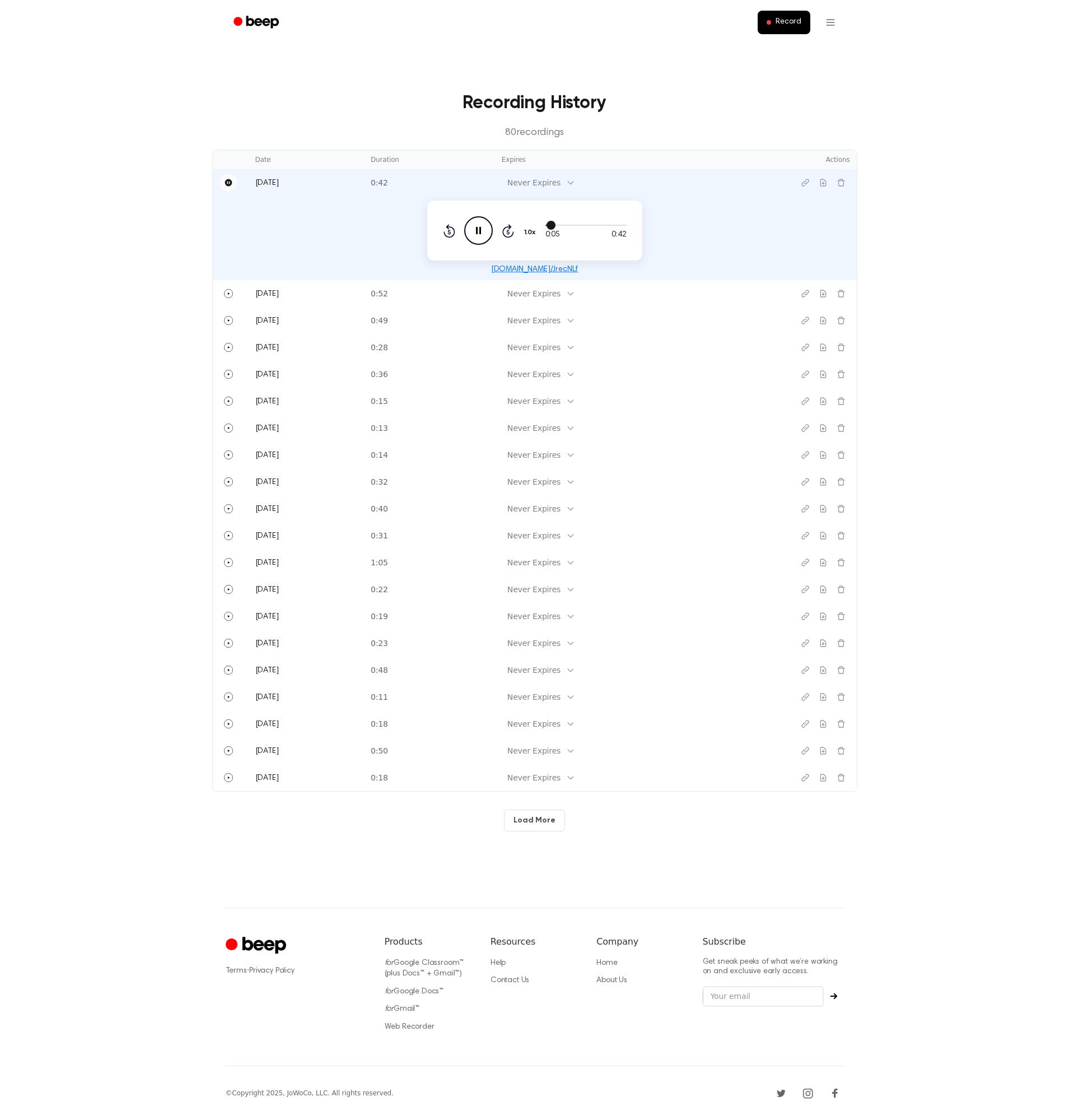
click at [564, 227] on div at bounding box center [586, 224] width 81 height 9
click at [586, 226] on div at bounding box center [586, 224] width 81 height 9
drag, startPoint x: 546, startPoint y: 224, endPoint x: 572, endPoint y: 225, distance: 26.0
click at [572, 225] on div at bounding box center [586, 224] width 81 height 9
click at [534, 235] on button "1.0x" at bounding box center [531, 233] width 17 height 19
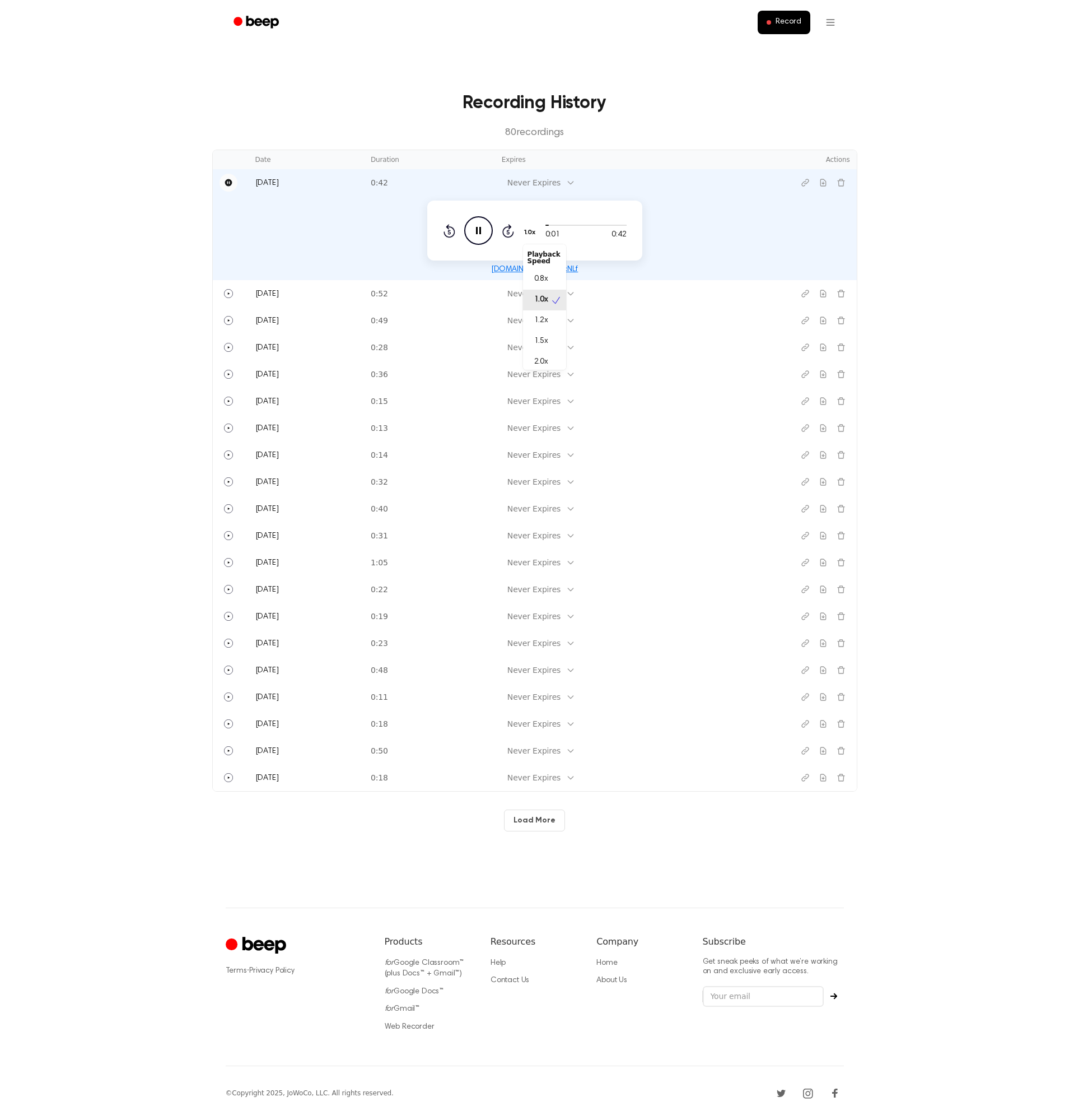
click at [513, 235] on div "0:01 0:42 1.0x Playback Speed 0.8x 1.0x 1.2x 1.5x 2.0x Rewind 5 seconds Pause A…" at bounding box center [534, 230] width 184 height 28
click at [509, 232] on icon at bounding box center [507, 232] width 3 height 5
click at [509, 233] on icon at bounding box center [507, 232] width 3 height 5
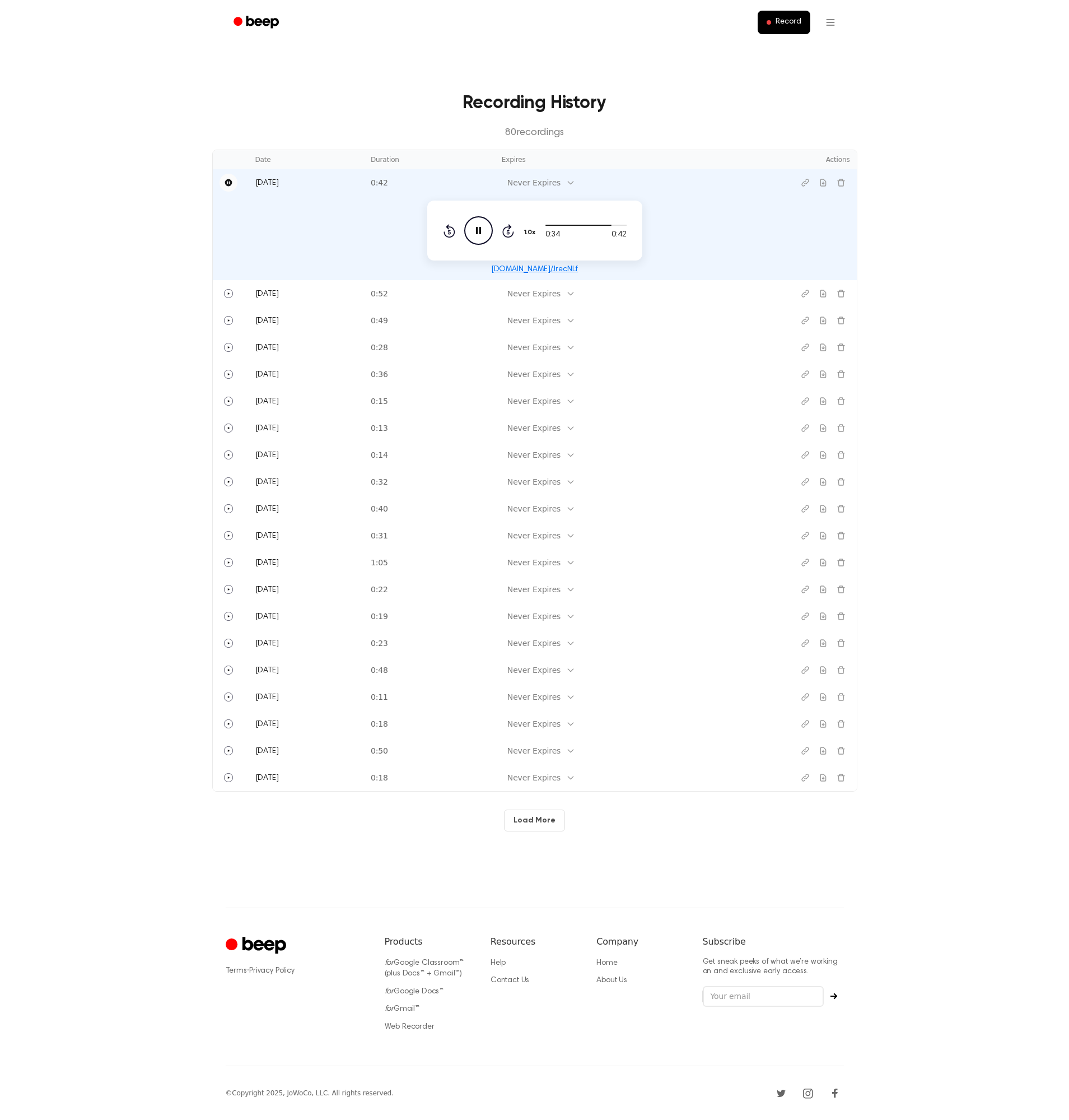
click at [510, 232] on icon "Skip 5 seconds" at bounding box center [508, 231] width 13 height 15
click at [532, 816] on button "Load More" at bounding box center [534, 820] width 61 height 21
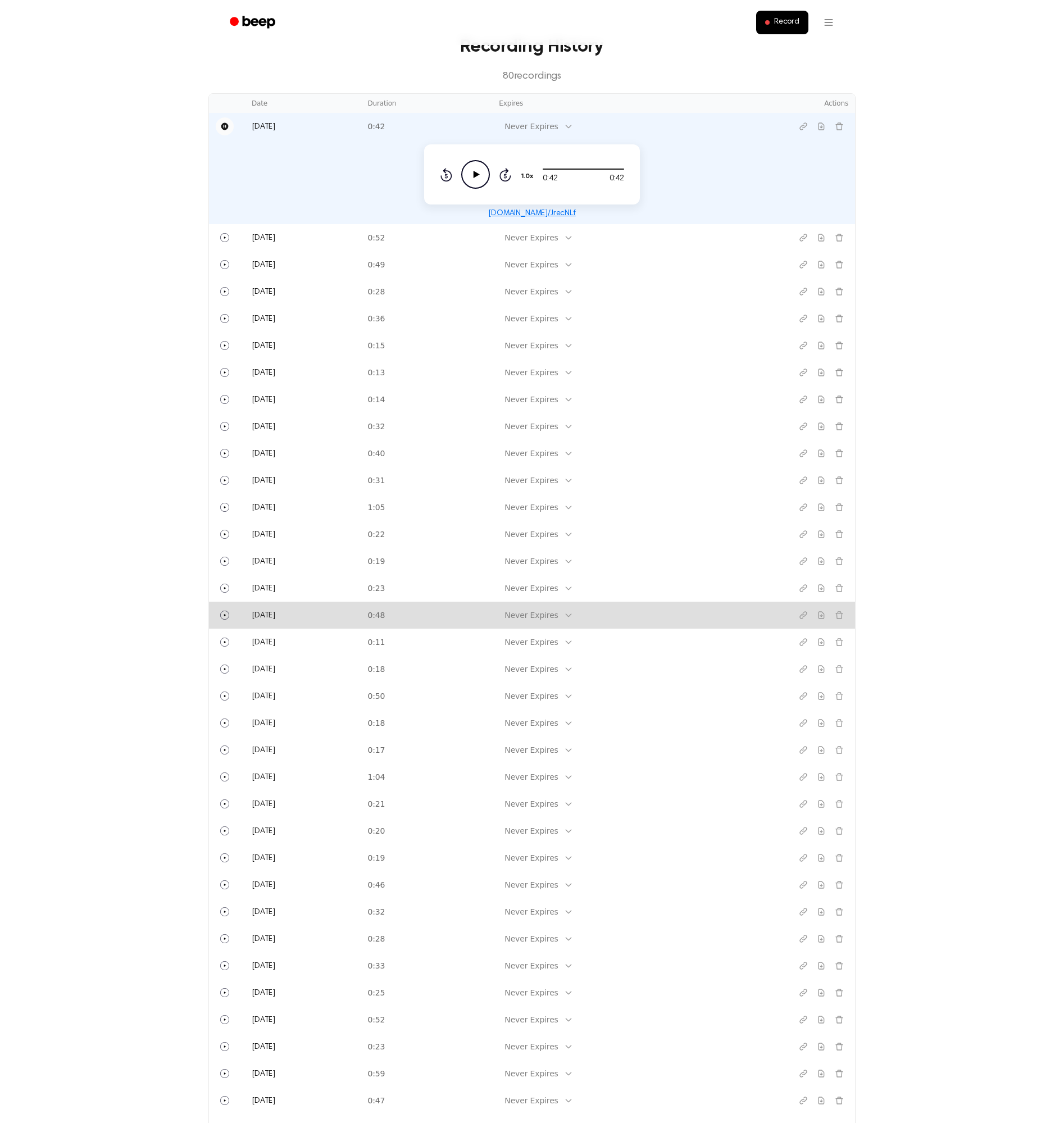
scroll to position [539, 0]
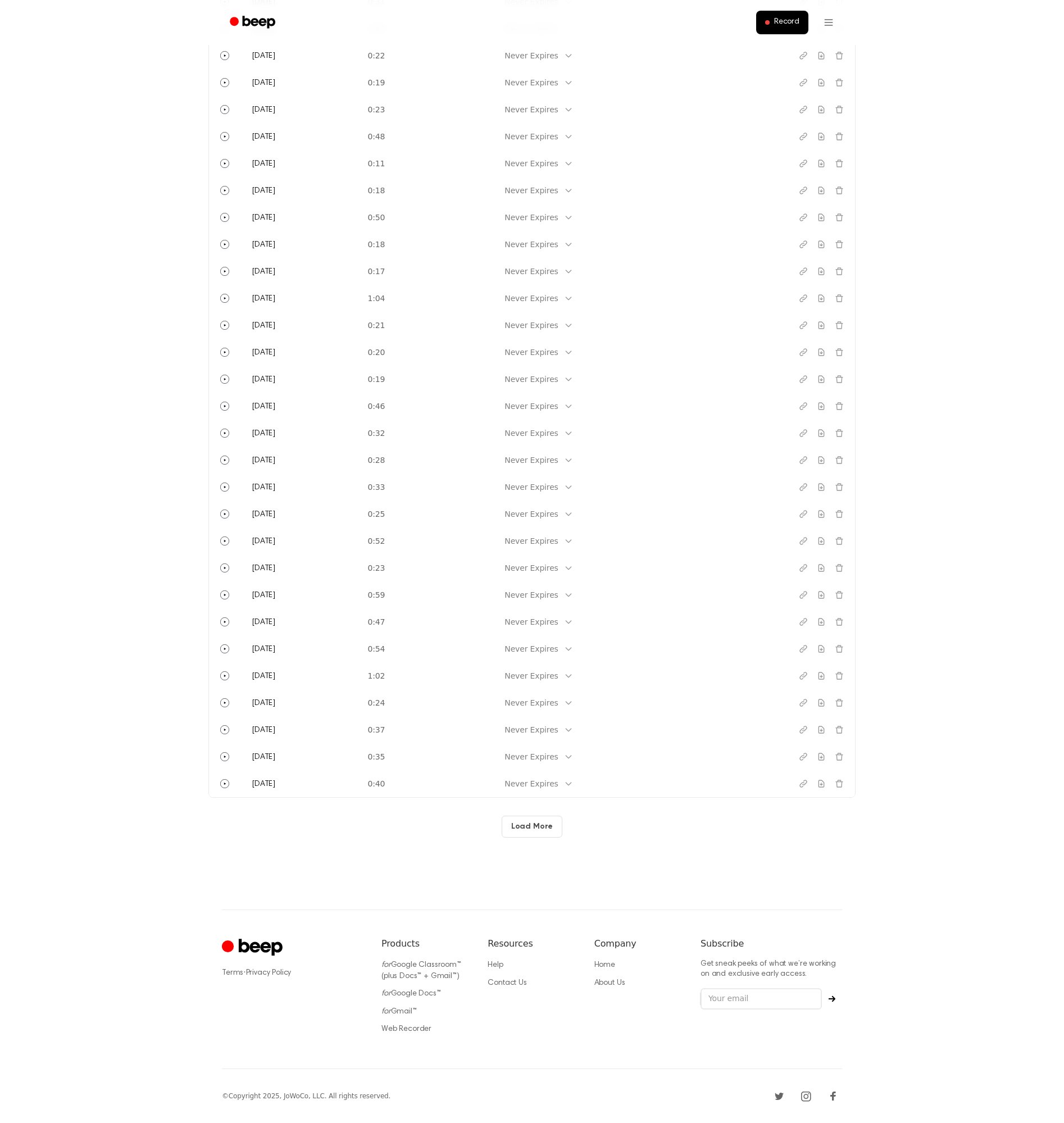
click at [544, 833] on button "Load More" at bounding box center [532, 826] width 61 height 21
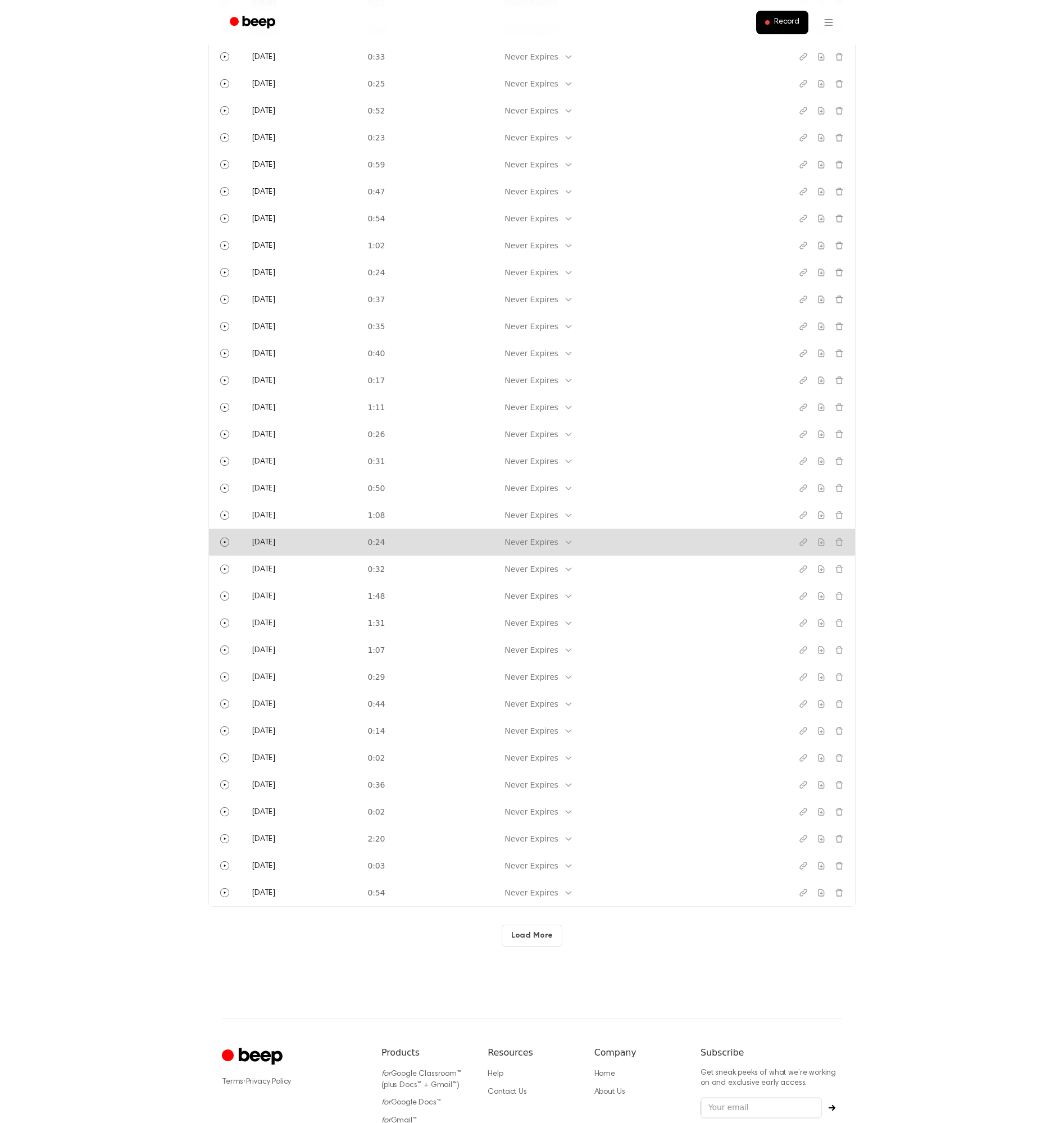
scroll to position [1078, 0]
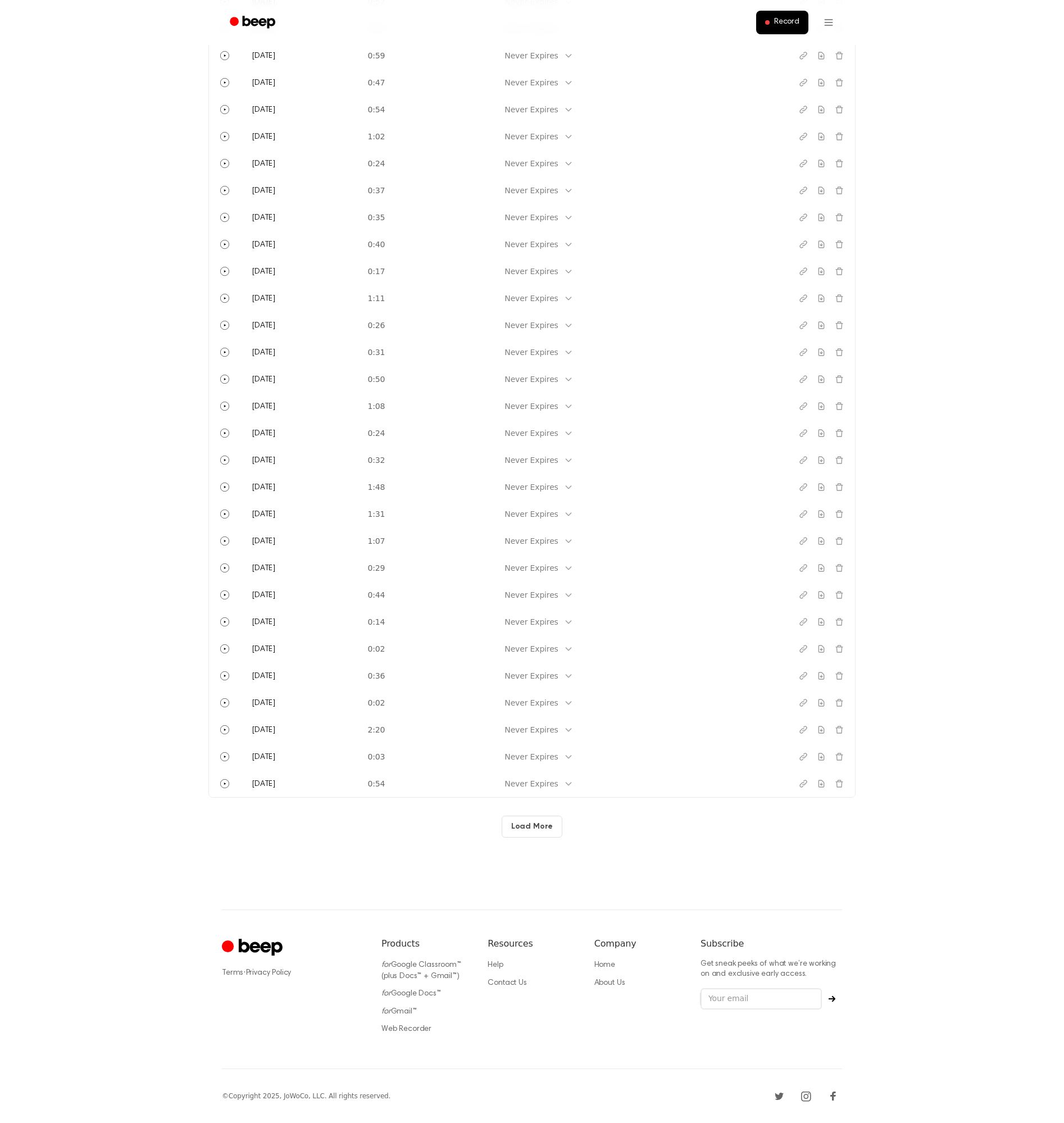
click at [526, 816] on button "Load More" at bounding box center [532, 826] width 61 height 21
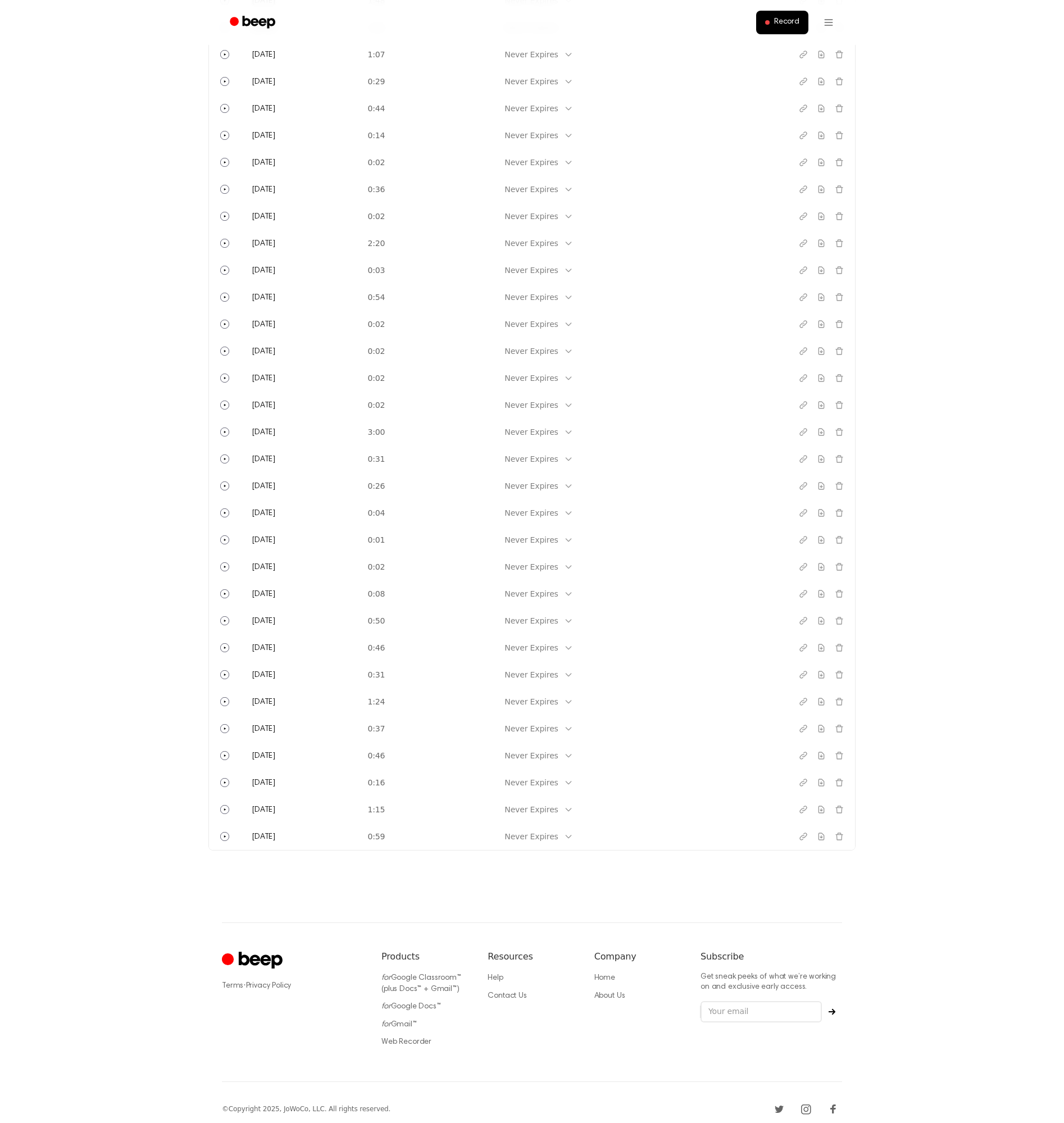
scroll to position [1578, 0]
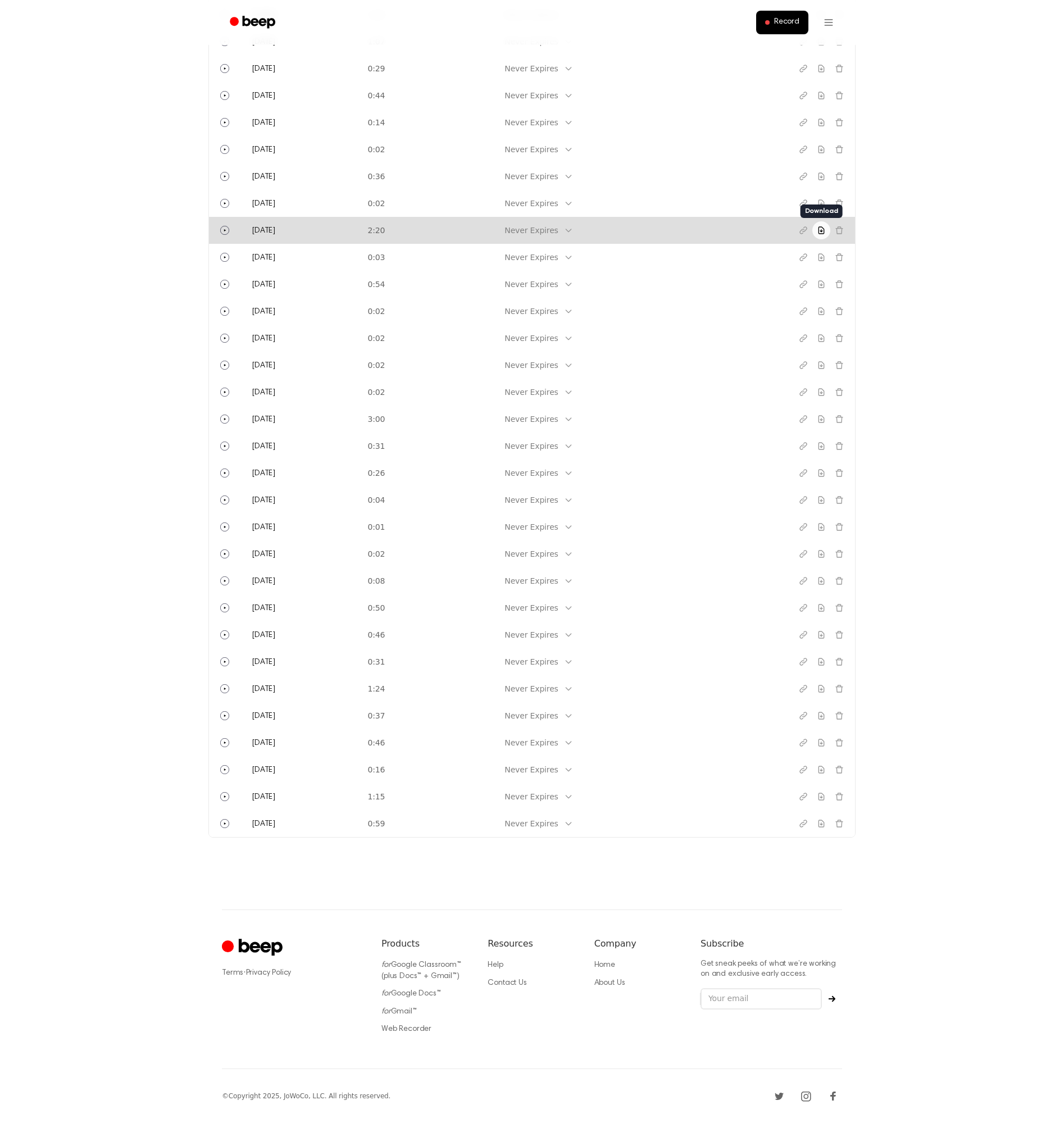
click at [822, 229] on icon "Download recording" at bounding box center [820, 229] width 9 height 9
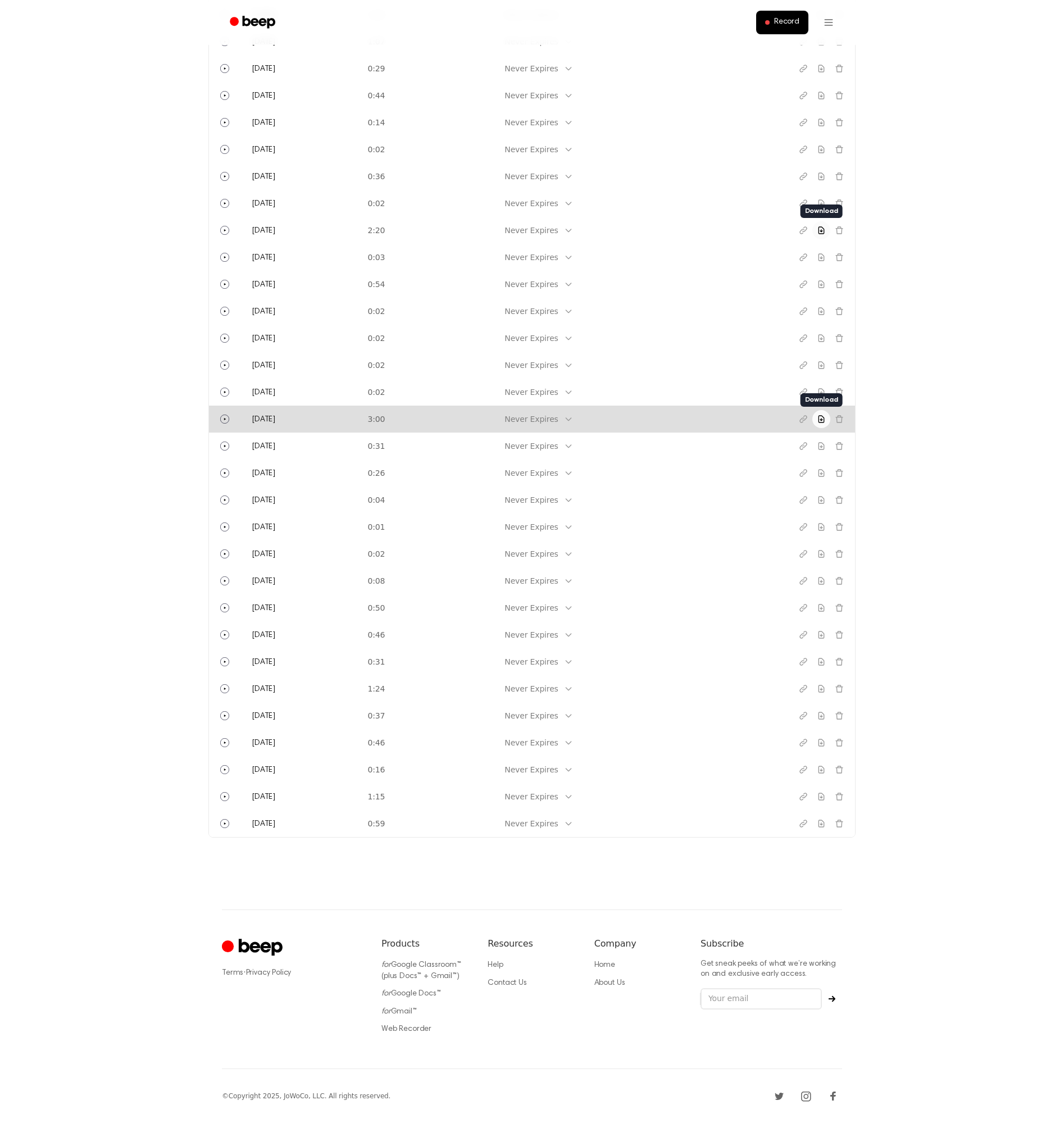
click at [820, 418] on icon "Download recording" at bounding box center [820, 419] width 9 height 9
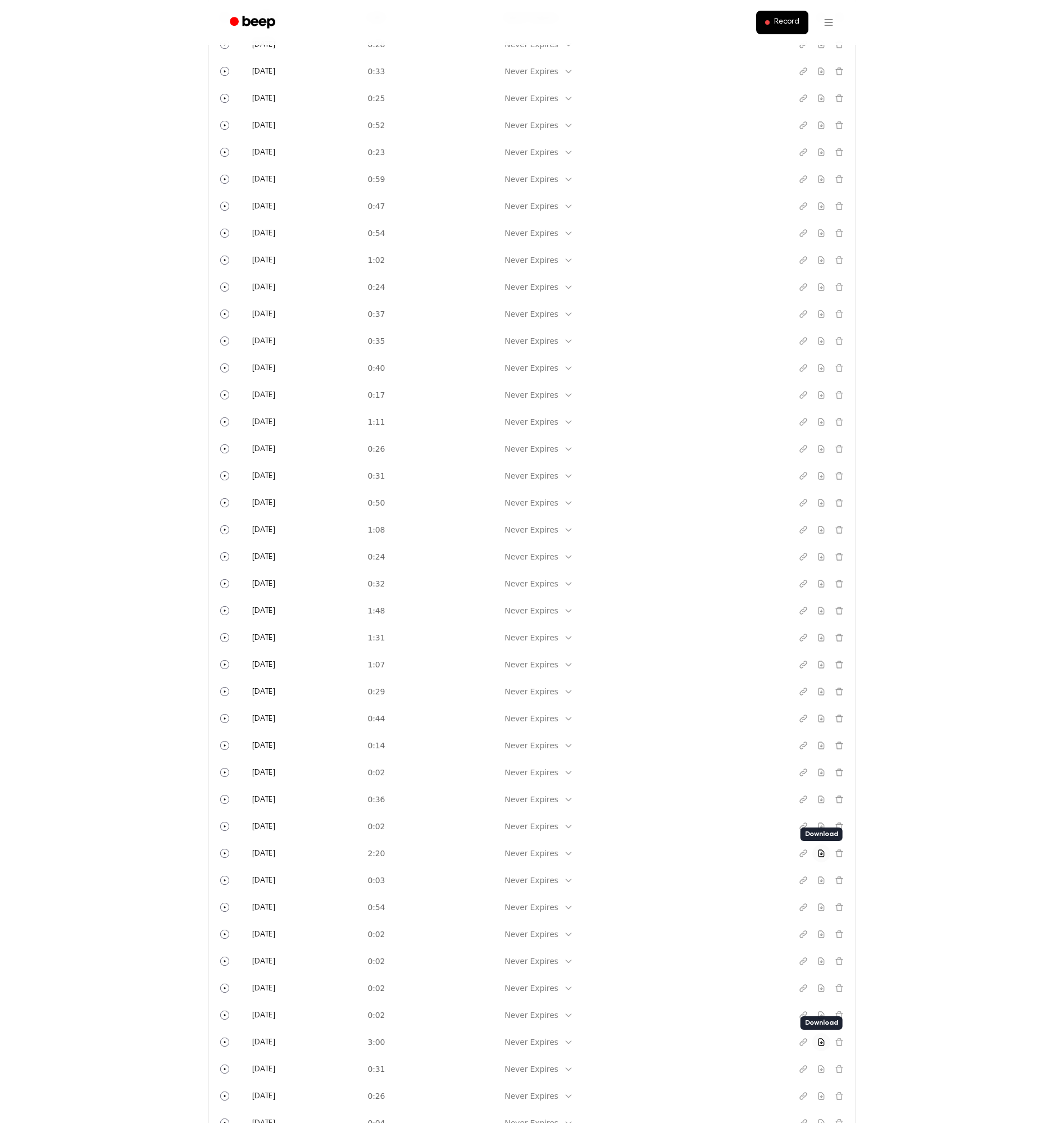
scroll to position [0, 0]
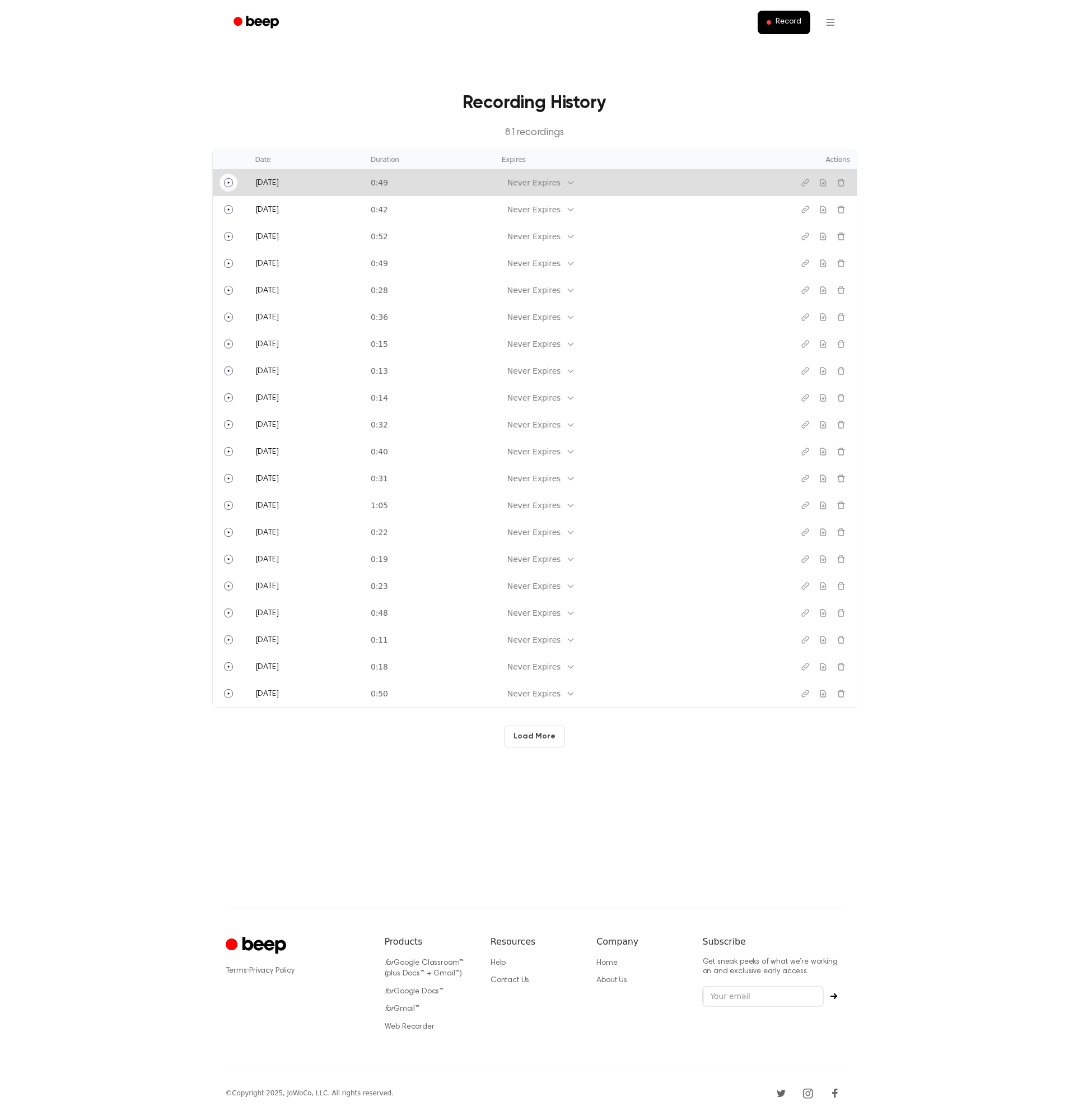
click at [224, 182] on icon "Play" at bounding box center [228, 182] width 9 height 9
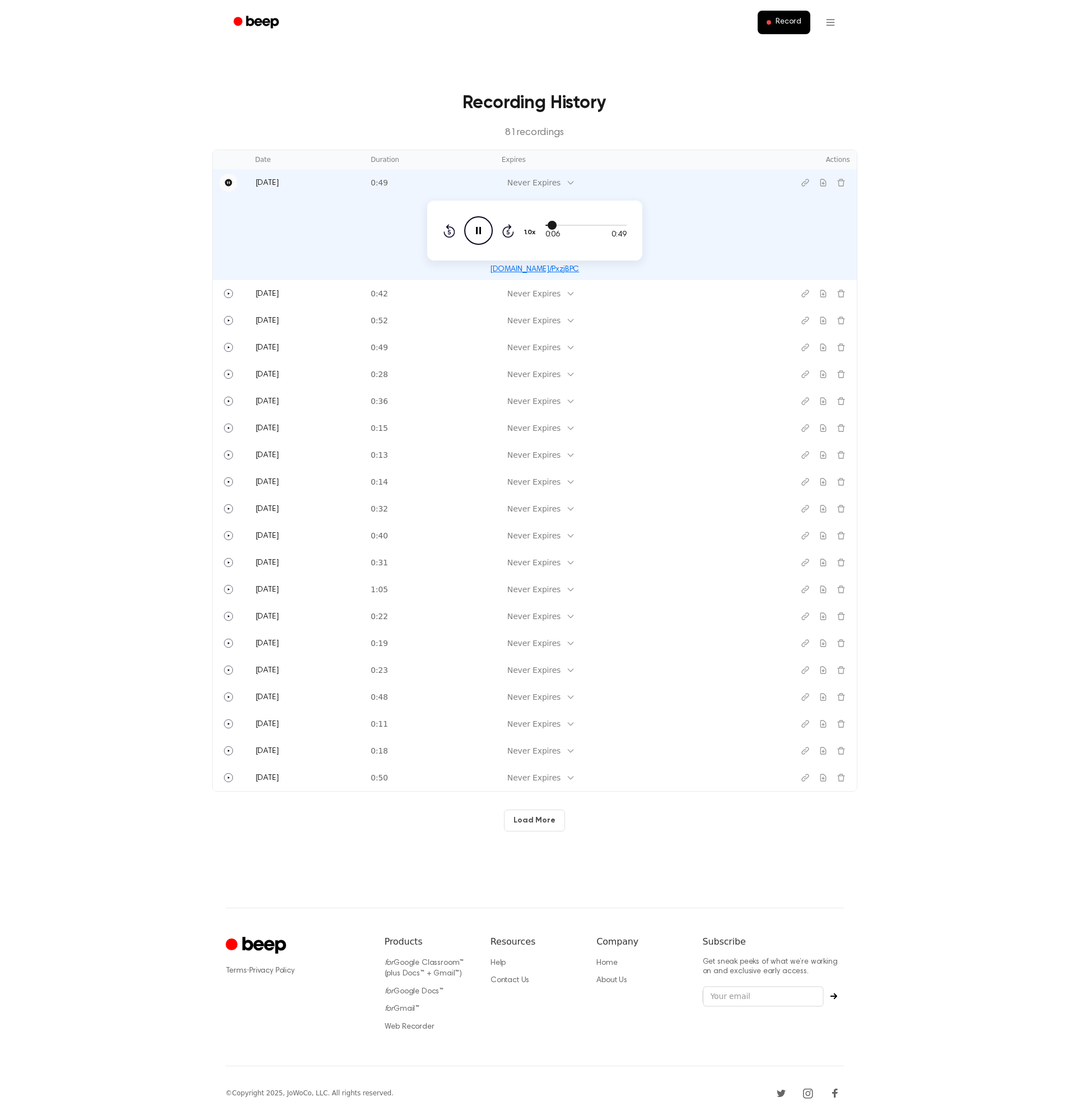
click at [568, 224] on div at bounding box center [586, 224] width 81 height 9
click at [589, 224] on div at bounding box center [586, 224] width 81 height 9
click at [506, 230] on icon at bounding box center [507, 232] width 3 height 5
click at [508, 230] on icon at bounding box center [507, 232] width 3 height 5
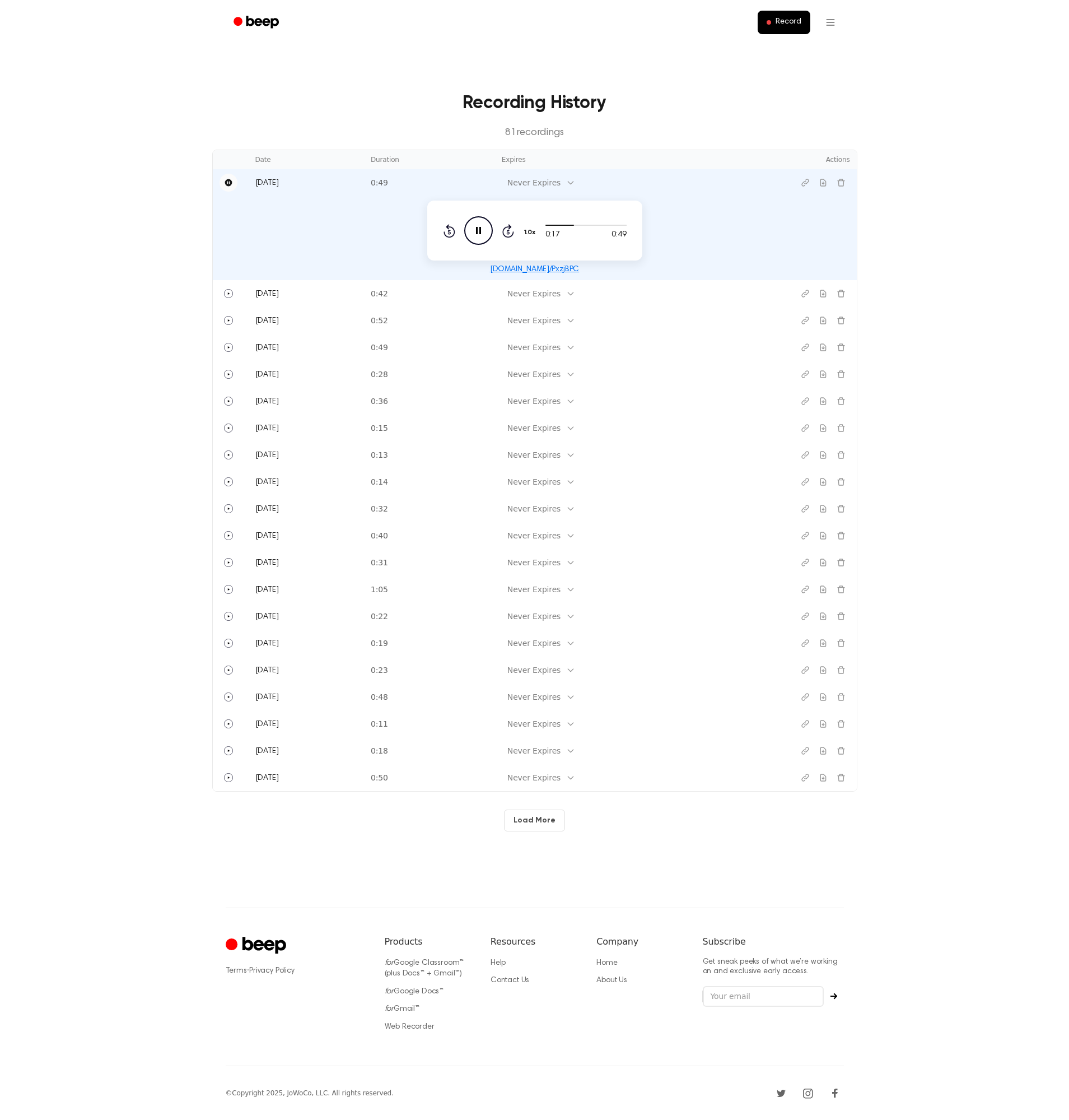
click at [508, 230] on icon at bounding box center [507, 232] width 3 height 5
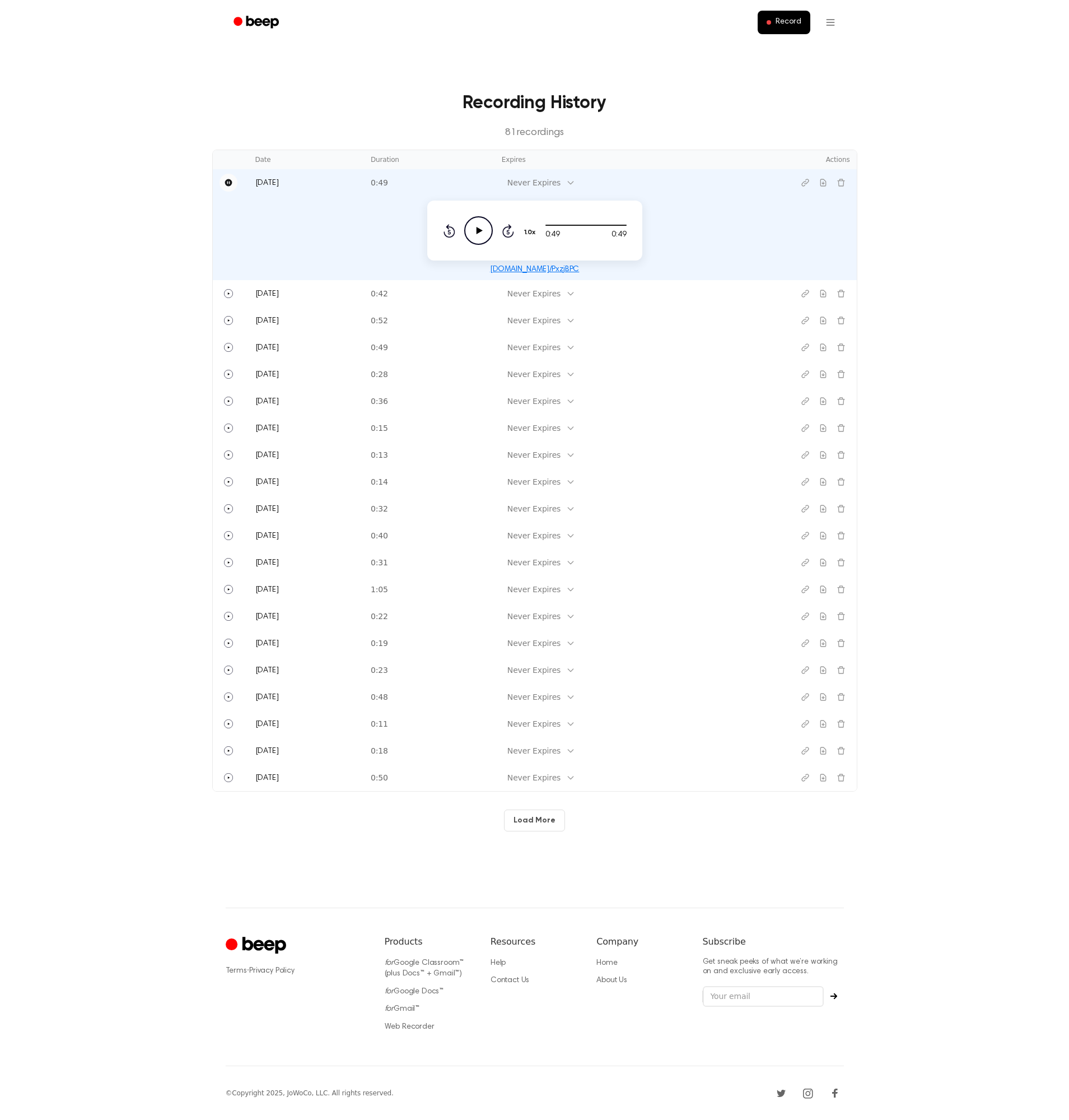
click at [944, 166] on main "Recording History 81 recording s Date Duration Expires Actions [DATE] 0:49 Neve…" at bounding box center [534, 453] width 1069 height 908
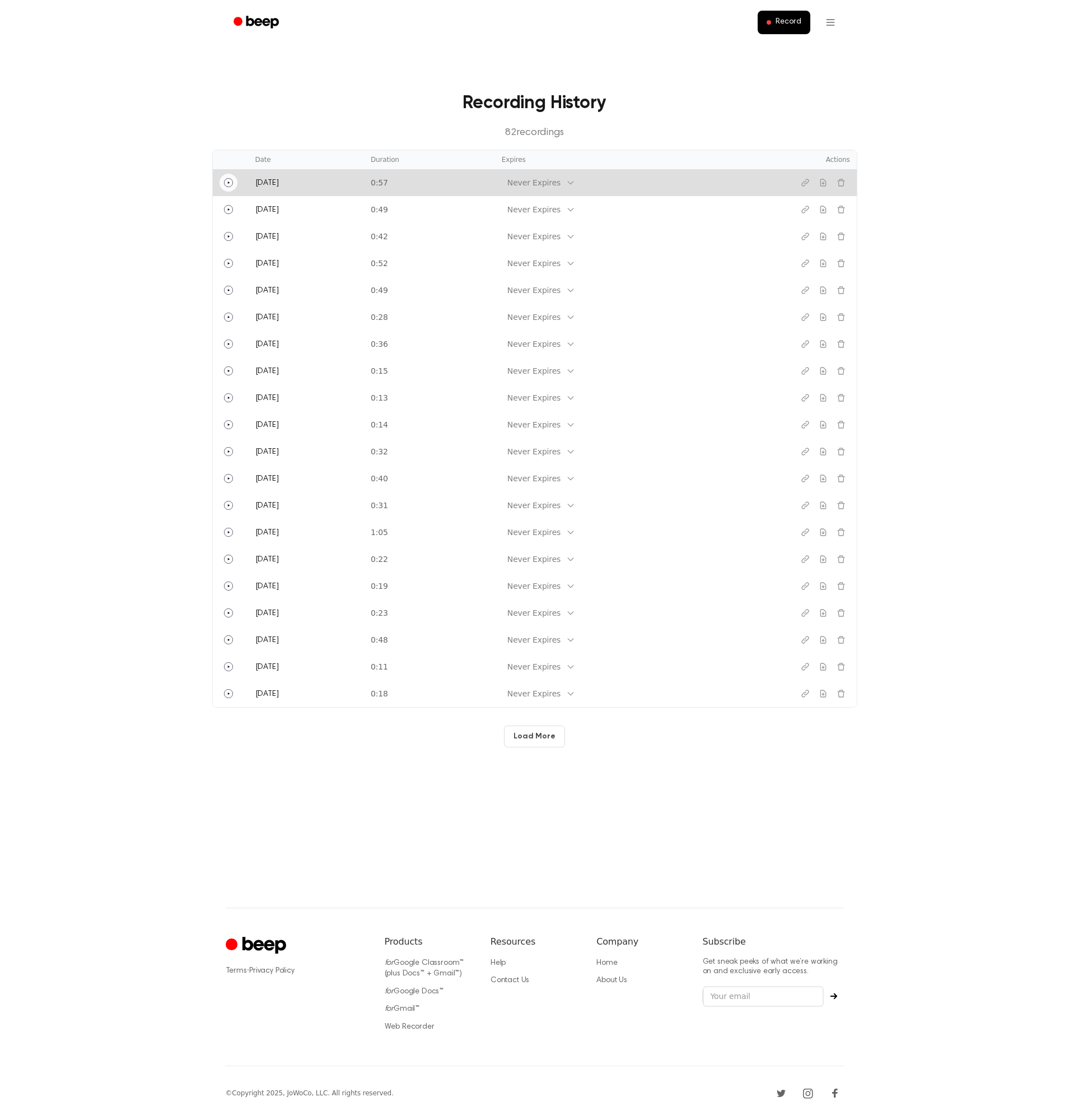
click at [228, 182] on icon "Play" at bounding box center [229, 183] width 2 height 2
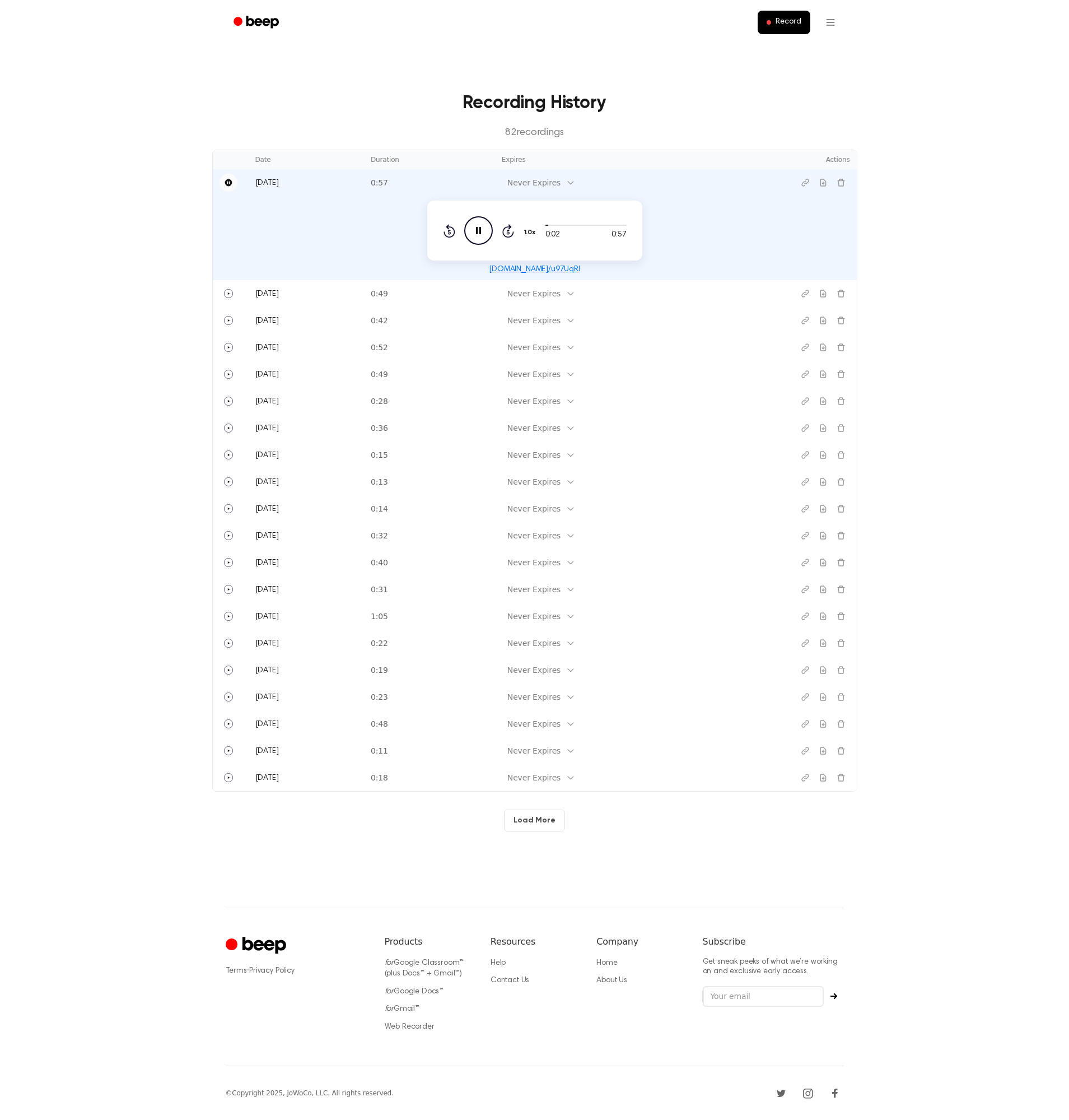
click at [515, 235] on div "0:02 0:57 1.0x Rewind 5 seconds Pause Audio Skip 5 seconds" at bounding box center [534, 230] width 184 height 28
click at [508, 234] on icon at bounding box center [507, 232] width 3 height 5
click at [508, 234] on div "A short, high-pitched sound emitted by electronic equipment or a vehicle horn." at bounding box center [508, 230] width 157 height 20
click at [587, 199] on div at bounding box center [587, 202] width 9 height 9
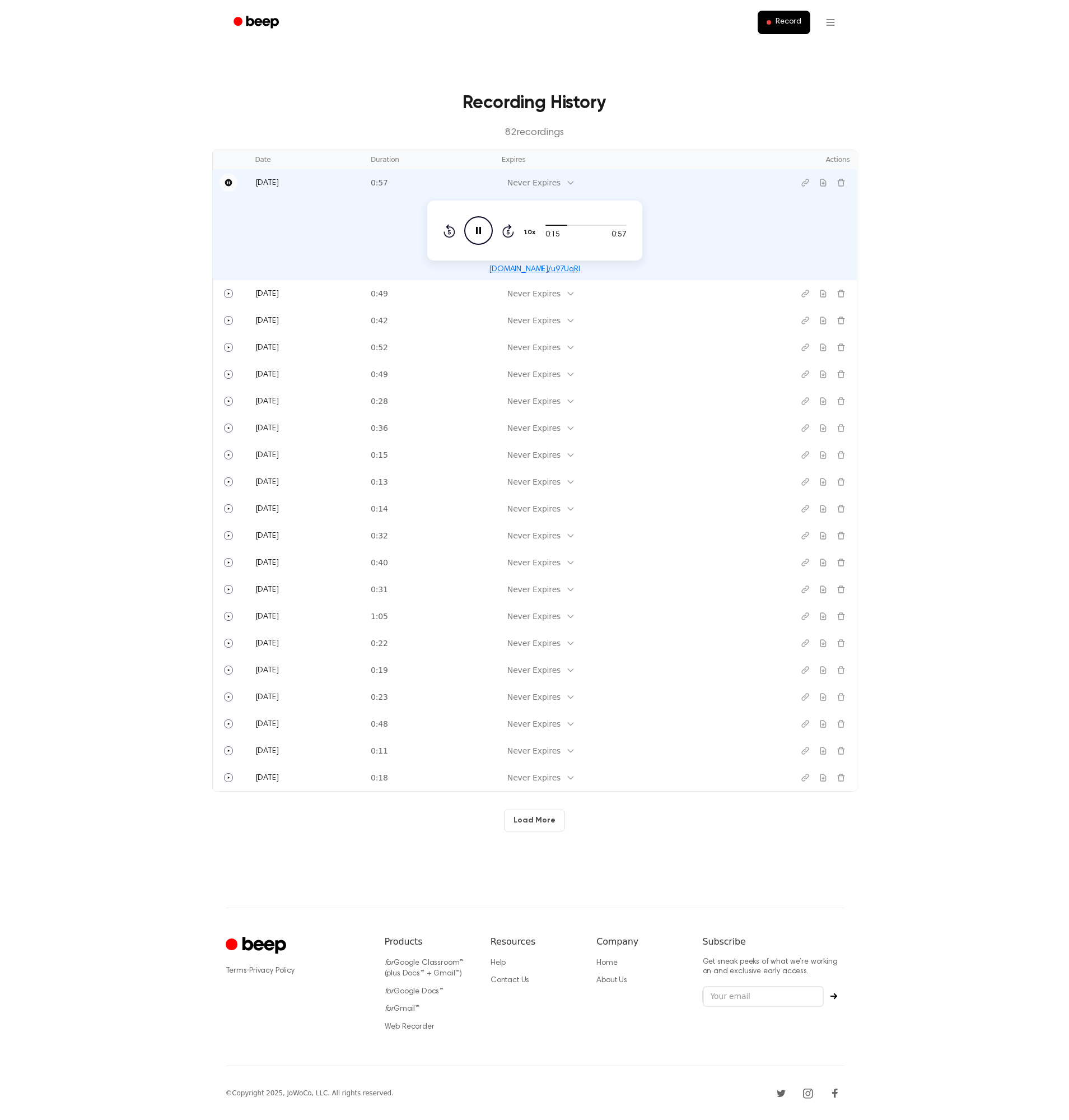
click at [502, 231] on icon at bounding box center [508, 231] width 12 height 14
click at [505, 231] on icon "Skip 5 seconds" at bounding box center [508, 231] width 13 height 15
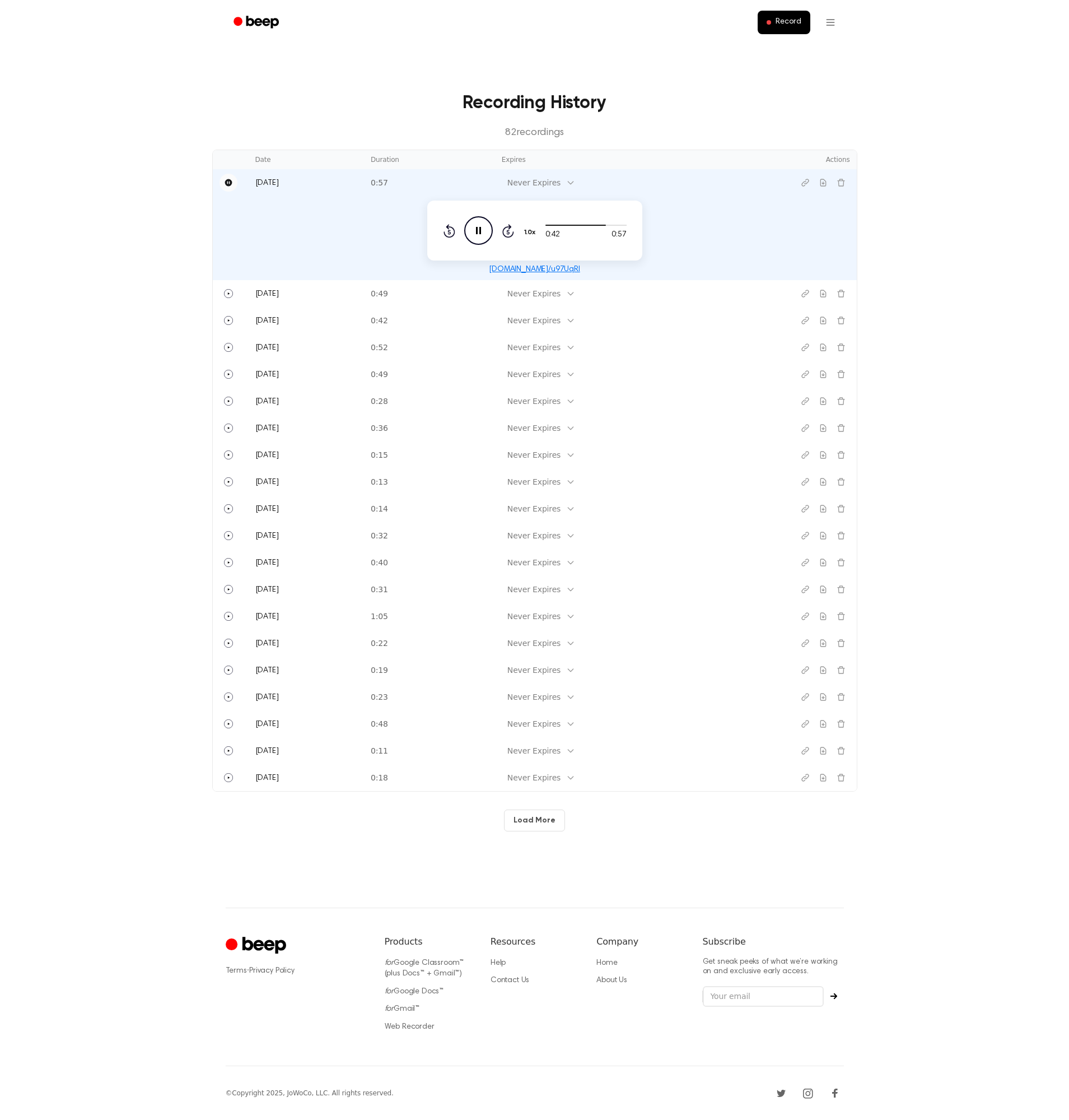
click at [505, 231] on icon "Skip 5 seconds" at bounding box center [508, 231] width 13 height 15
click at [506, 231] on icon "Skip 5 seconds" at bounding box center [508, 231] width 13 height 15
click at [905, 183] on main "Recording History 82 recording s Date Duration Expires Actions [DATE] 0:57 Neve…" at bounding box center [534, 453] width 1069 height 908
click at [822, 182] on icon "Download recording" at bounding box center [823, 182] width 9 height 9
